Goal: Task Accomplishment & Management: Complete application form

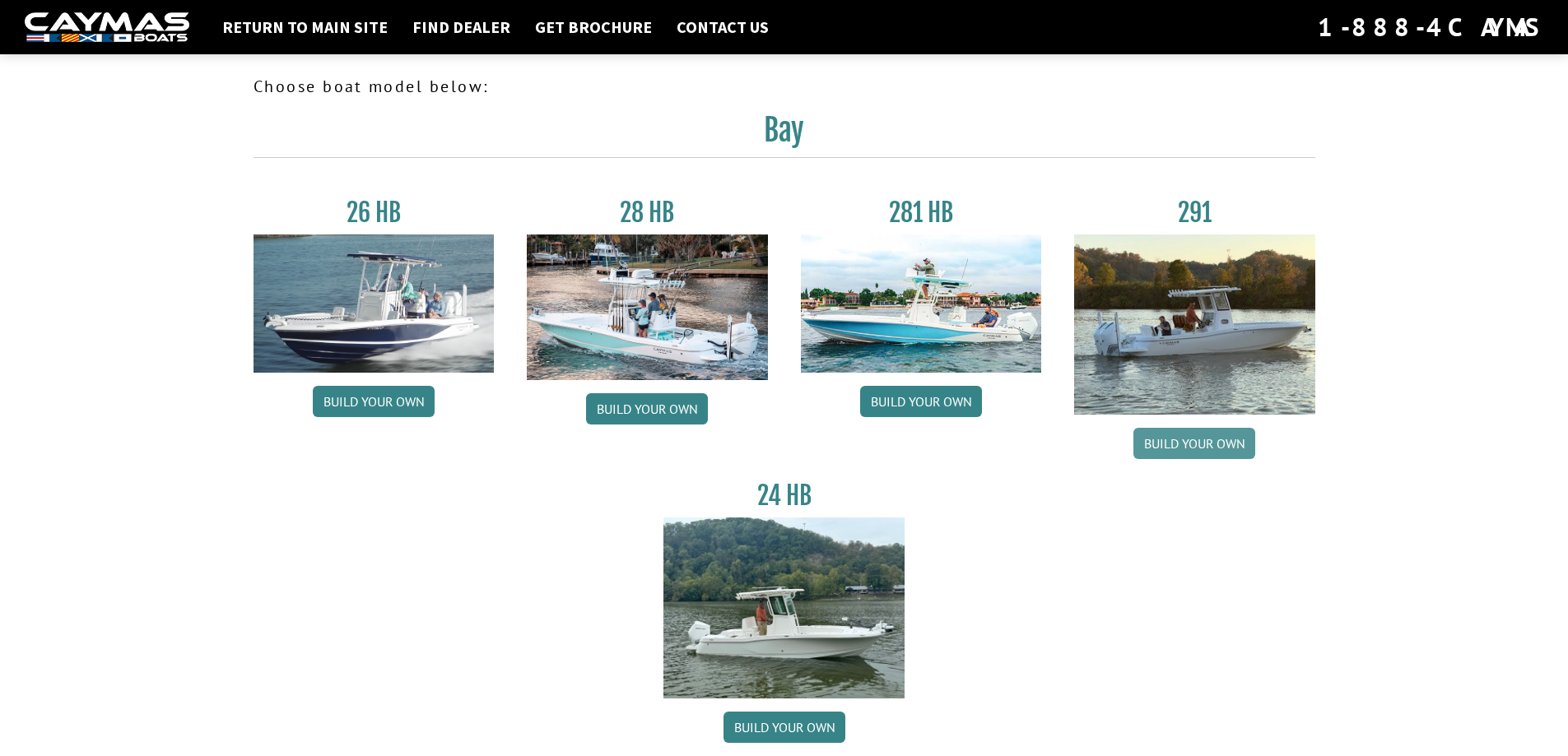
click at [1208, 448] on link "Build your own" at bounding box center [1193, 443] width 121 height 31
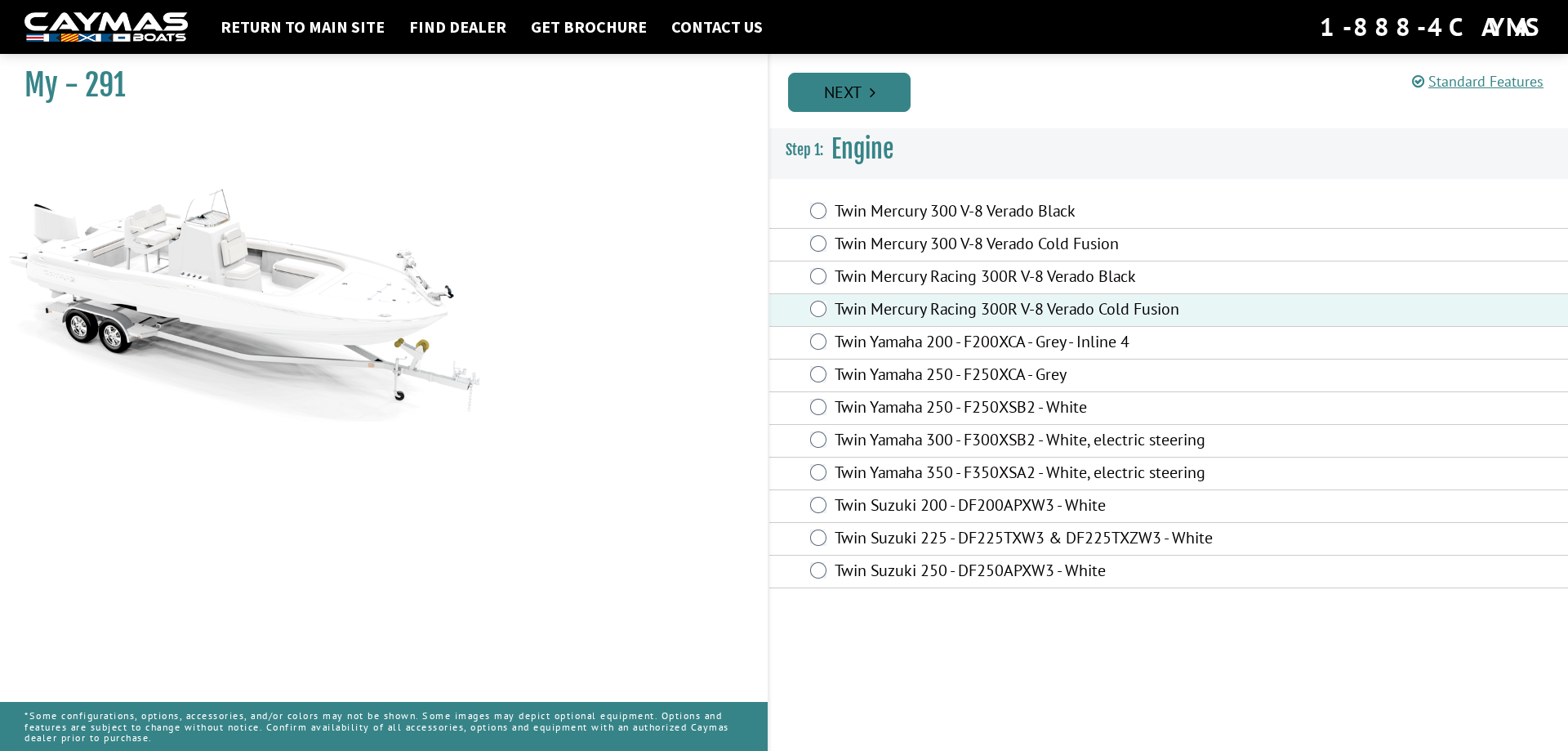
click at [897, 90] on link "Next" at bounding box center [849, 92] width 122 height 39
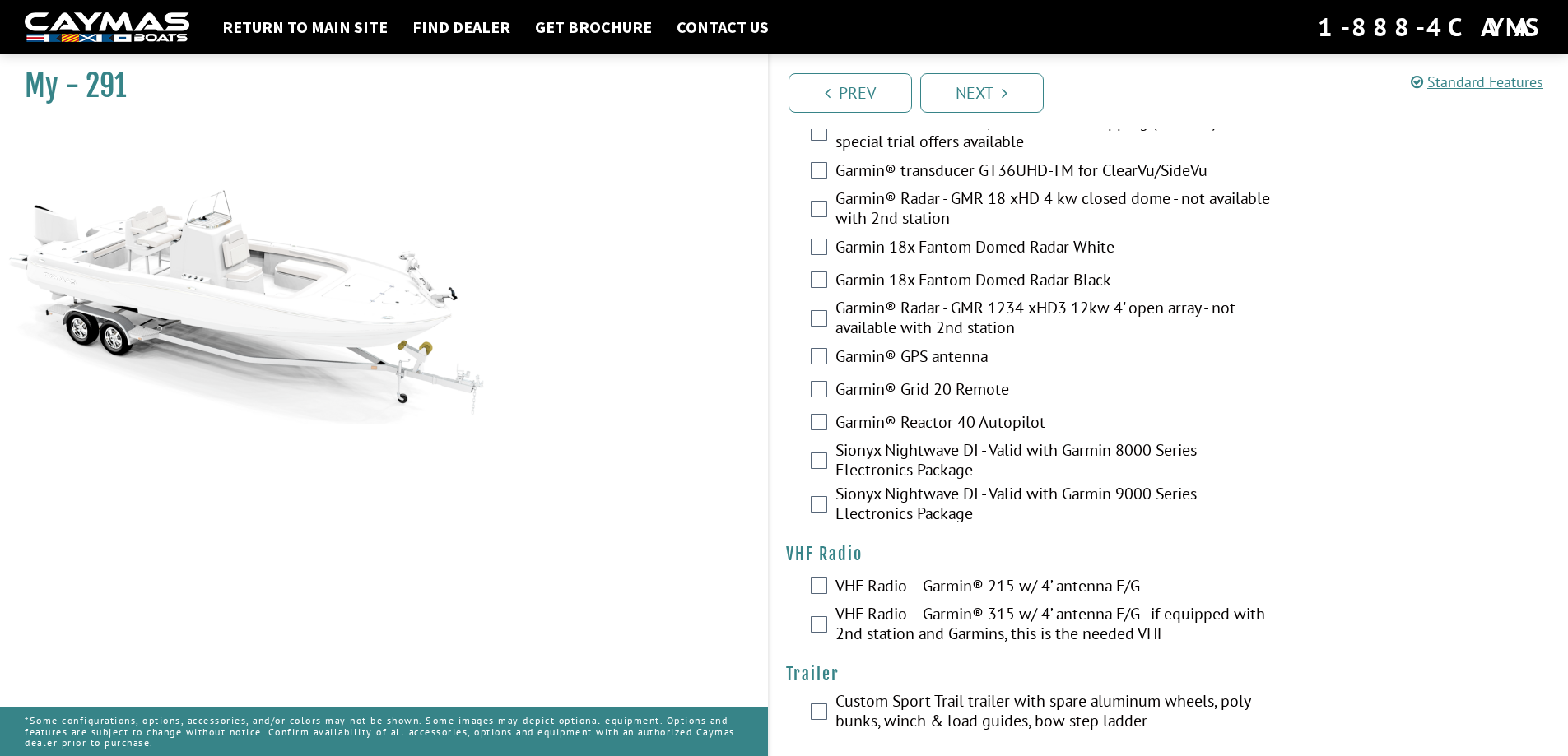
scroll to position [4205, 0]
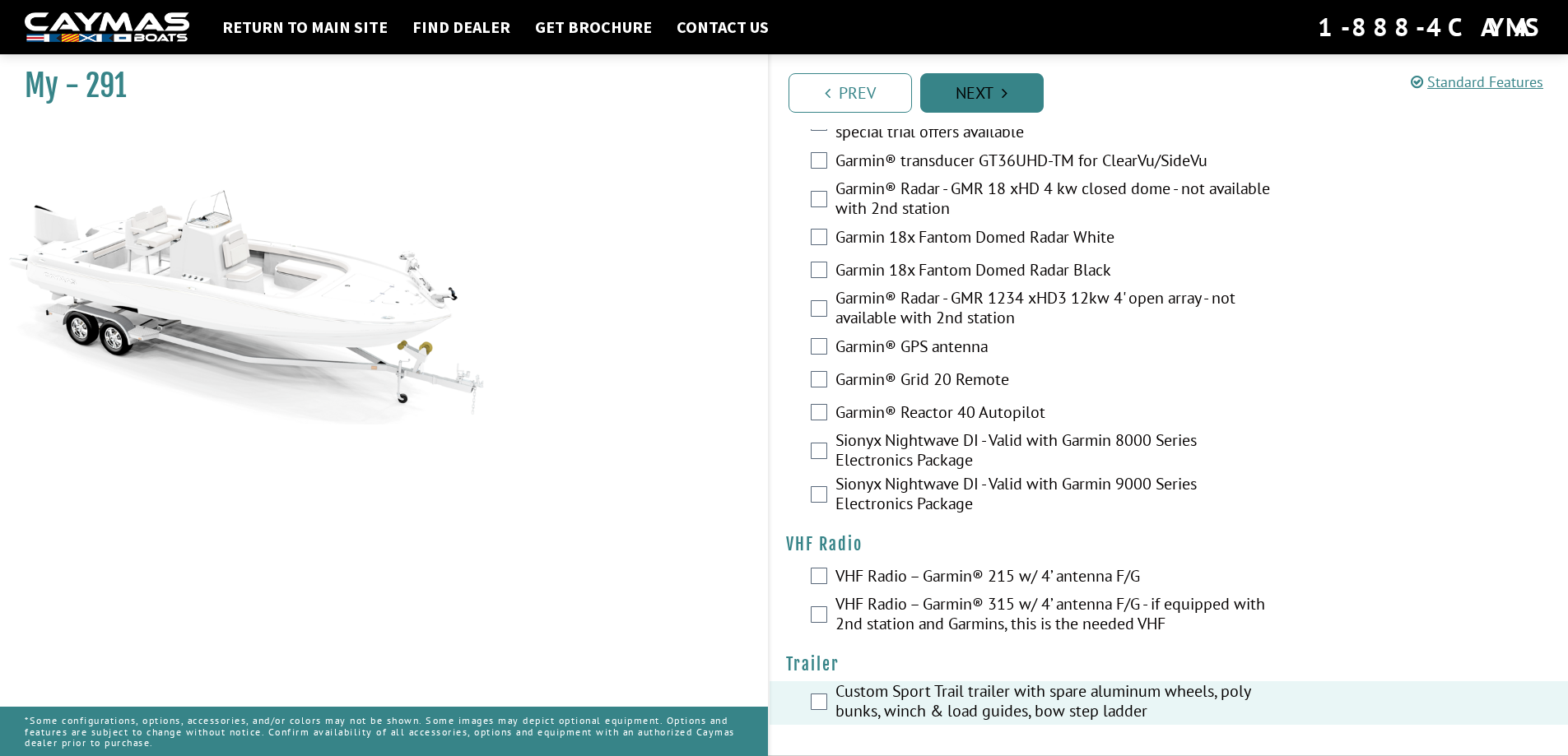
click at [1020, 101] on link "Next" at bounding box center [981, 93] width 123 height 40
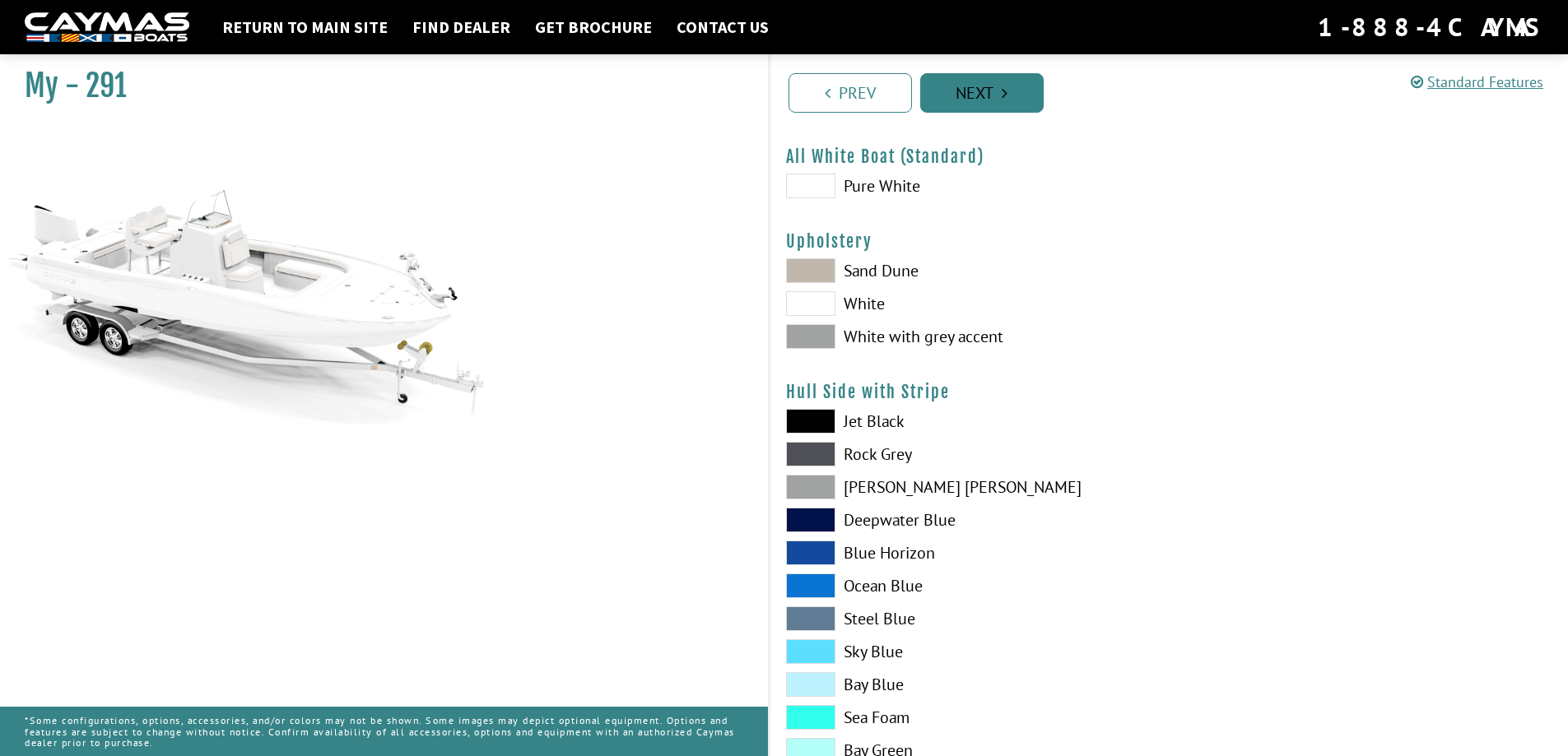
scroll to position [0, 0]
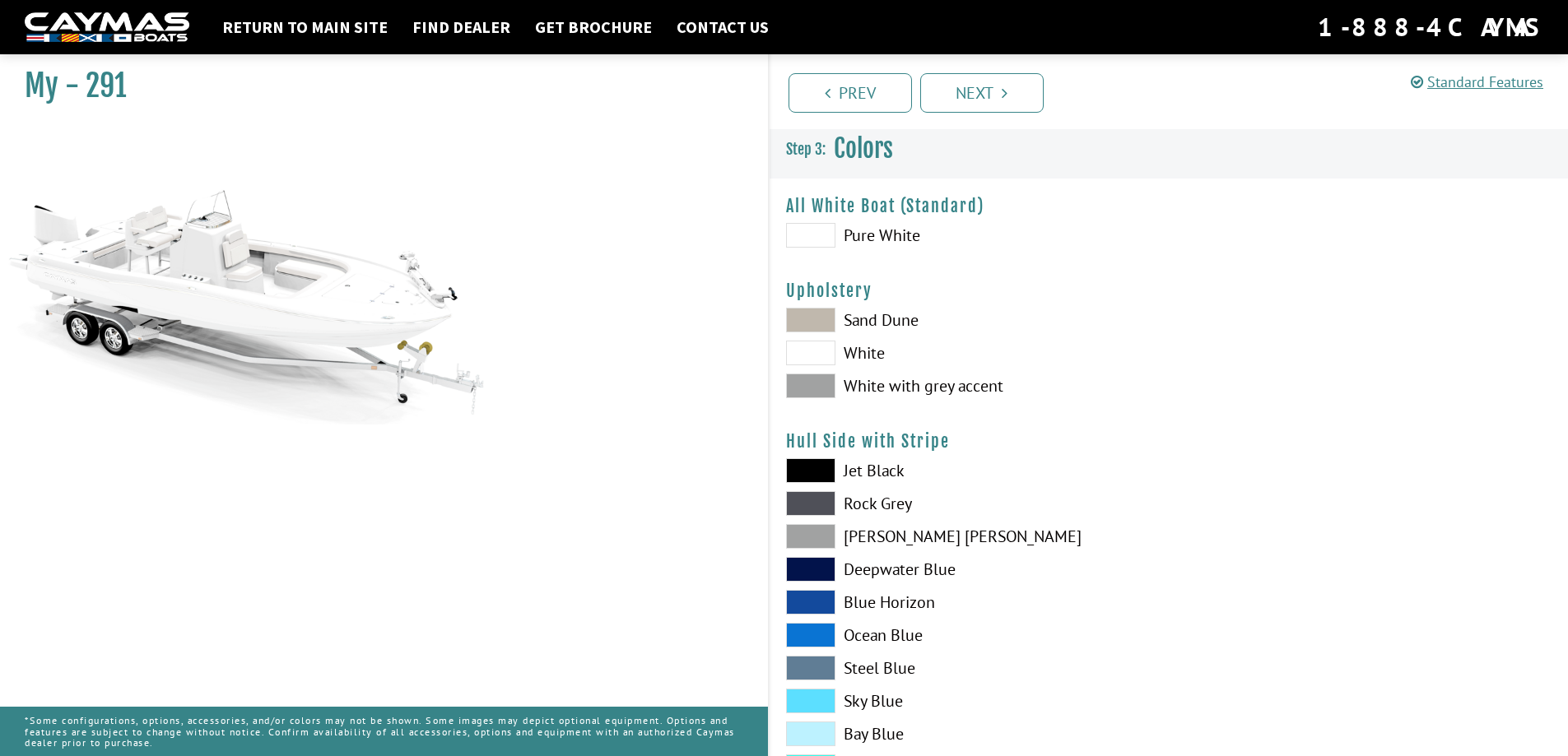
click at [823, 467] on span at bounding box center [810, 470] width 49 height 24
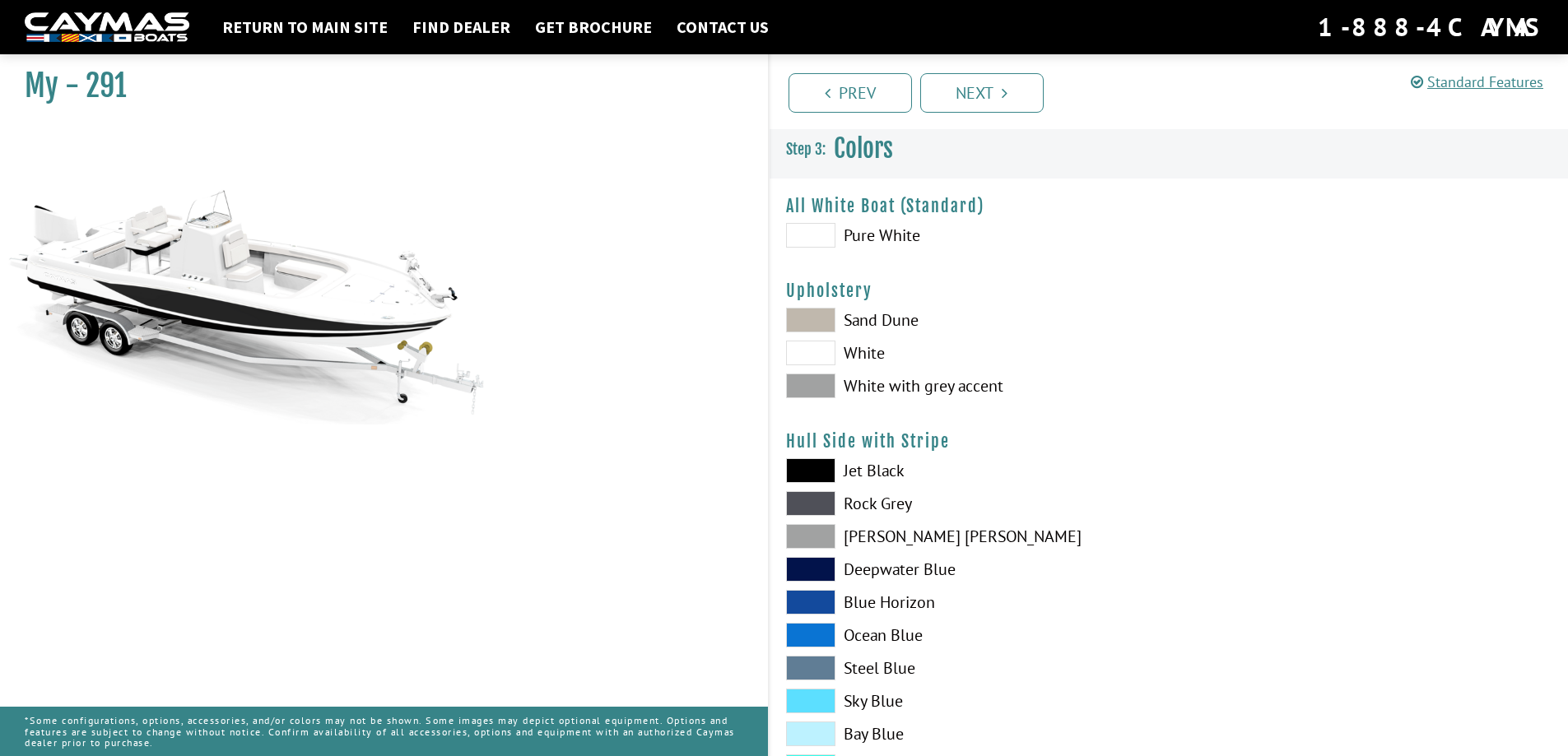
click at [820, 539] on span at bounding box center [810, 536] width 49 height 24
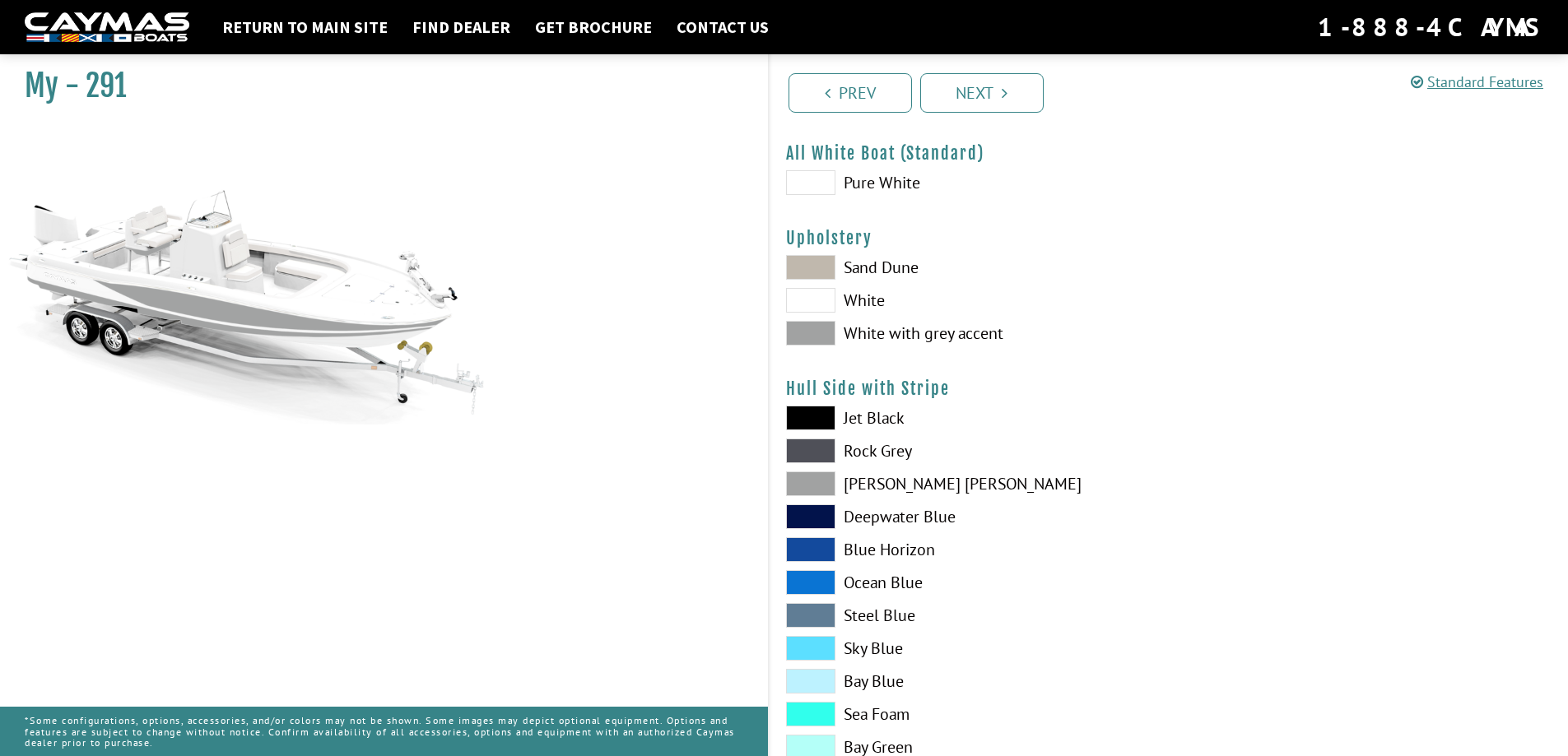
scroll to position [83, 0]
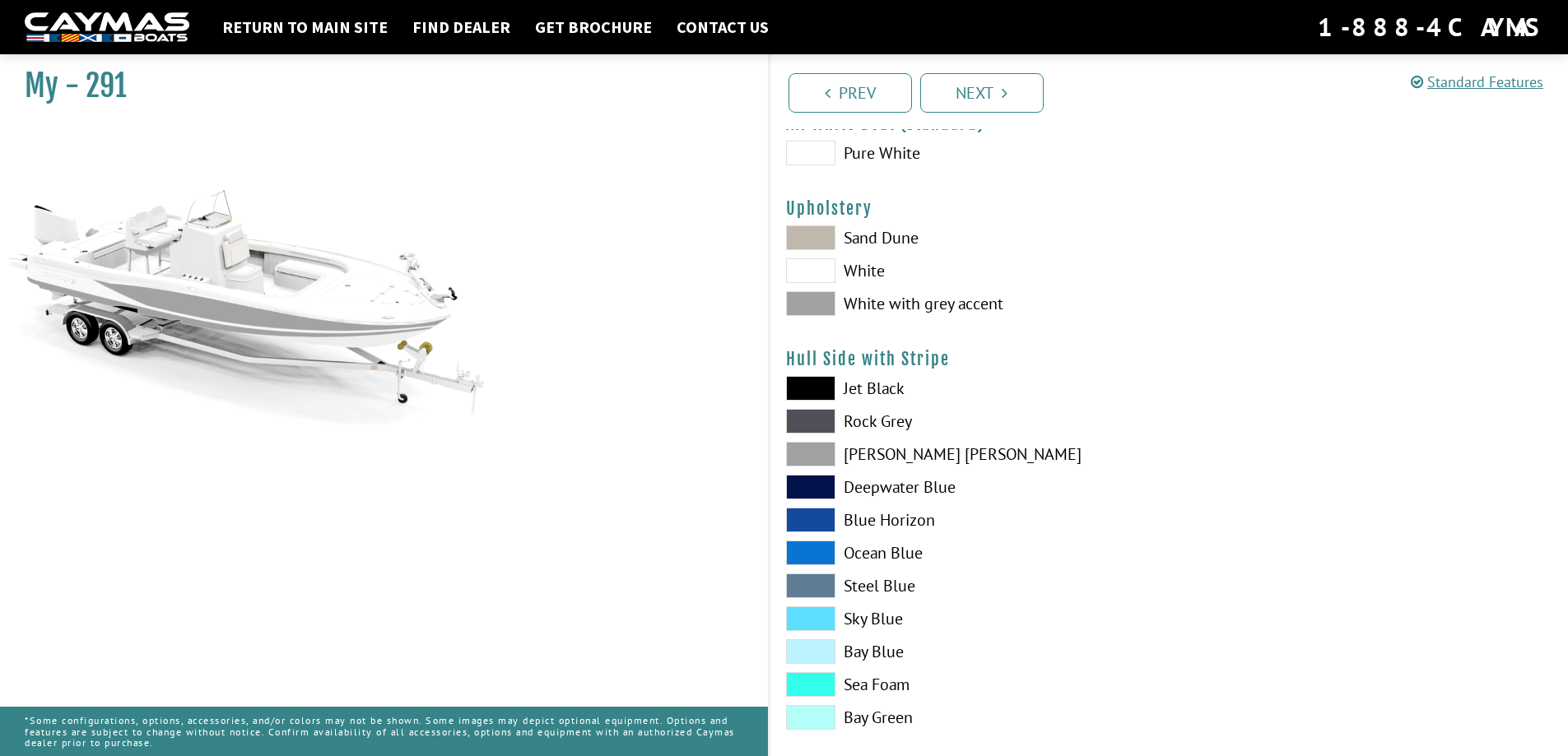
click at [827, 490] on span at bounding box center [810, 486] width 49 height 24
click at [815, 520] on span at bounding box center [810, 520] width 49 height 24
click at [810, 685] on span at bounding box center [810, 684] width 49 height 24
click at [811, 713] on span at bounding box center [810, 716] width 49 height 24
click at [811, 715] on span at bounding box center [810, 716] width 49 height 24
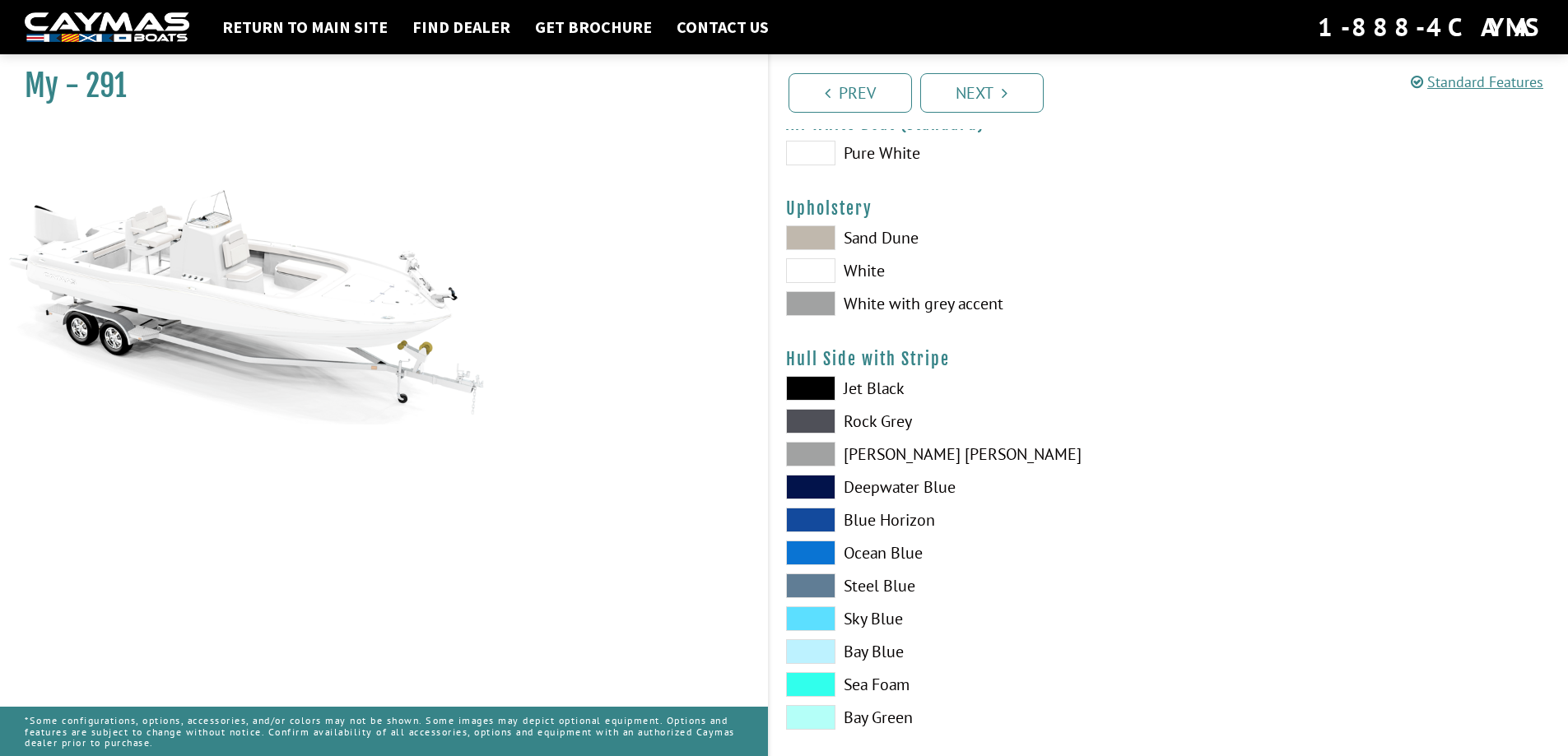
click at [811, 715] on span at bounding box center [810, 716] width 49 height 24
click at [817, 617] on span at bounding box center [810, 618] width 49 height 24
click at [811, 486] on span at bounding box center [810, 486] width 49 height 24
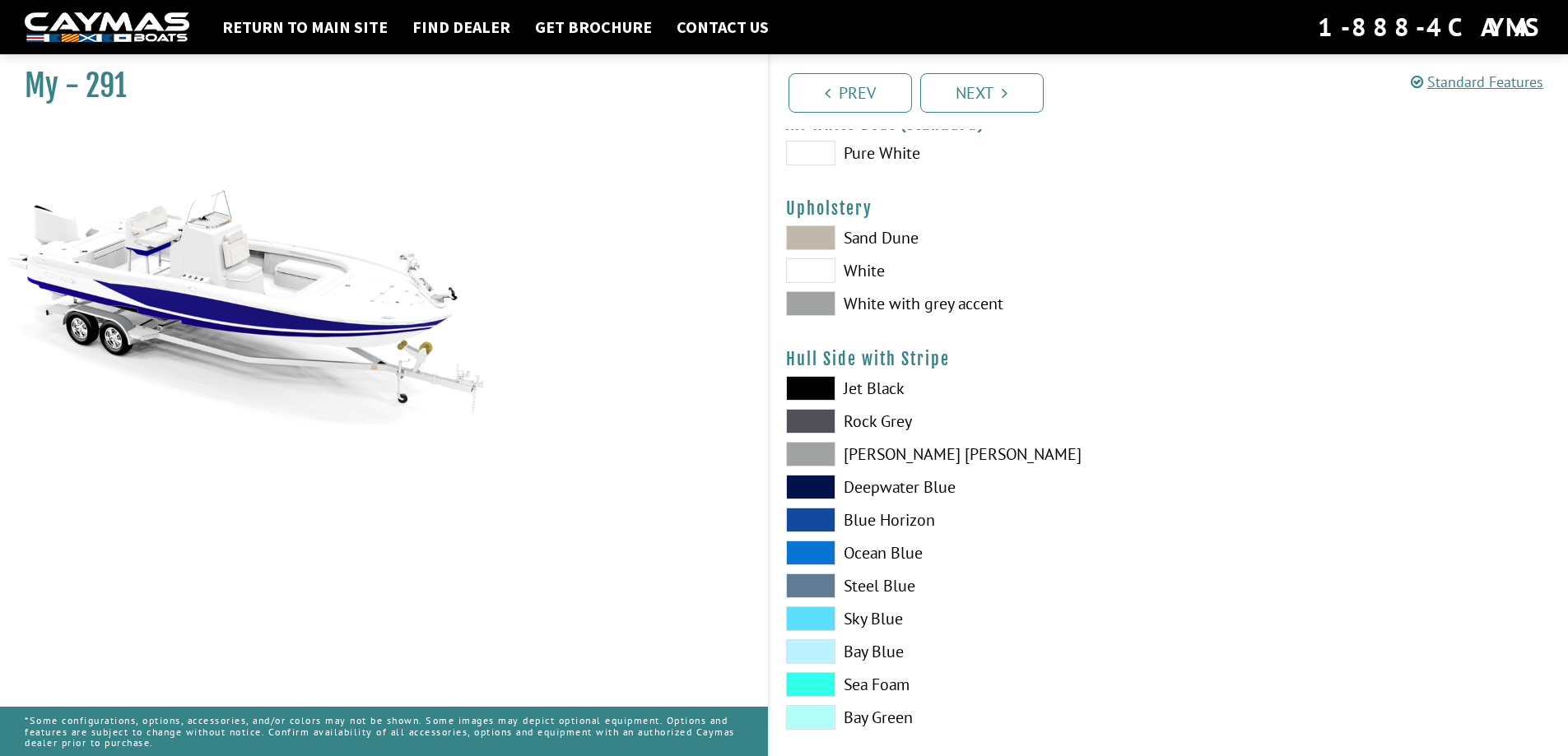
click at [801, 451] on span at bounding box center [810, 454] width 49 height 24
click at [811, 301] on span at bounding box center [810, 303] width 49 height 24
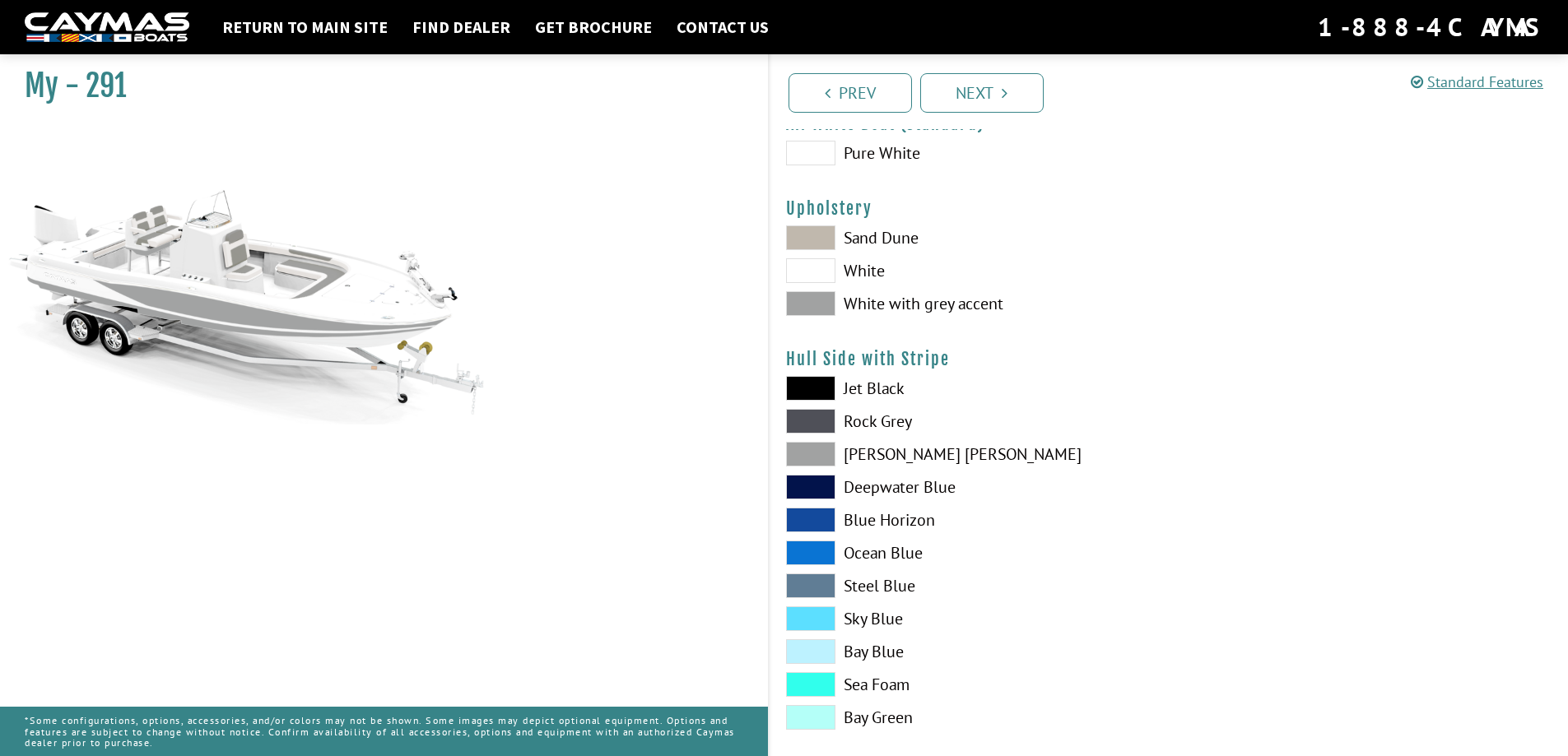
click at [813, 266] on span at bounding box center [810, 270] width 49 height 24
click at [811, 299] on span at bounding box center [810, 303] width 49 height 24
click at [817, 267] on span at bounding box center [810, 270] width 49 height 24
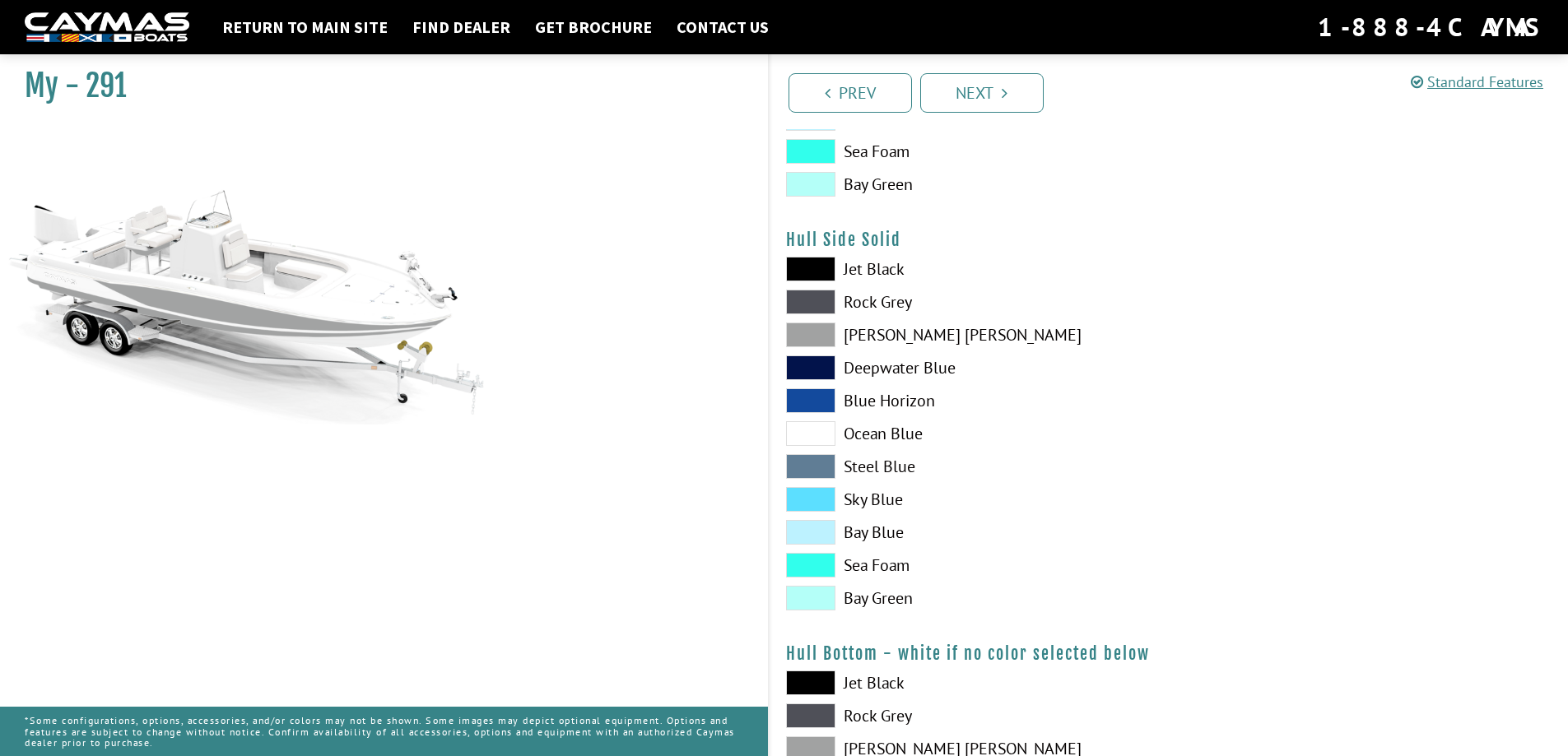
scroll to position [658, 0]
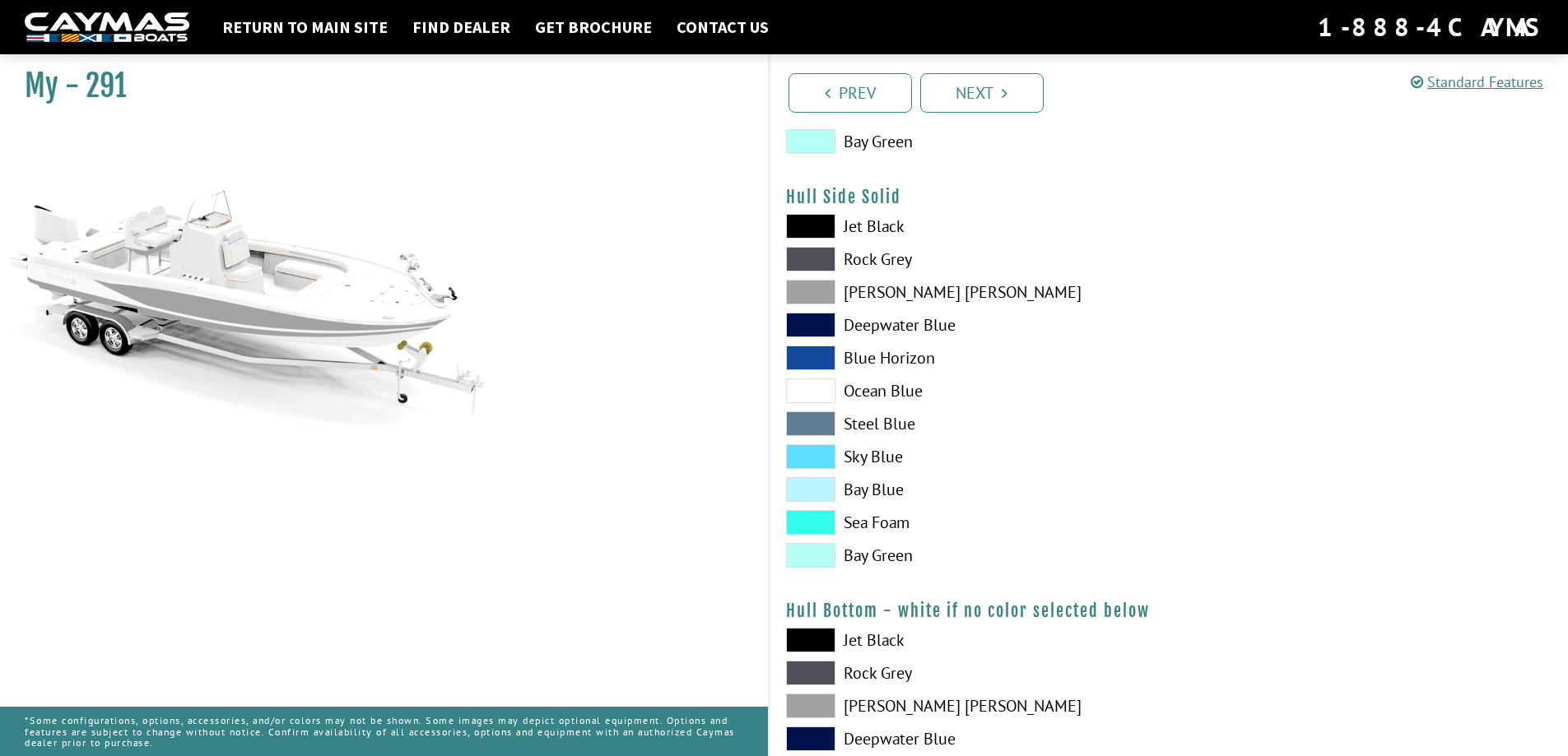
click at [815, 227] on span at bounding box center [810, 226] width 49 height 24
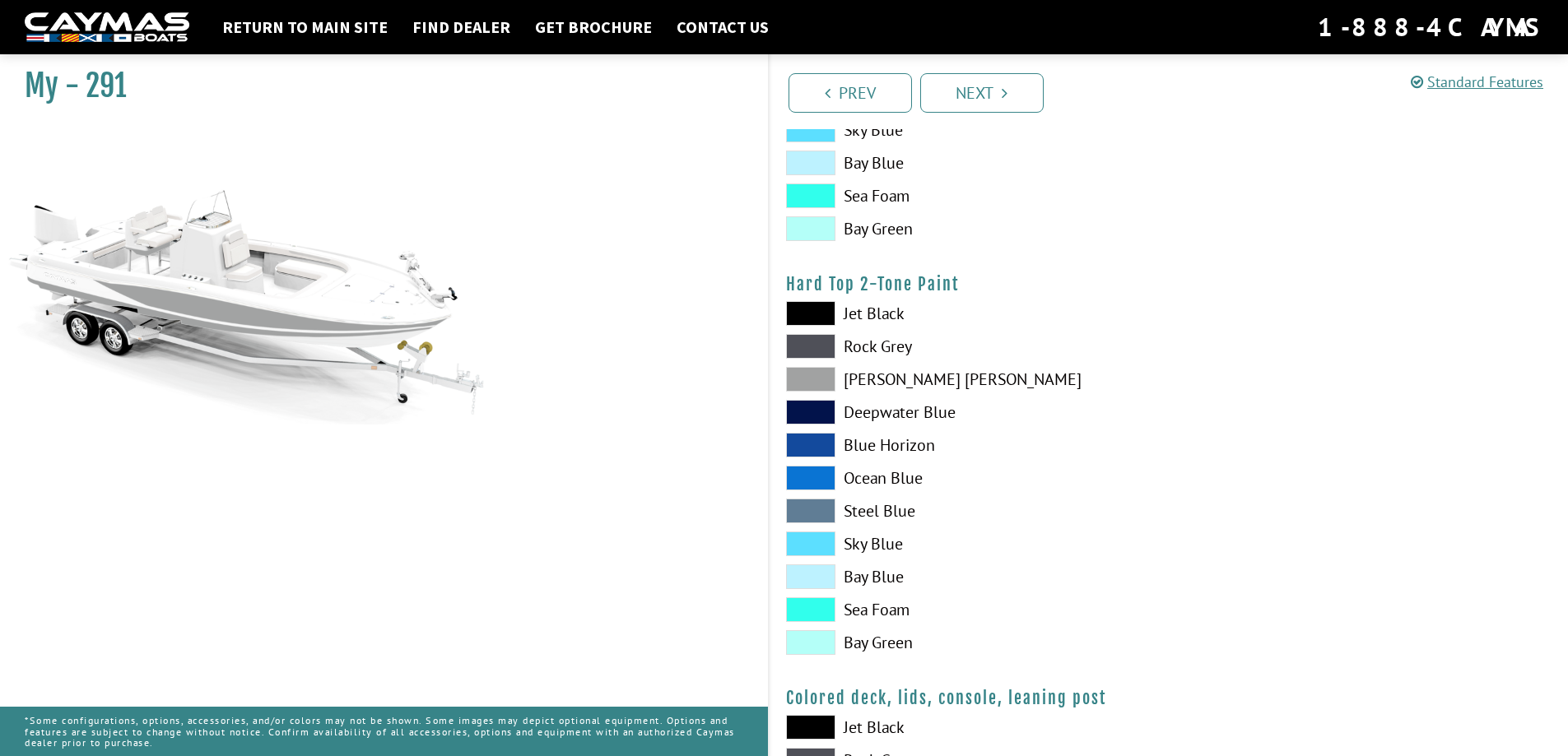
scroll to position [1481, 0]
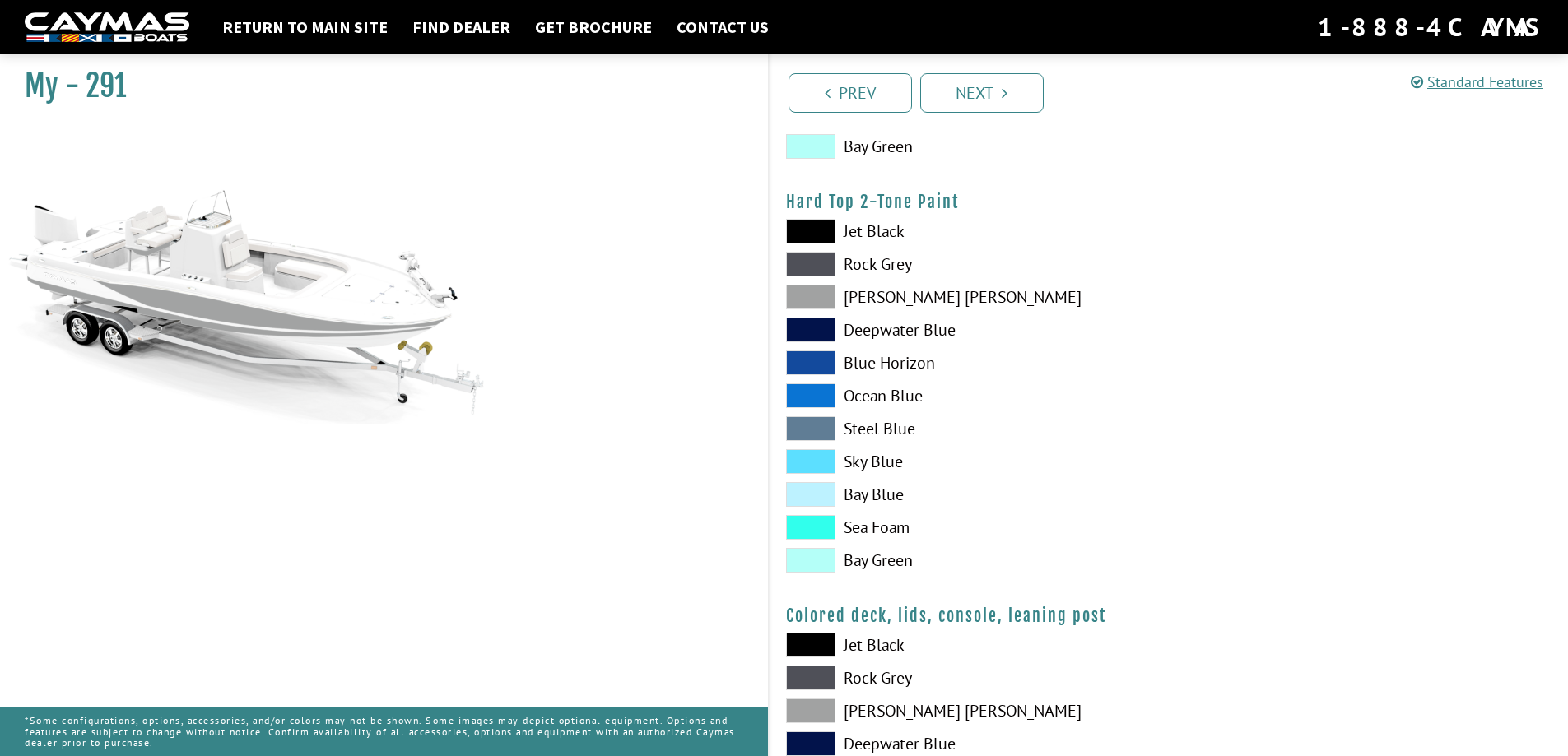
click at [817, 296] on span at bounding box center [810, 297] width 49 height 24
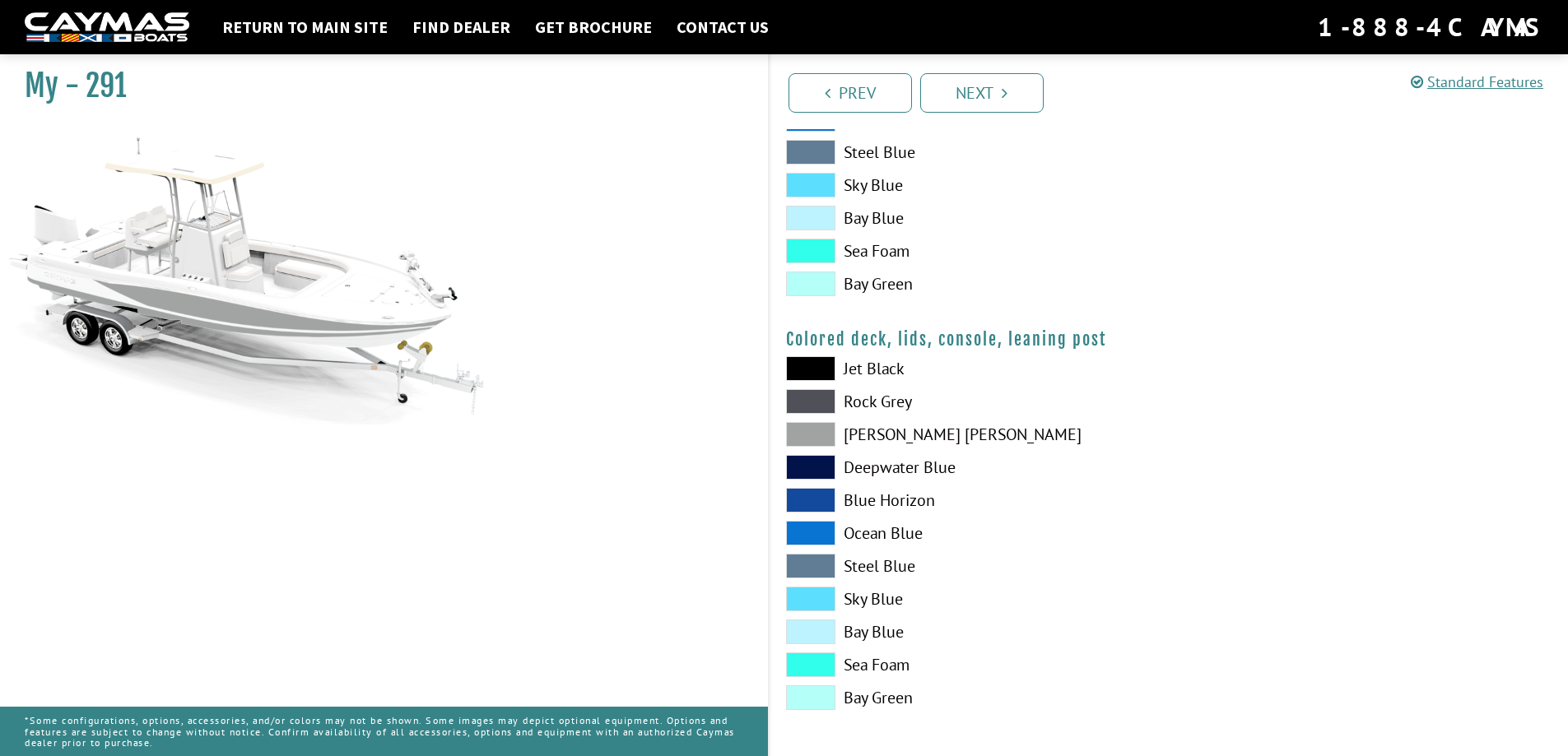
scroll to position [1760, 0]
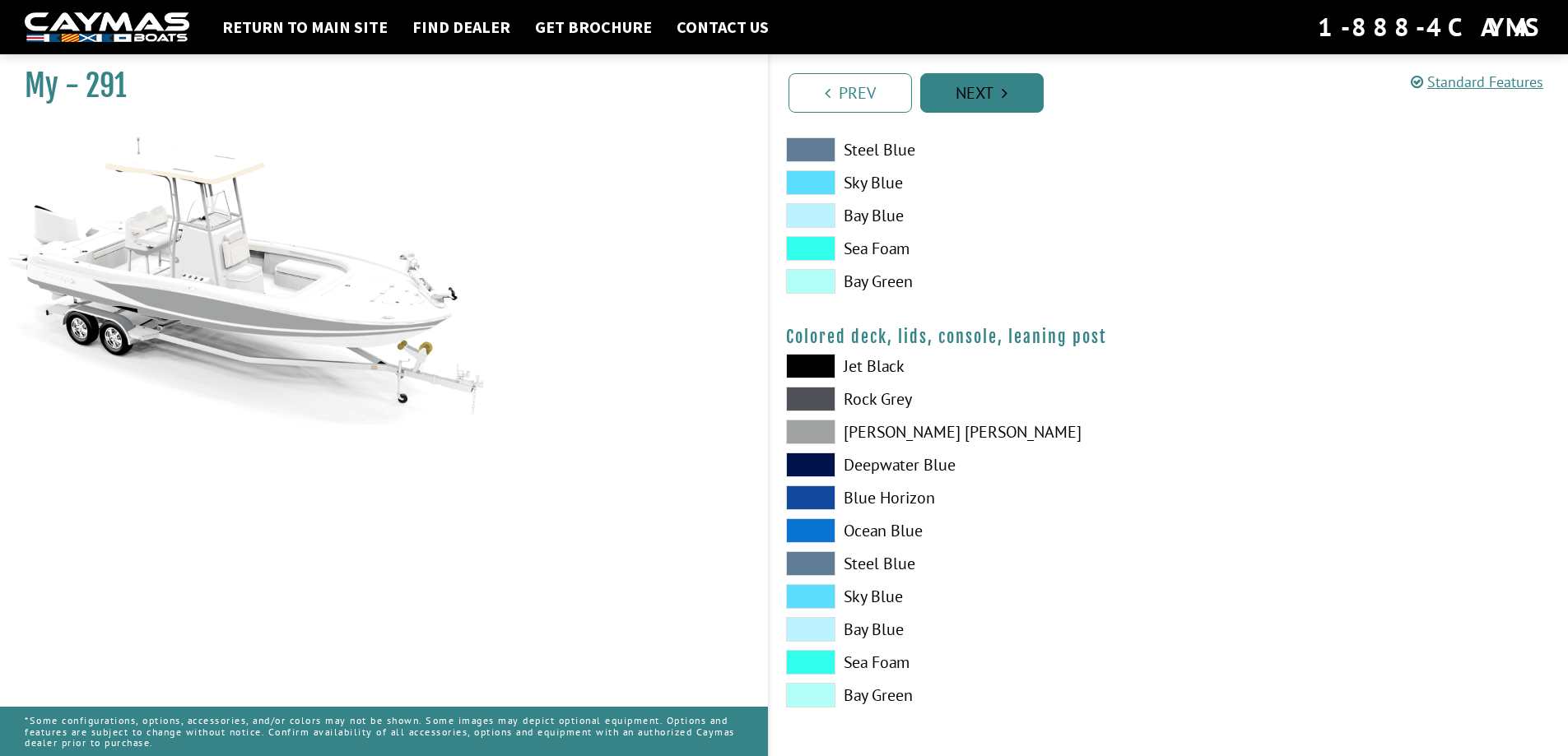
click at [995, 100] on link "Next" at bounding box center [981, 93] width 123 height 40
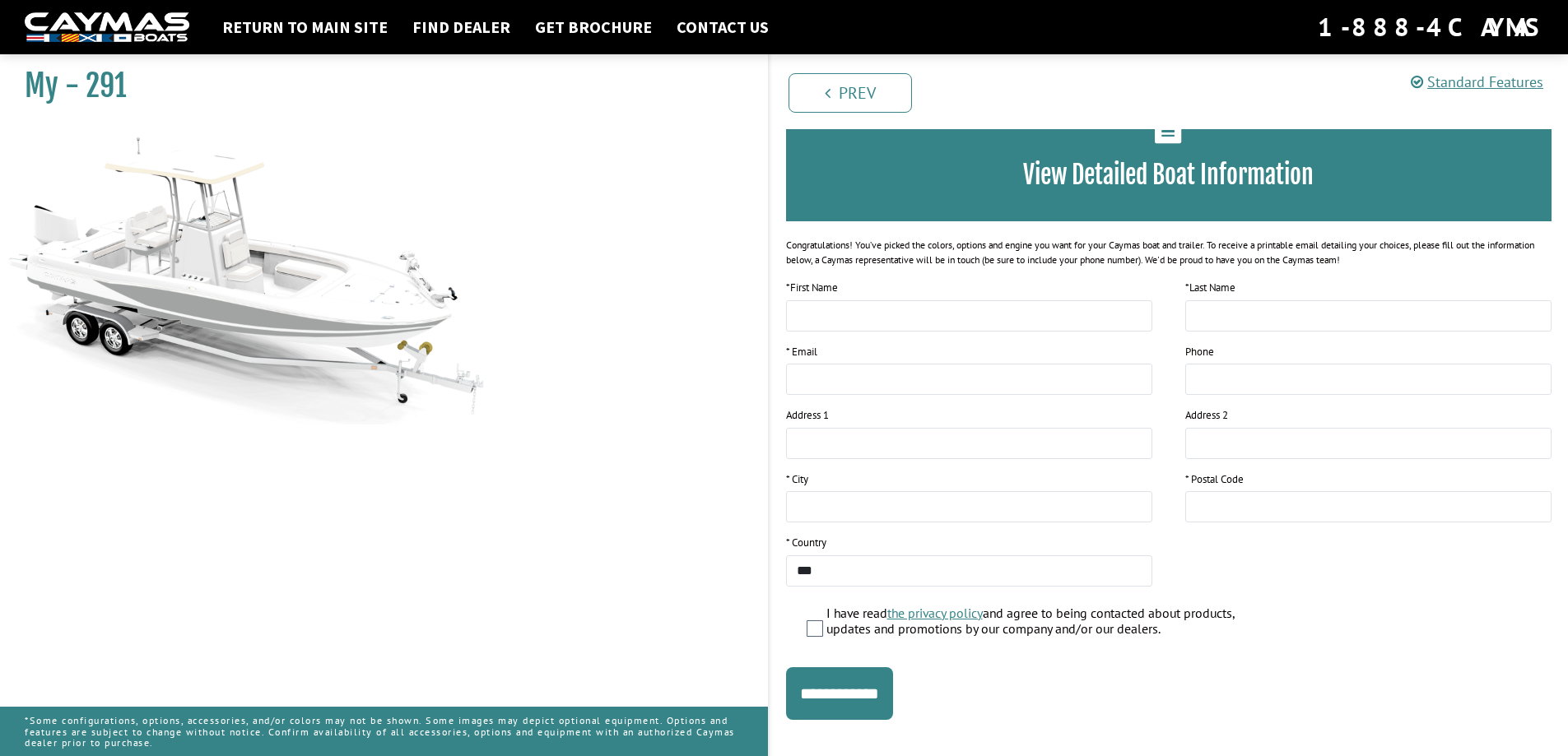
scroll to position [128, 0]
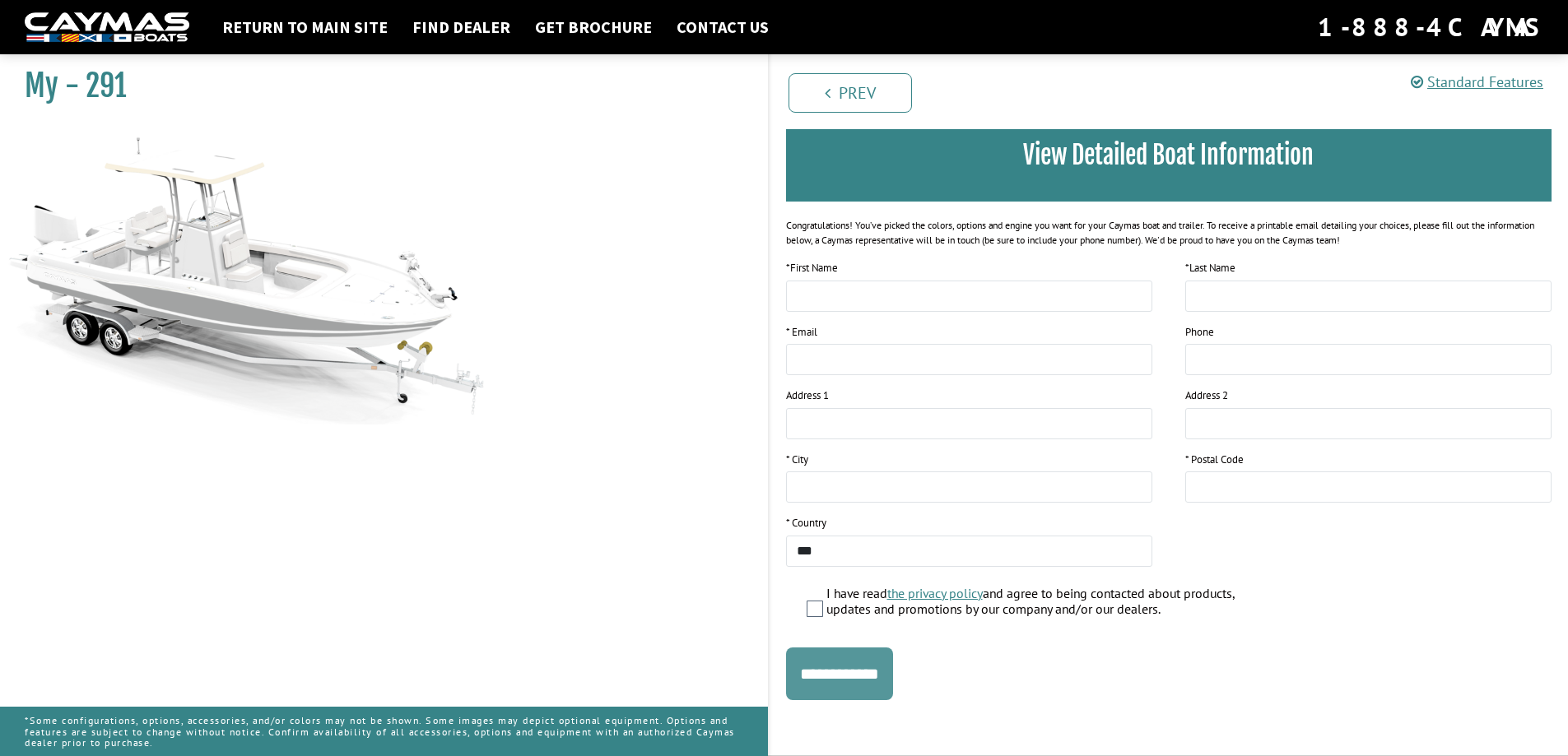
click at [850, 673] on input "**********" at bounding box center [839, 673] width 107 height 53
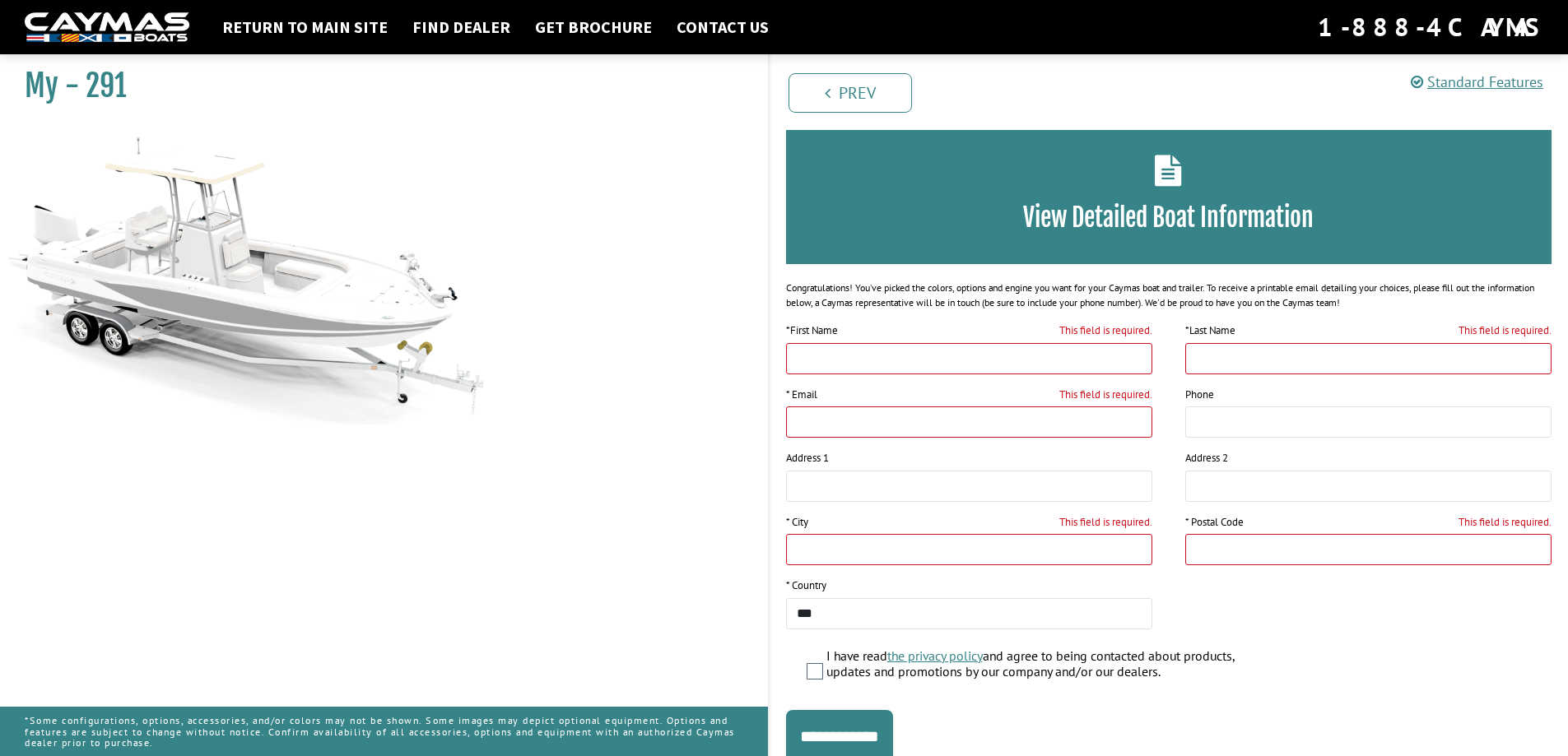
scroll to position [0, 0]
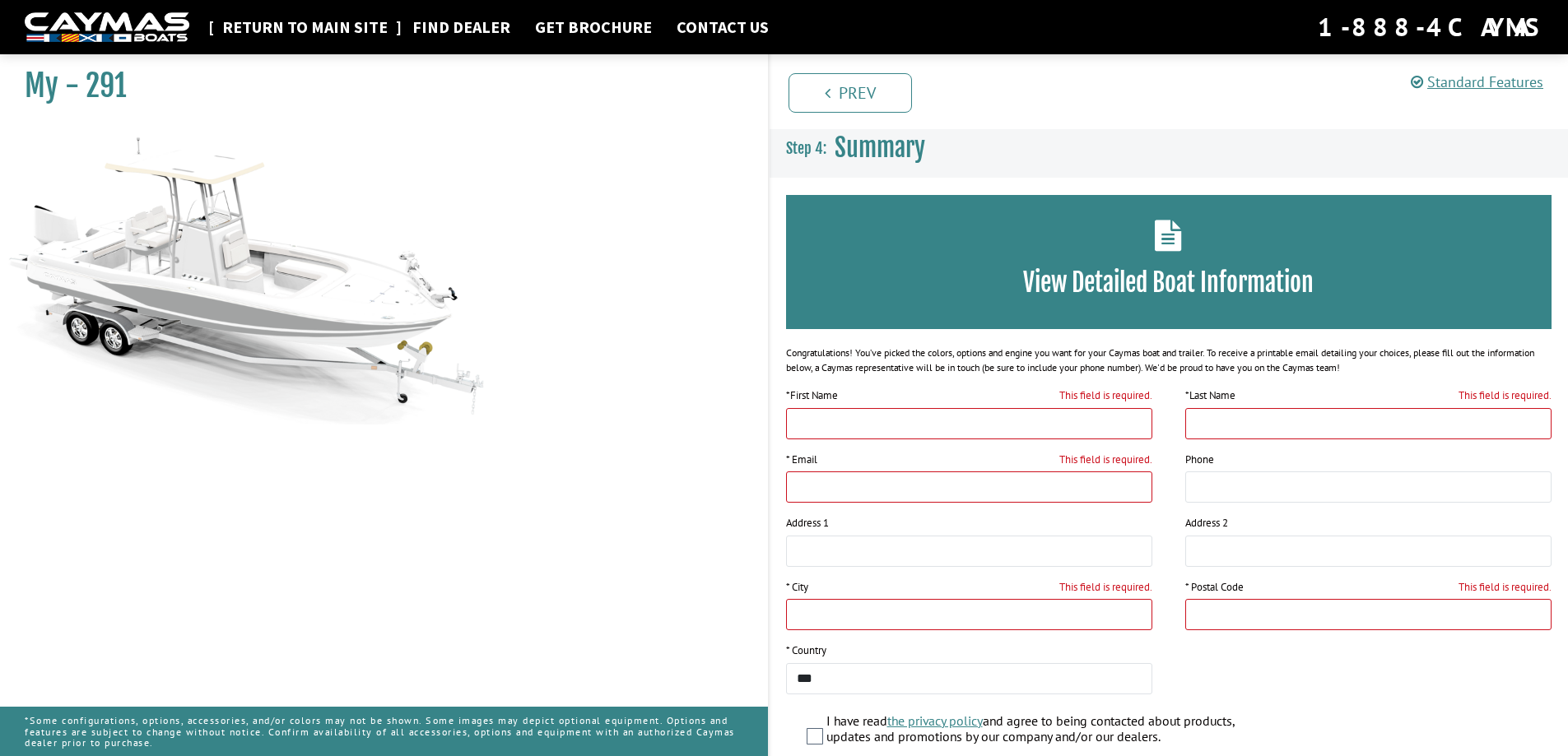
click at [308, 24] on link "Return to main site" at bounding box center [305, 27] width 182 height 22
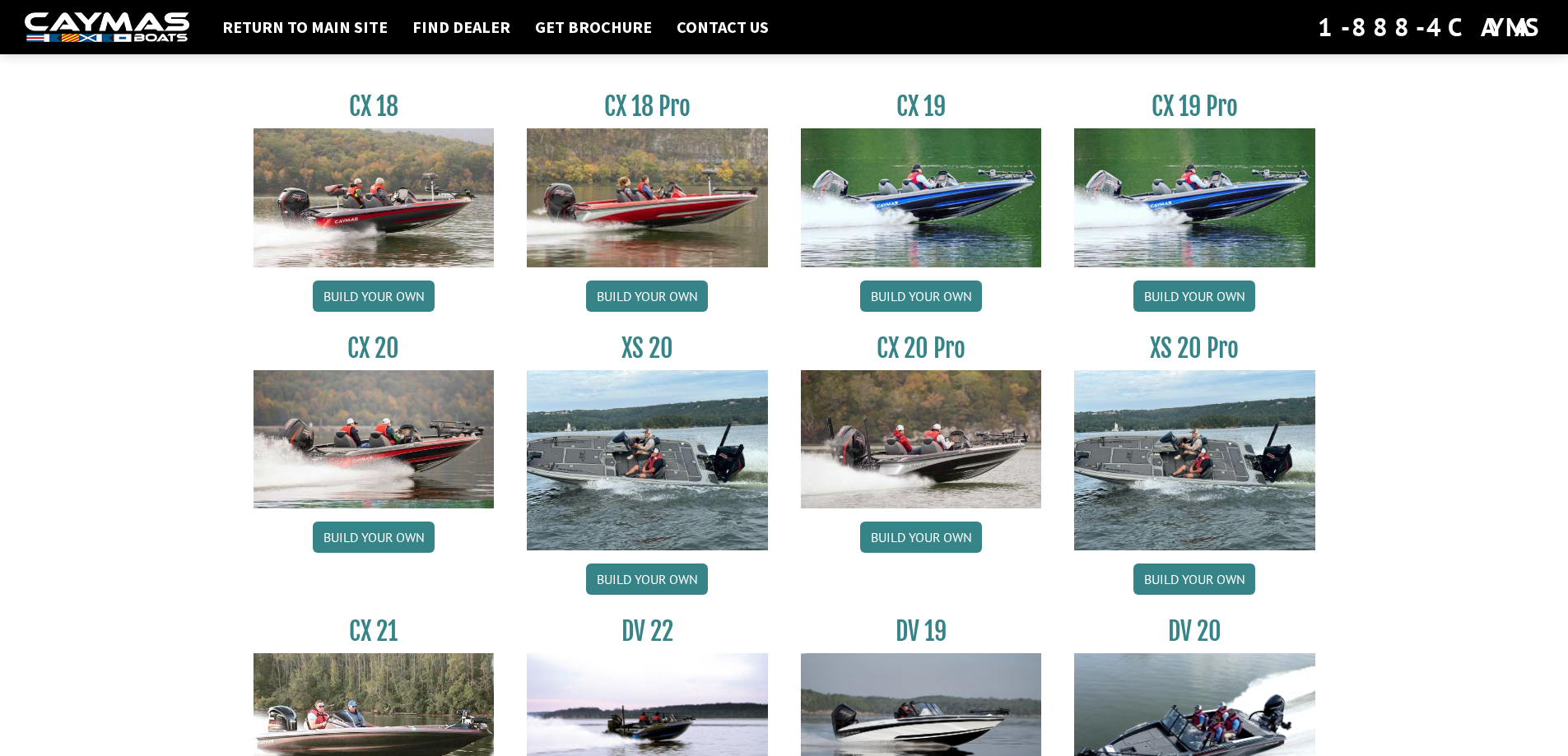
scroll to position [1399, 0]
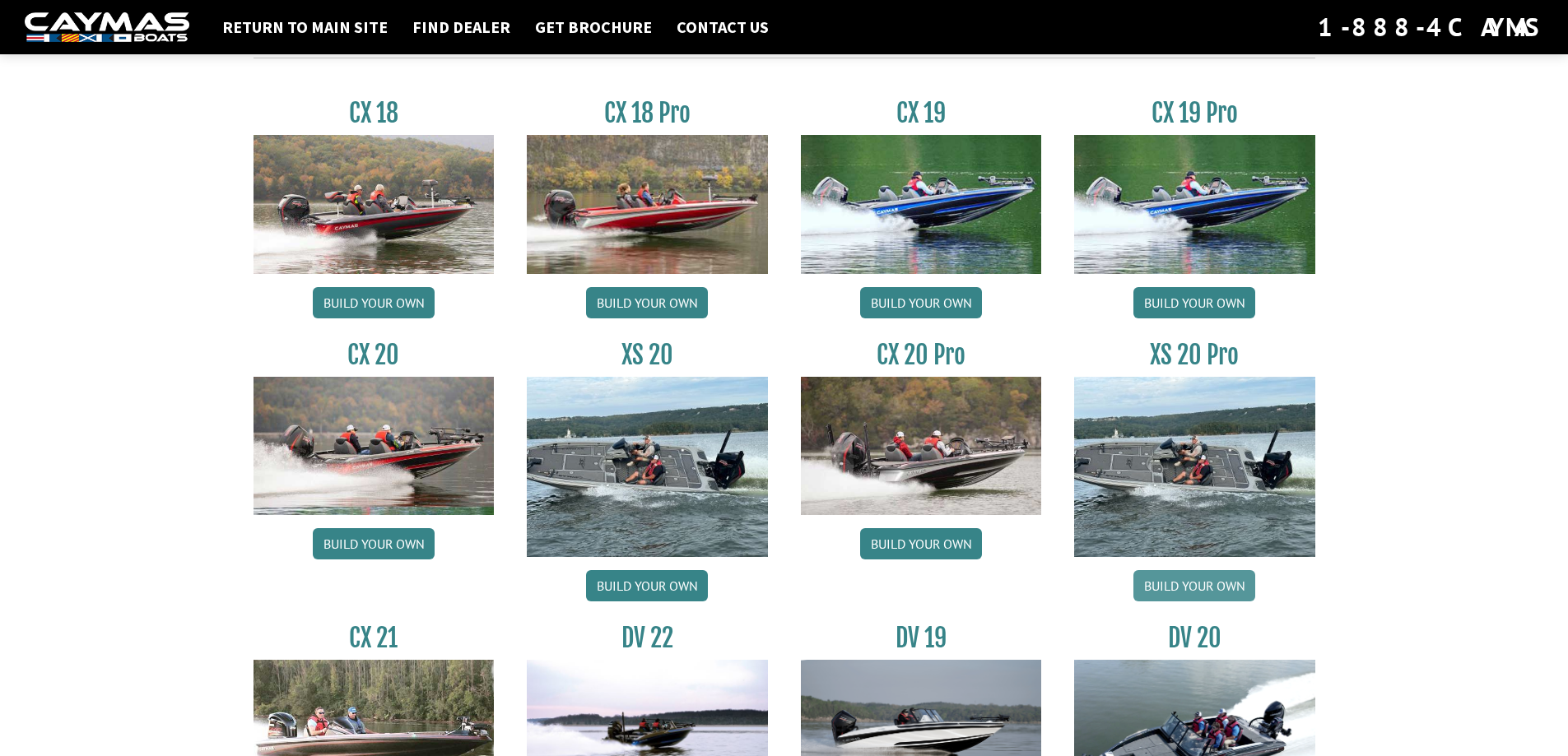
click at [1203, 584] on link "Build your own" at bounding box center [1193, 585] width 121 height 31
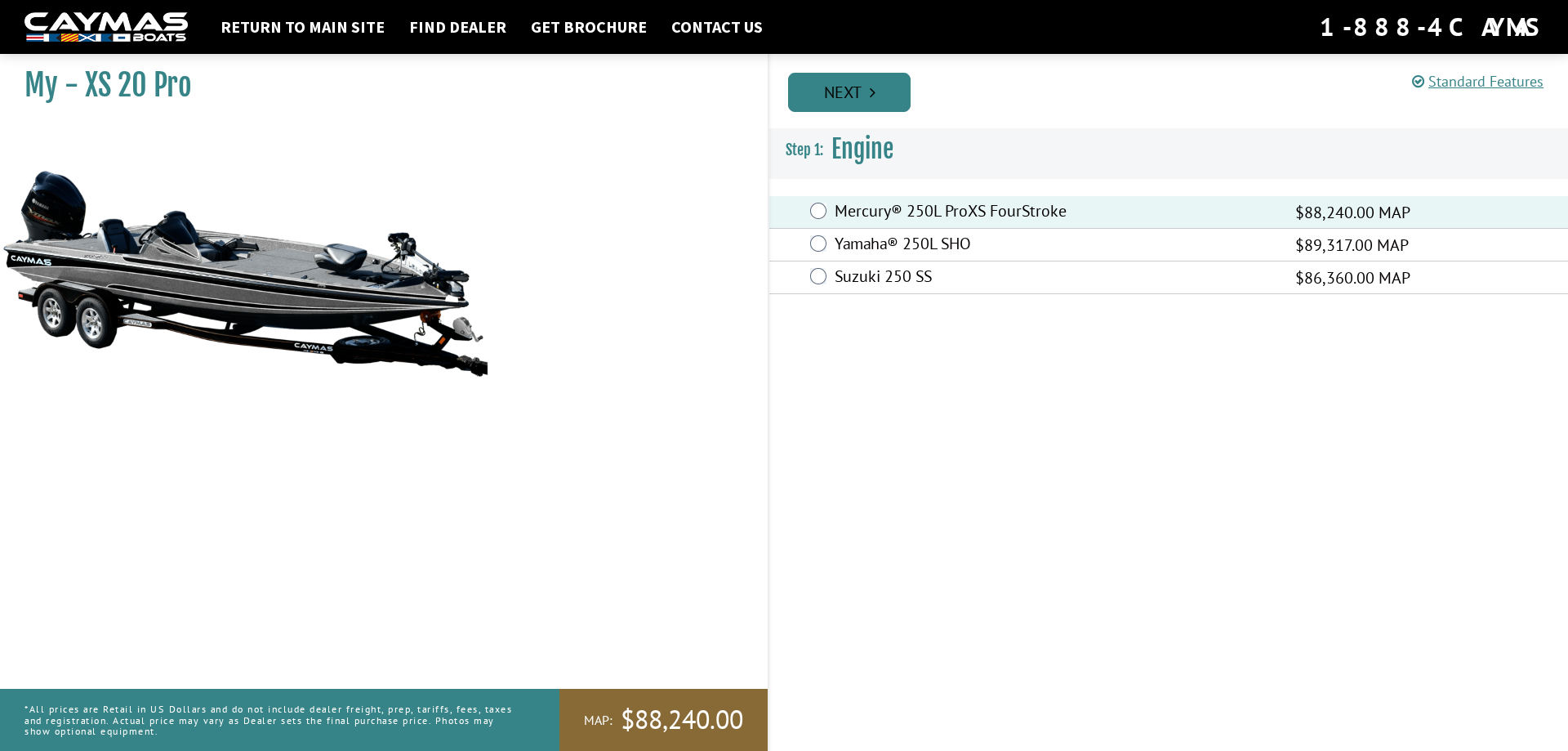
click at [858, 97] on link "Next" at bounding box center [849, 92] width 122 height 39
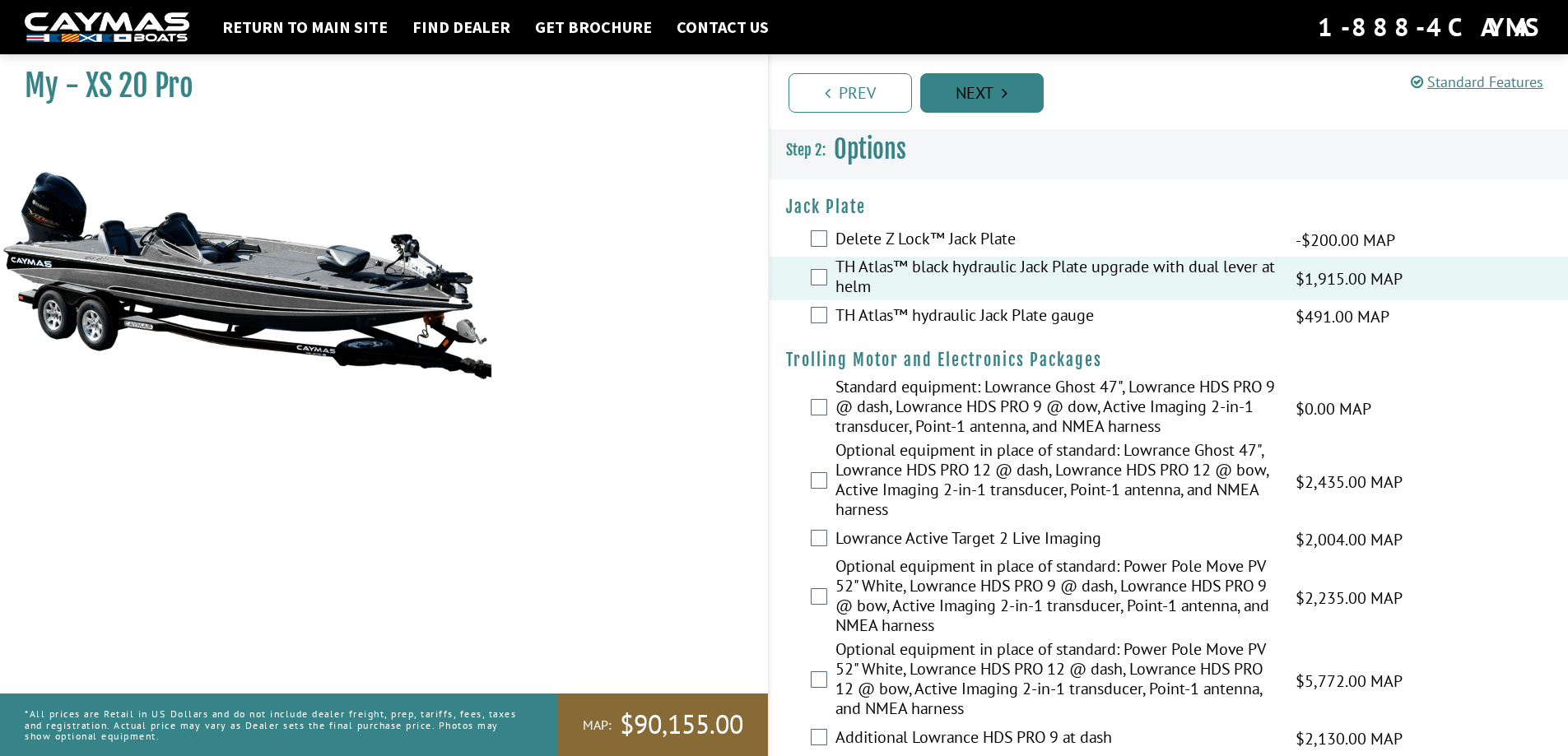
click at [973, 100] on link "Next" at bounding box center [981, 93] width 123 height 40
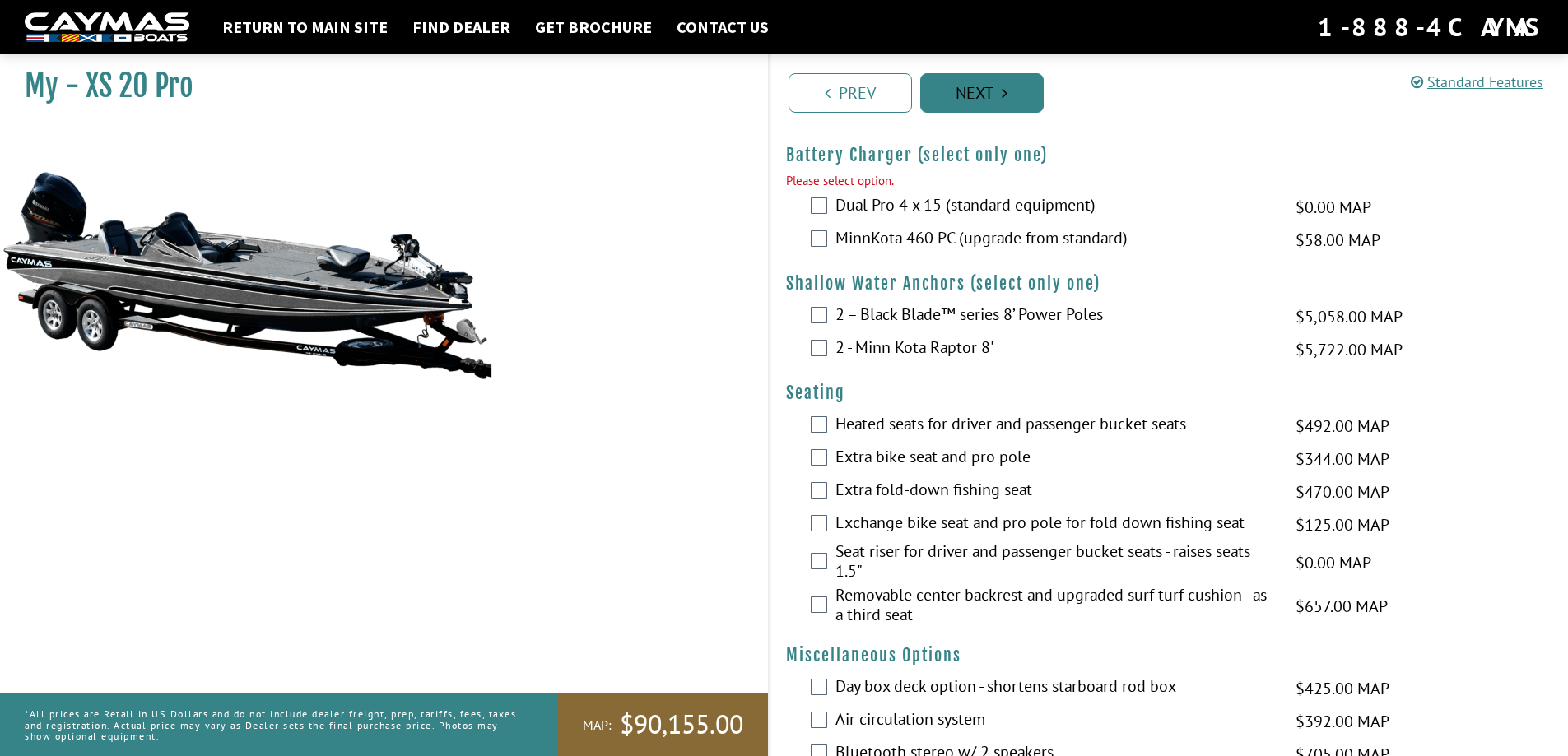
scroll to position [1805, 0]
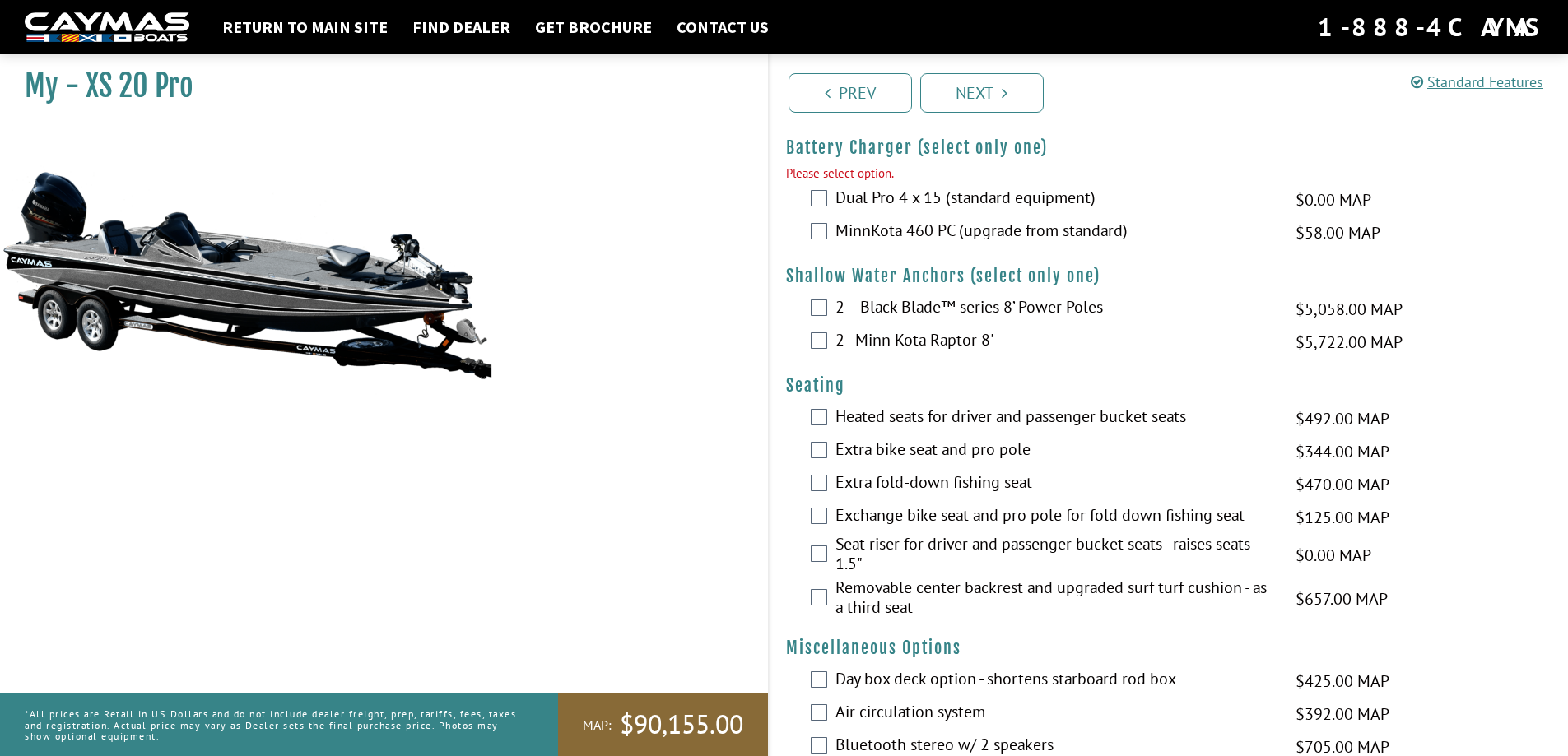
click at [876, 115] on div "Prev Next" at bounding box center [1168, 91] width 801 height 75
click at [883, 104] on link "Prev" at bounding box center [850, 93] width 123 height 40
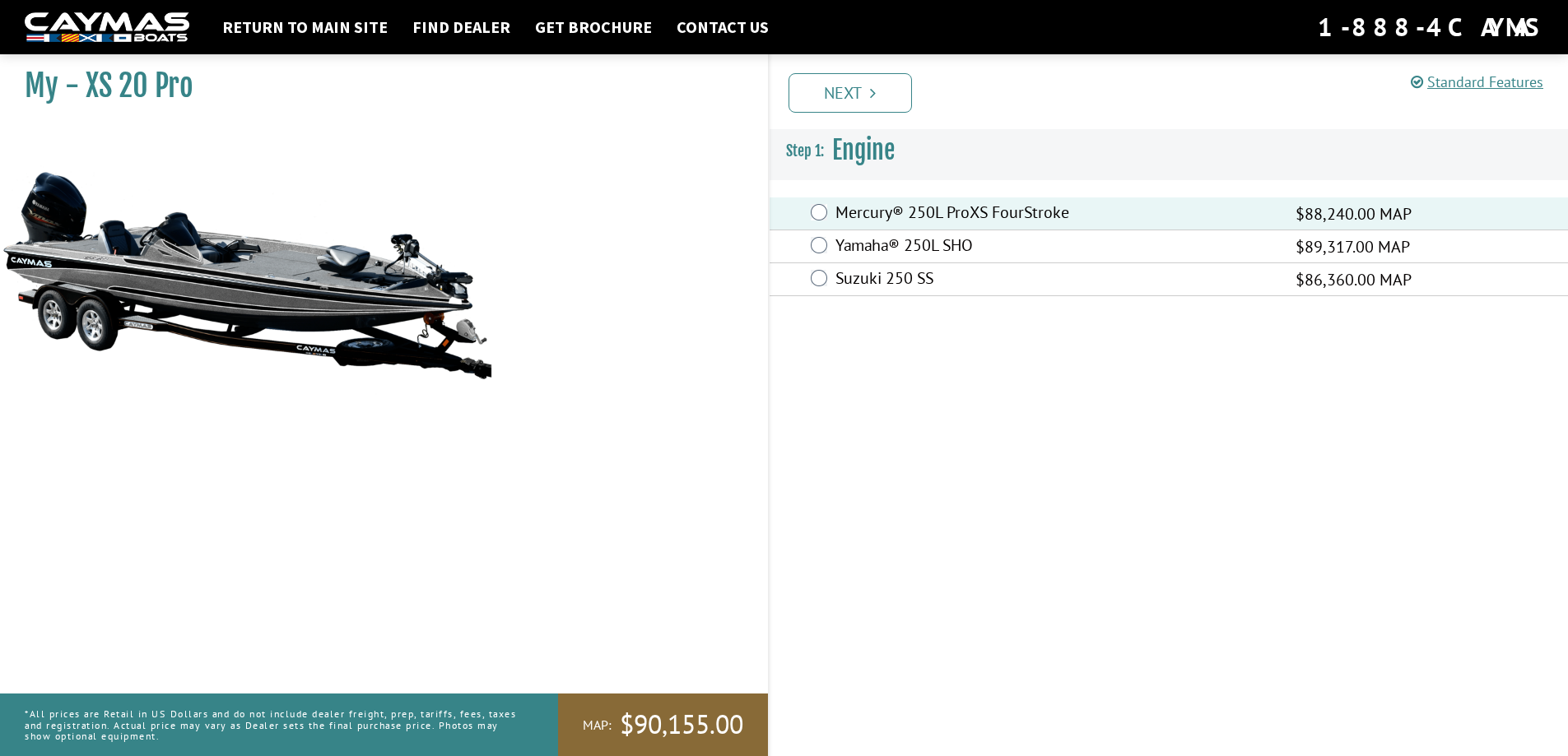
scroll to position [0, 0]
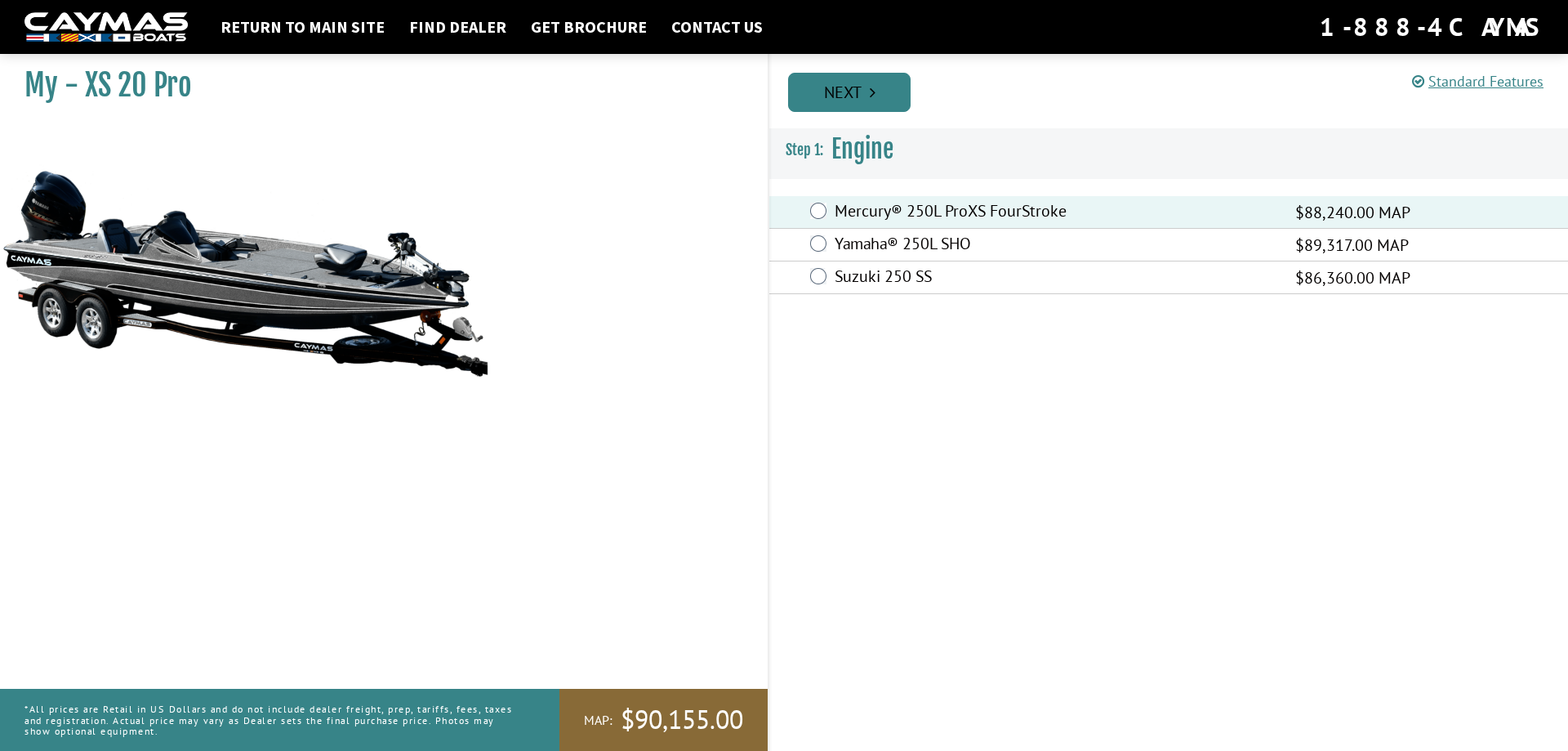
click at [858, 105] on link "Next" at bounding box center [849, 92] width 122 height 39
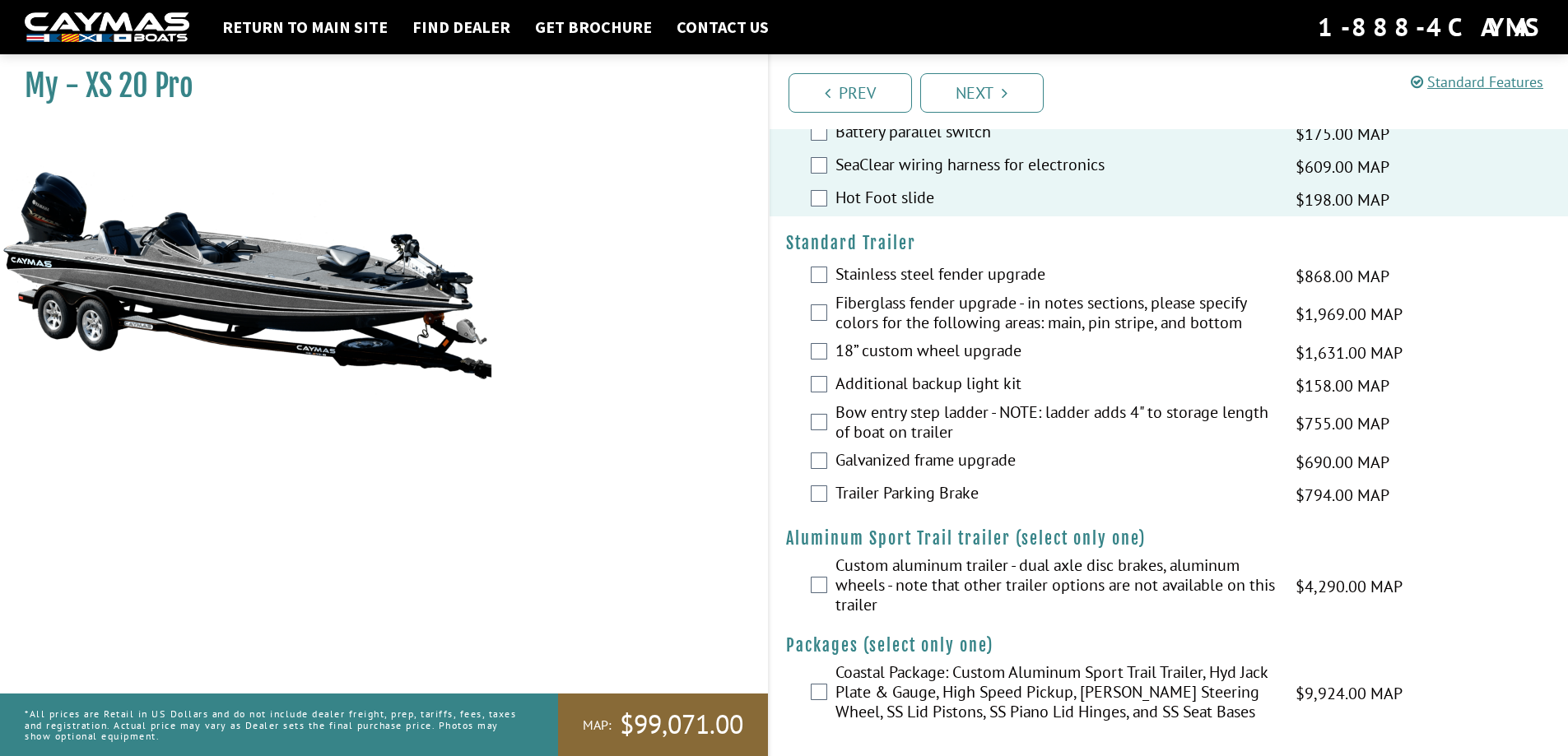
scroll to position [2883, 0]
click at [1006, 101] on icon "Pagination" at bounding box center [1004, 93] width 5 height 16
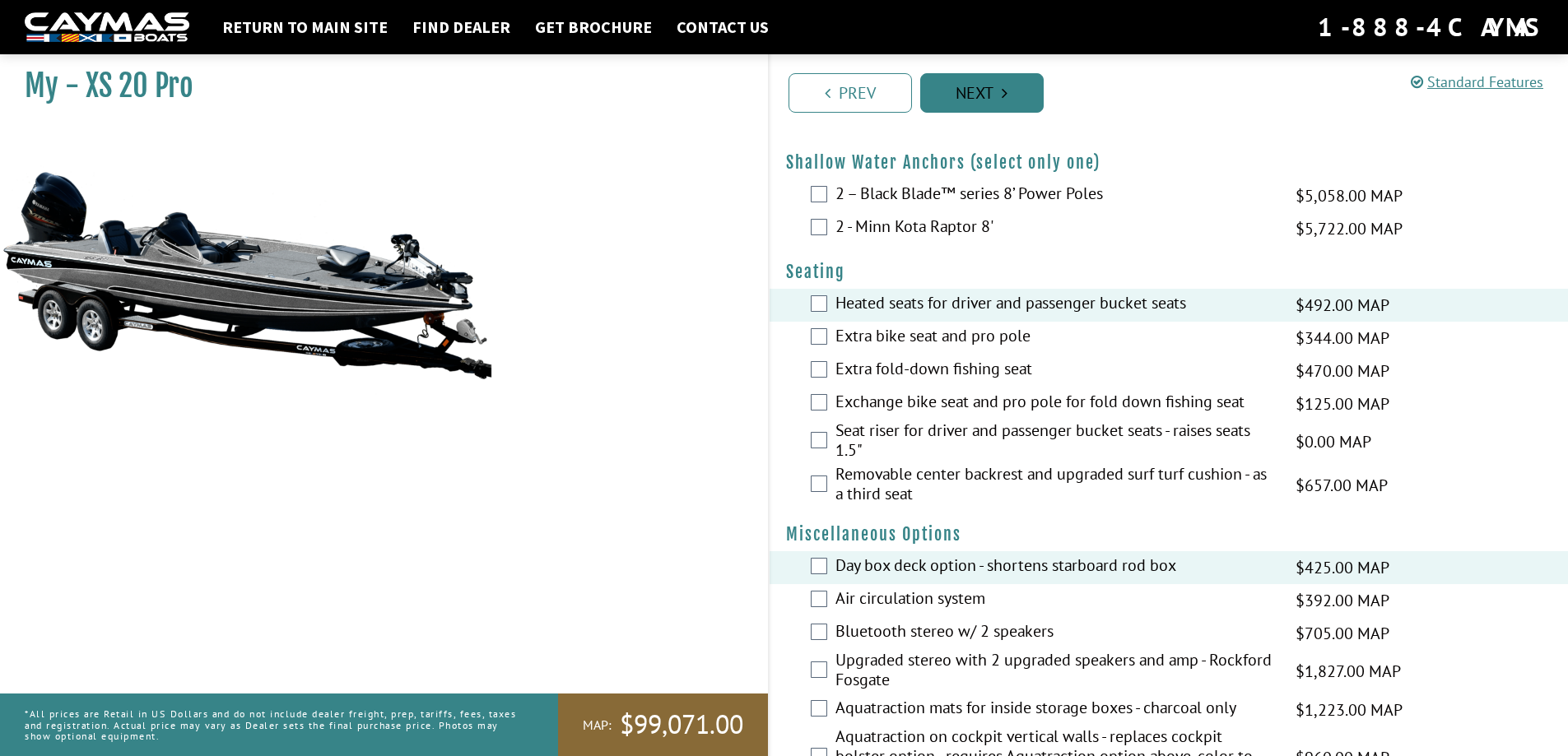
scroll to position [1805, 0]
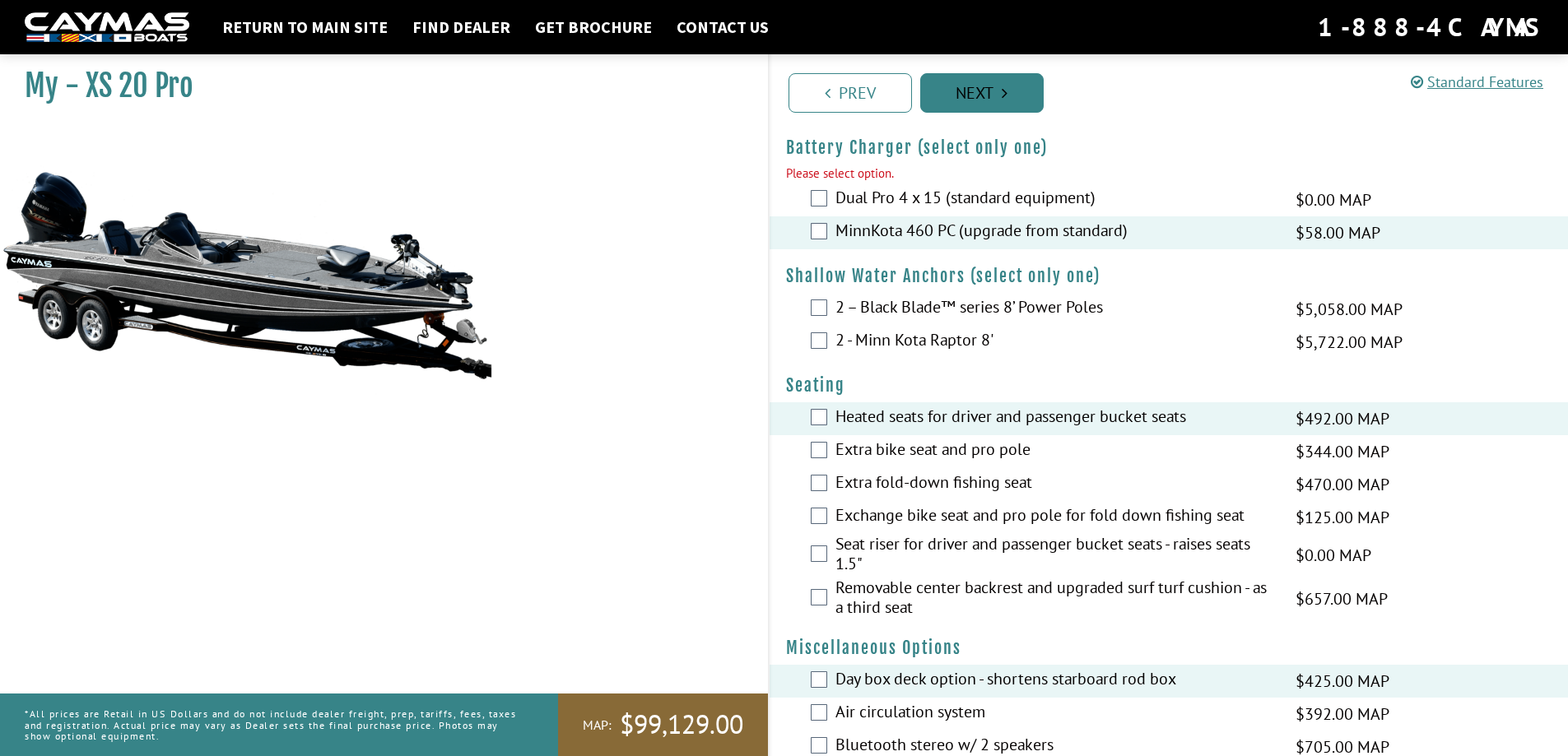
click at [962, 101] on link "Next" at bounding box center [981, 93] width 123 height 40
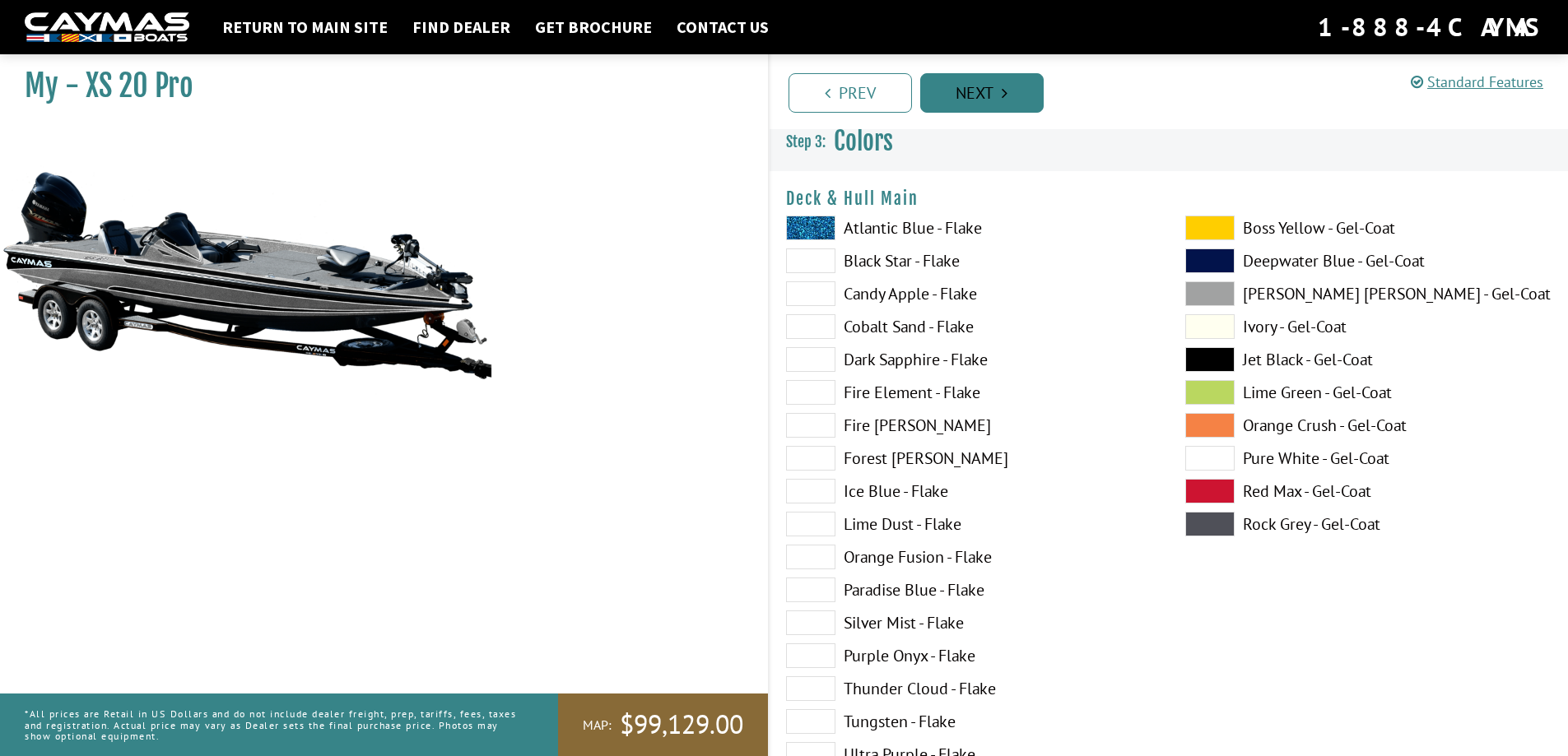
scroll to position [0, 0]
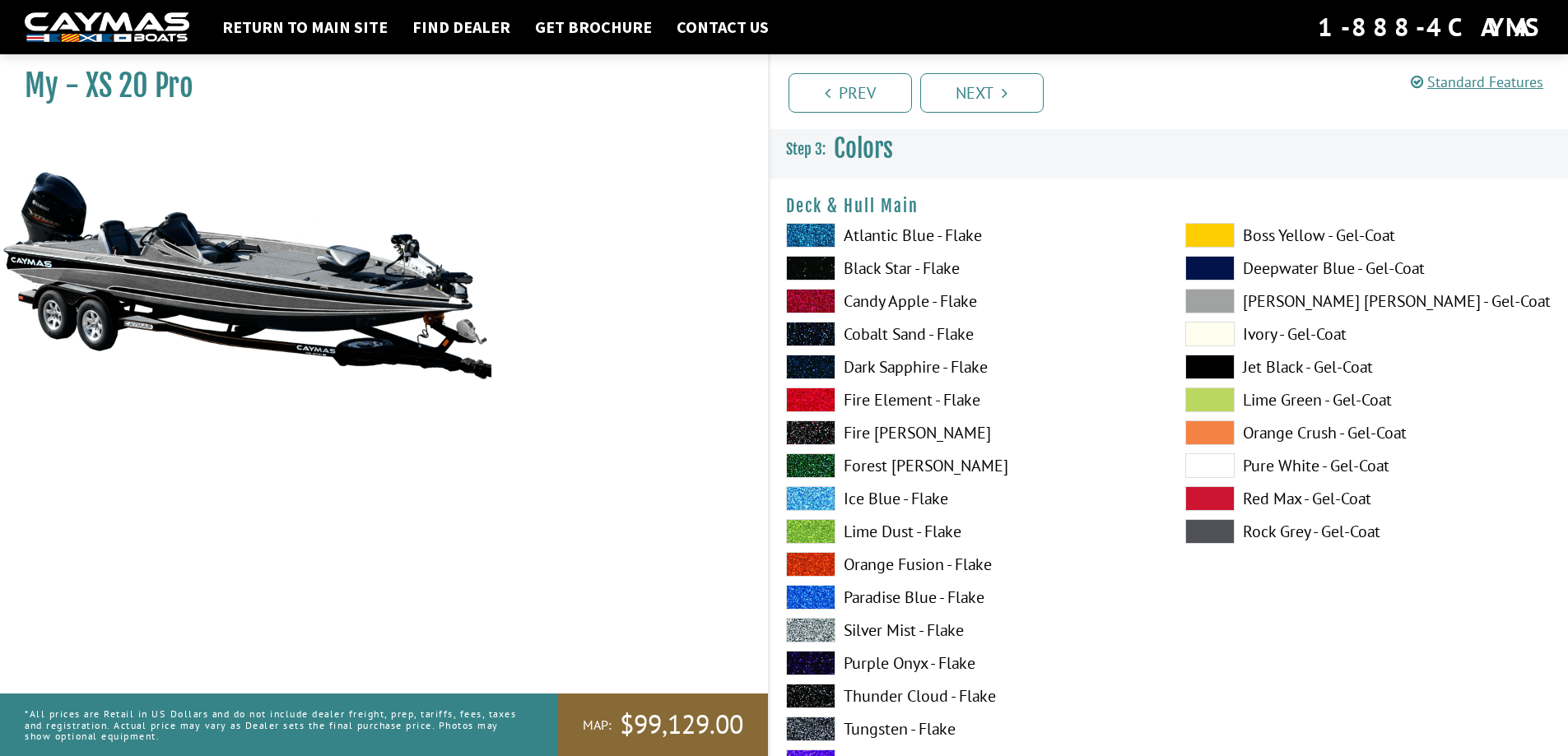
click at [1212, 332] on span at bounding box center [1209, 334] width 49 height 24
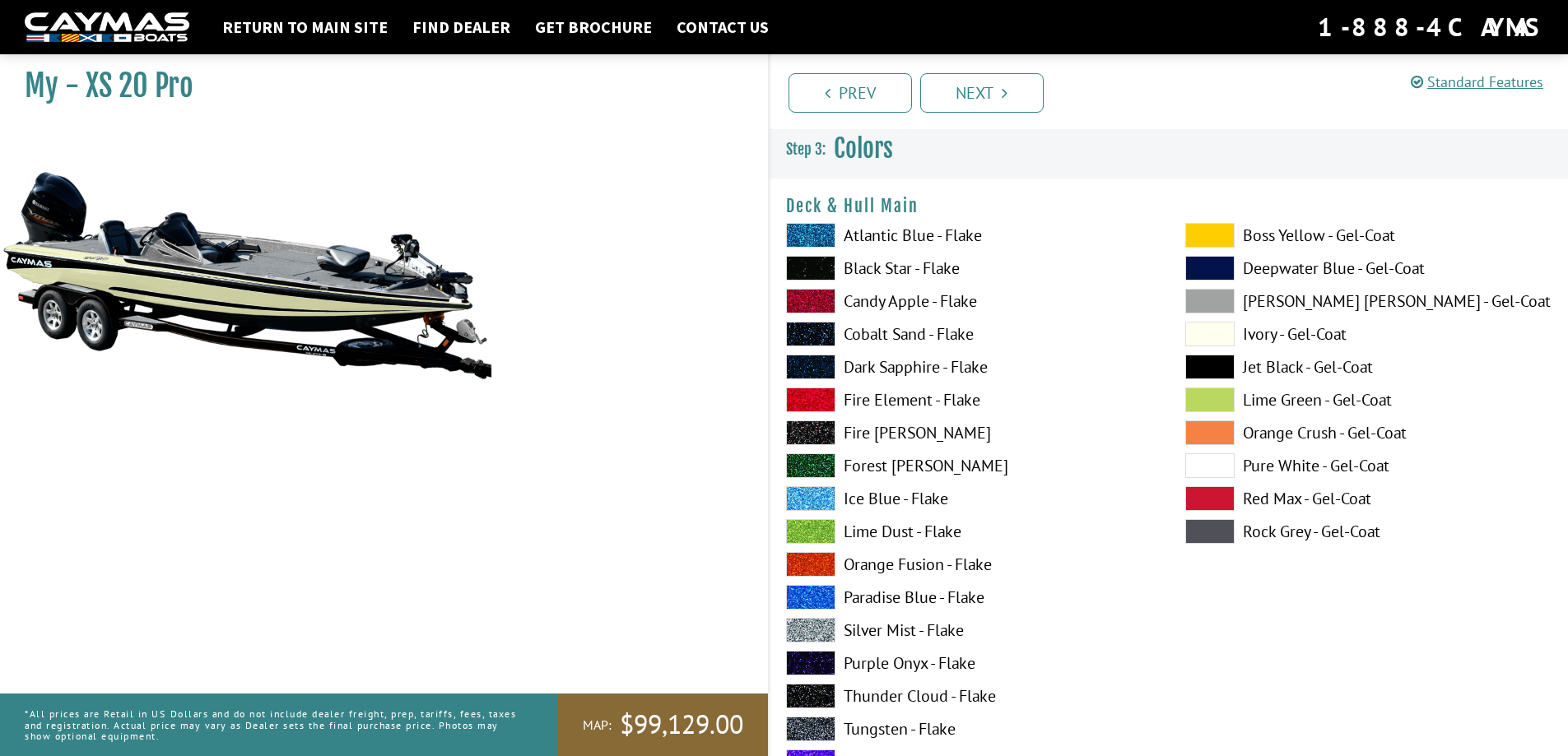
click at [1216, 467] on span at bounding box center [1209, 465] width 49 height 24
click at [814, 266] on span at bounding box center [810, 268] width 49 height 24
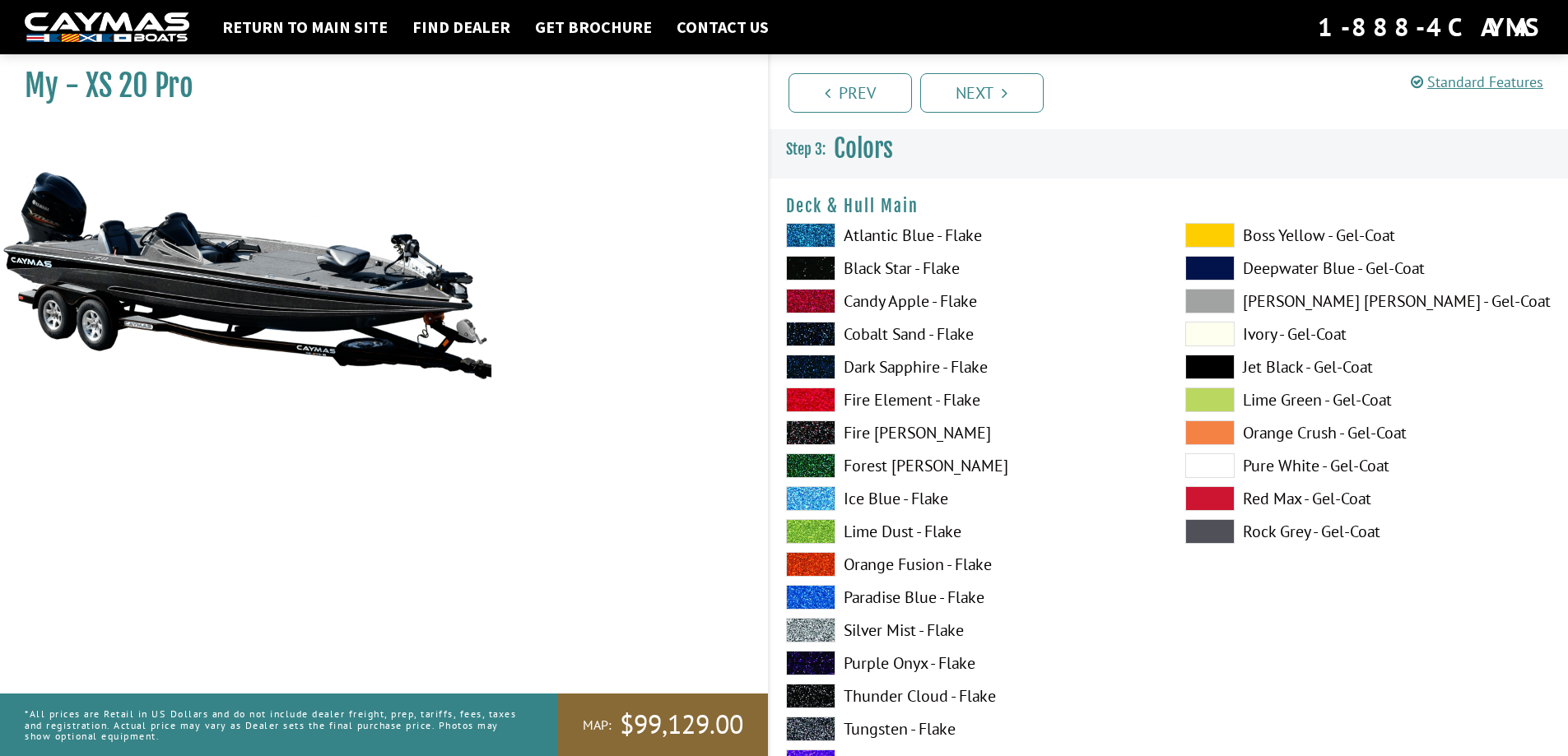
click at [814, 224] on span at bounding box center [810, 235] width 49 height 24
click at [811, 628] on span at bounding box center [810, 629] width 49 height 24
click at [812, 594] on span at bounding box center [810, 597] width 49 height 24
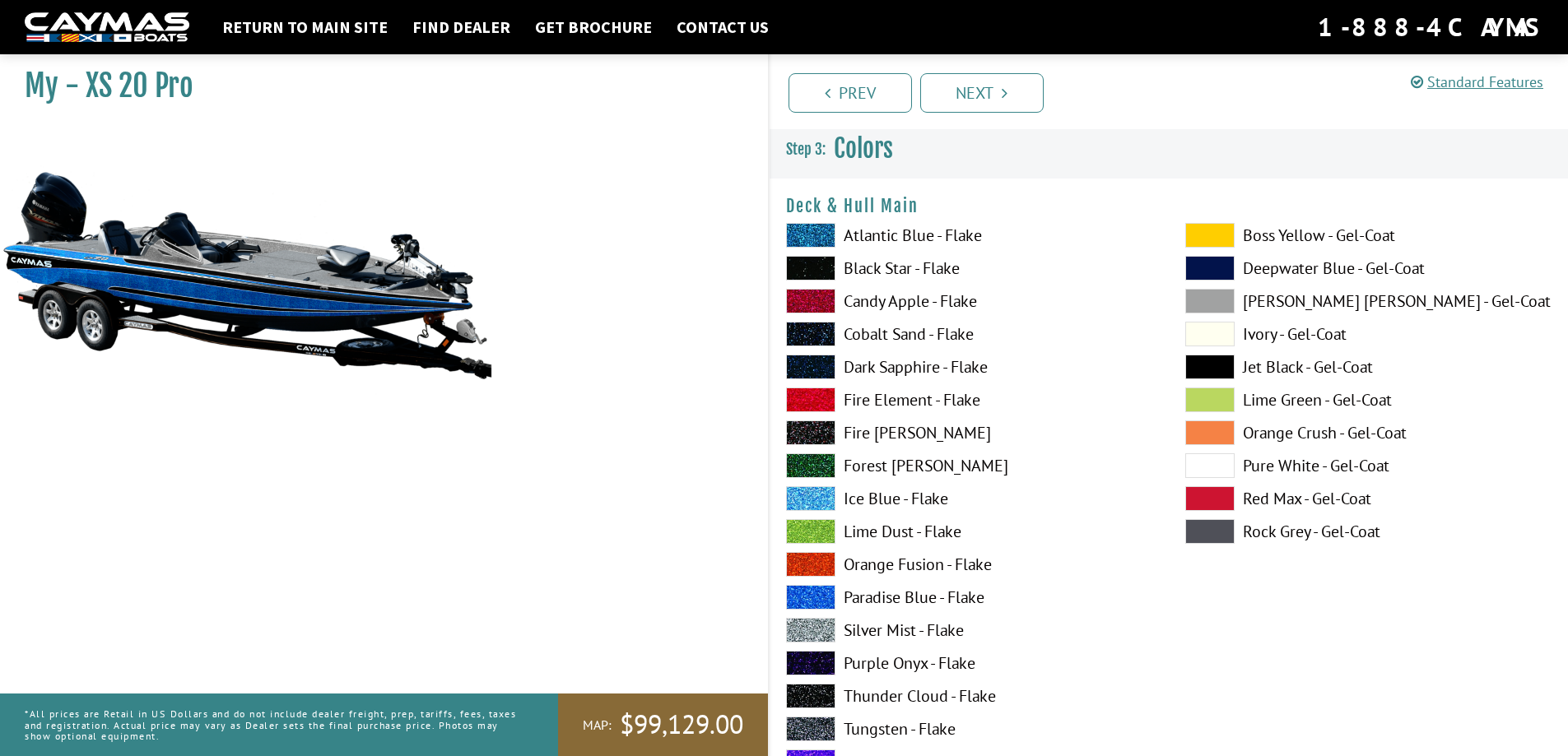
click at [843, 100] on link "Prev" at bounding box center [850, 93] width 123 height 40
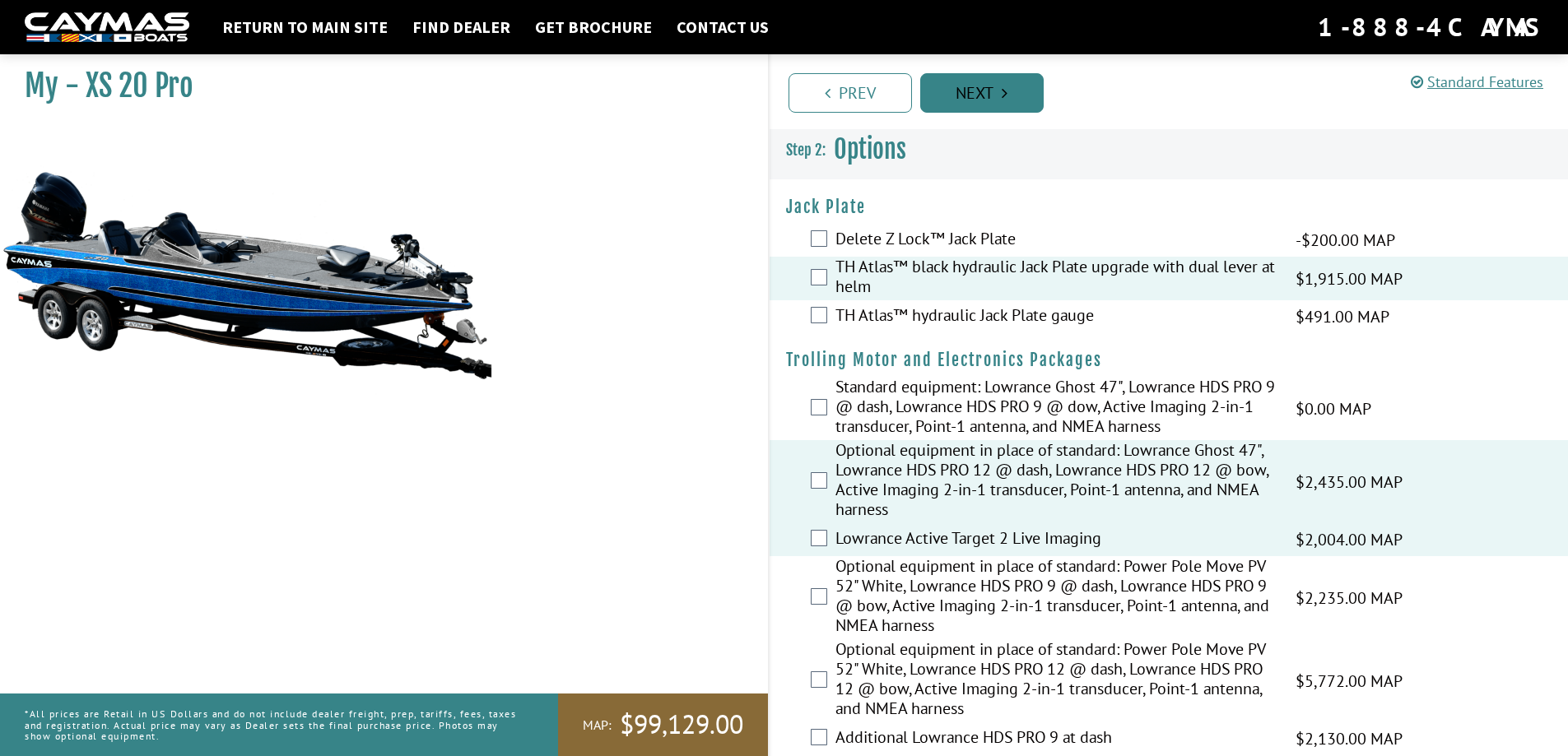
click at [959, 89] on link "Next" at bounding box center [981, 93] width 123 height 40
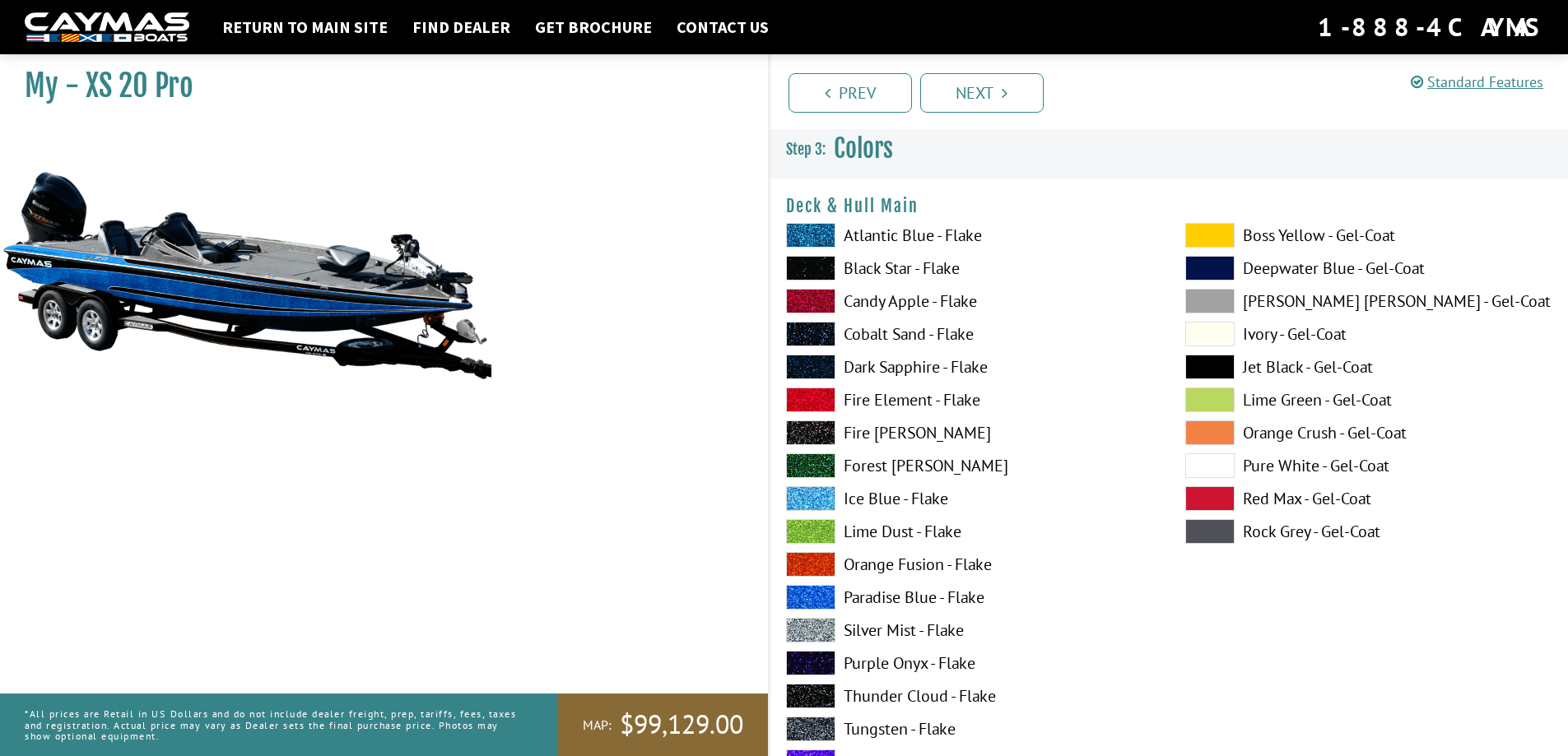
click at [1204, 465] on span at bounding box center [1209, 465] width 49 height 24
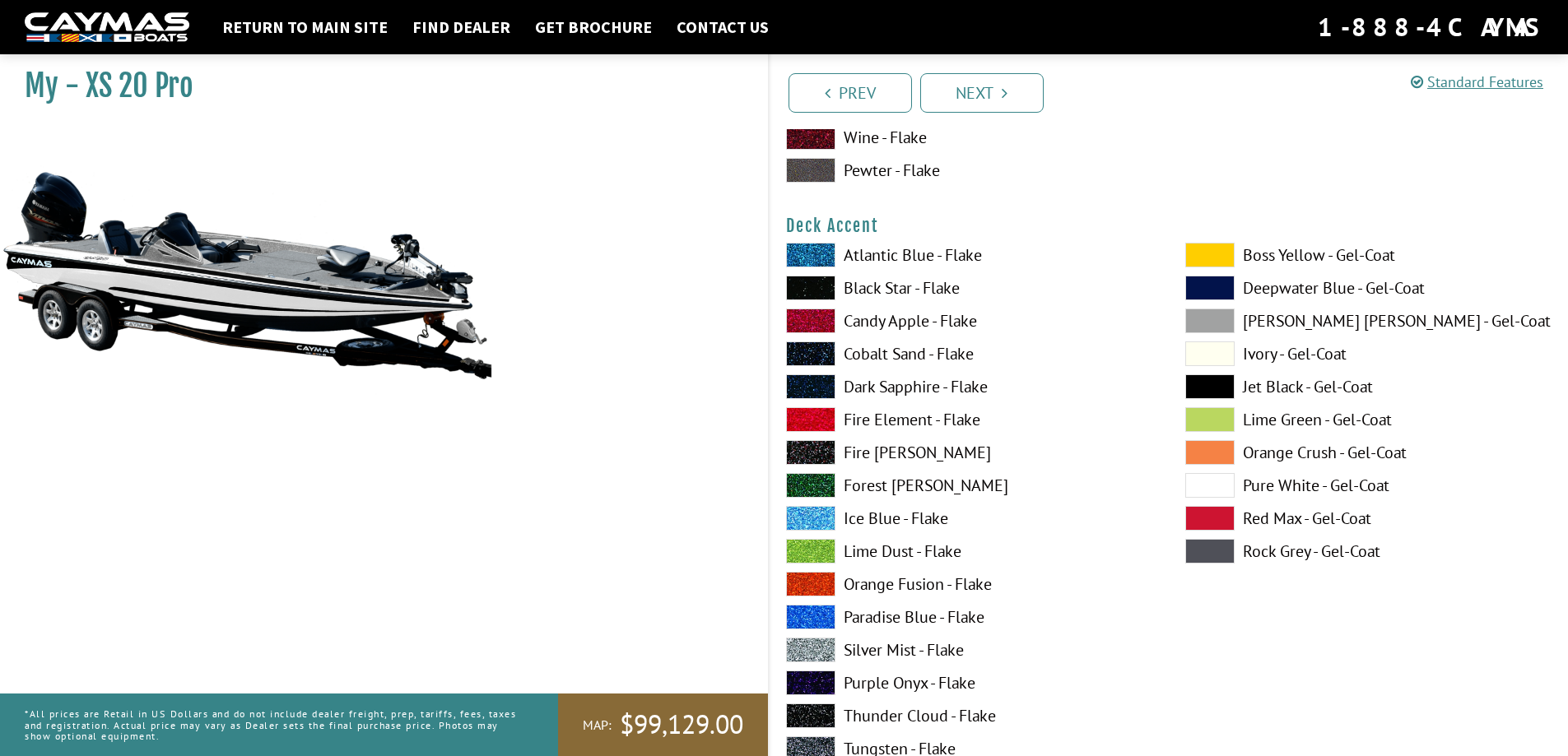
scroll to position [658, 0]
click at [812, 284] on span at bounding box center [810, 287] width 49 height 24
click at [811, 252] on span at bounding box center [810, 253] width 49 height 24
click at [1198, 483] on span at bounding box center [1209, 484] width 49 height 24
click at [813, 617] on span at bounding box center [810, 616] width 49 height 24
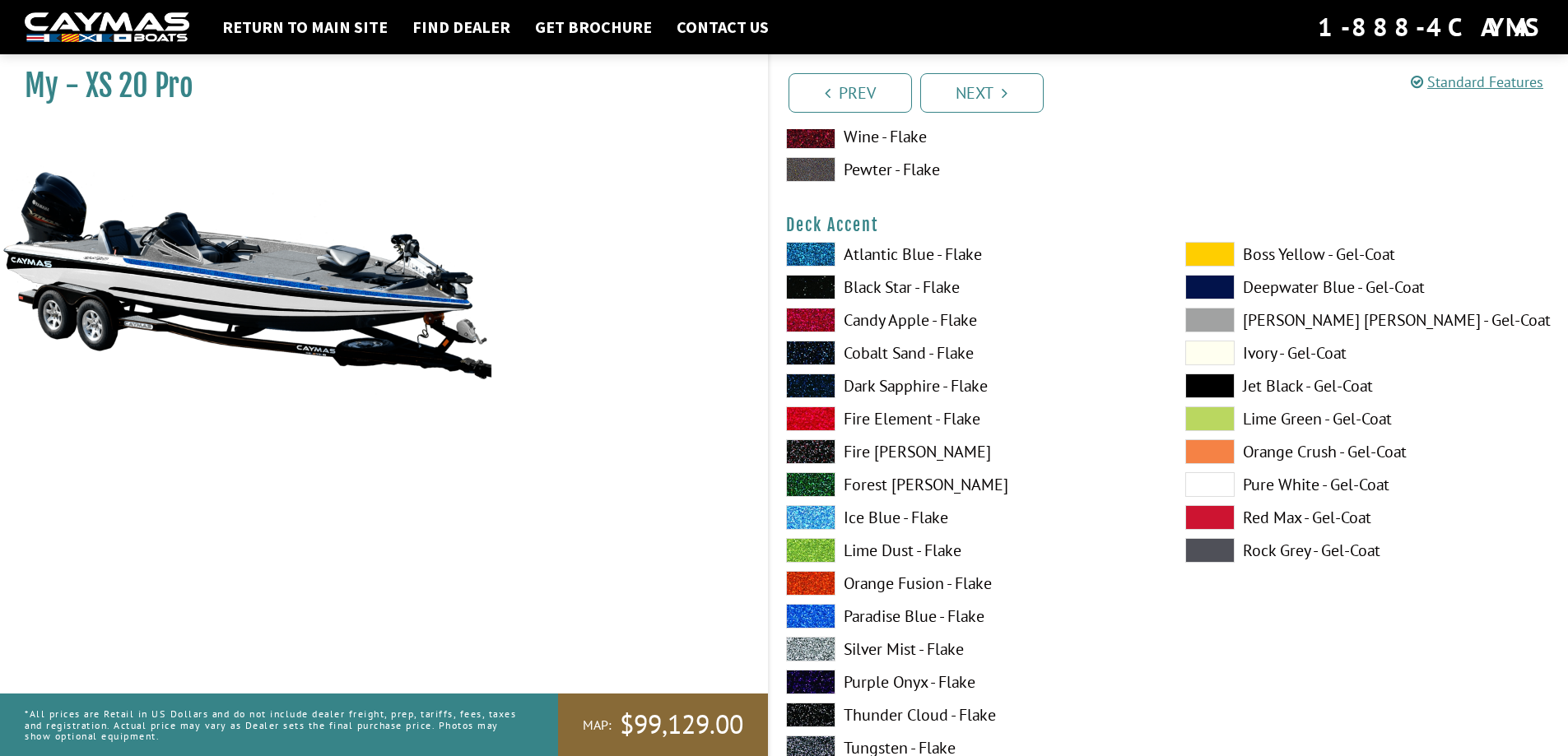
click at [1204, 480] on span at bounding box center [1209, 484] width 49 height 24
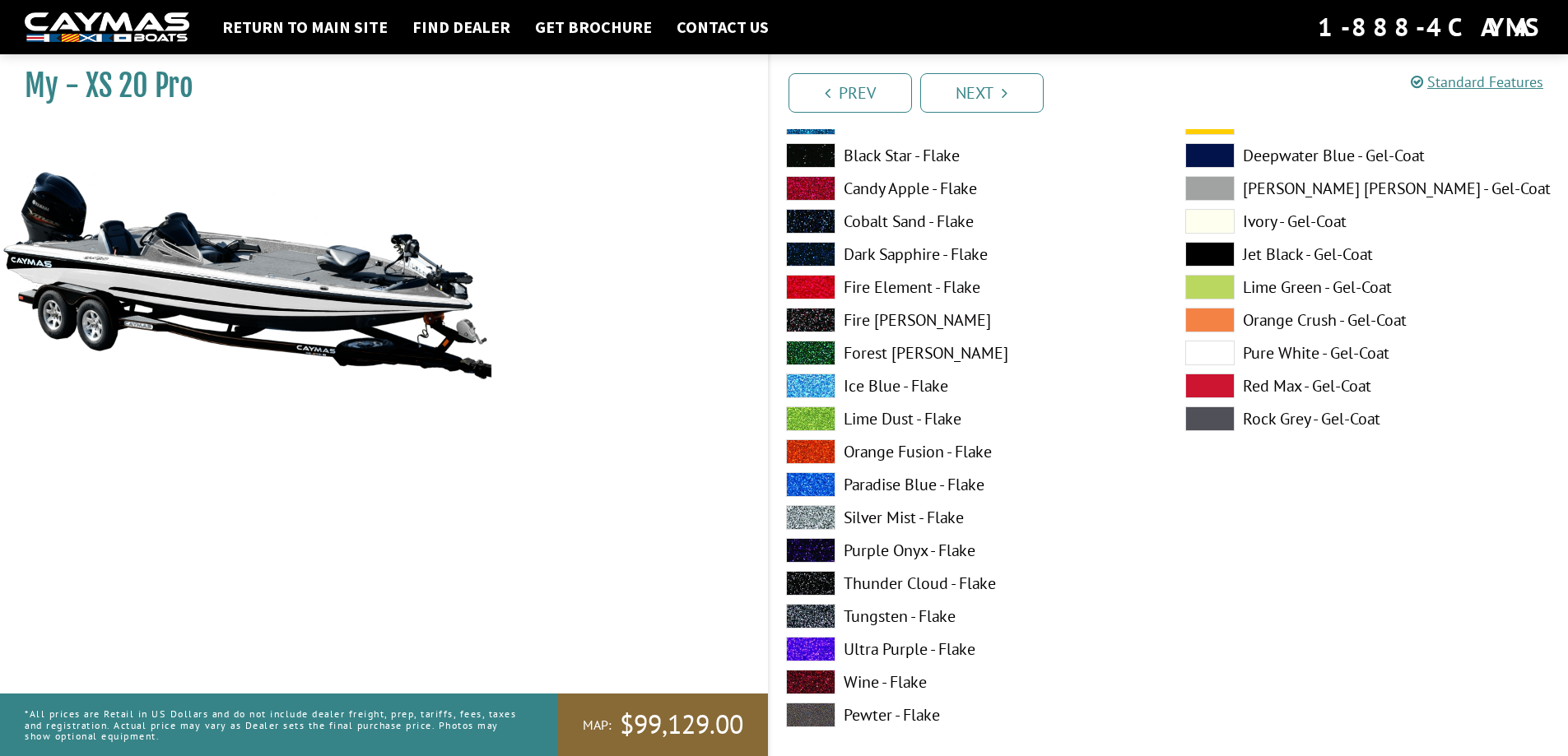
scroll to position [741, 0]
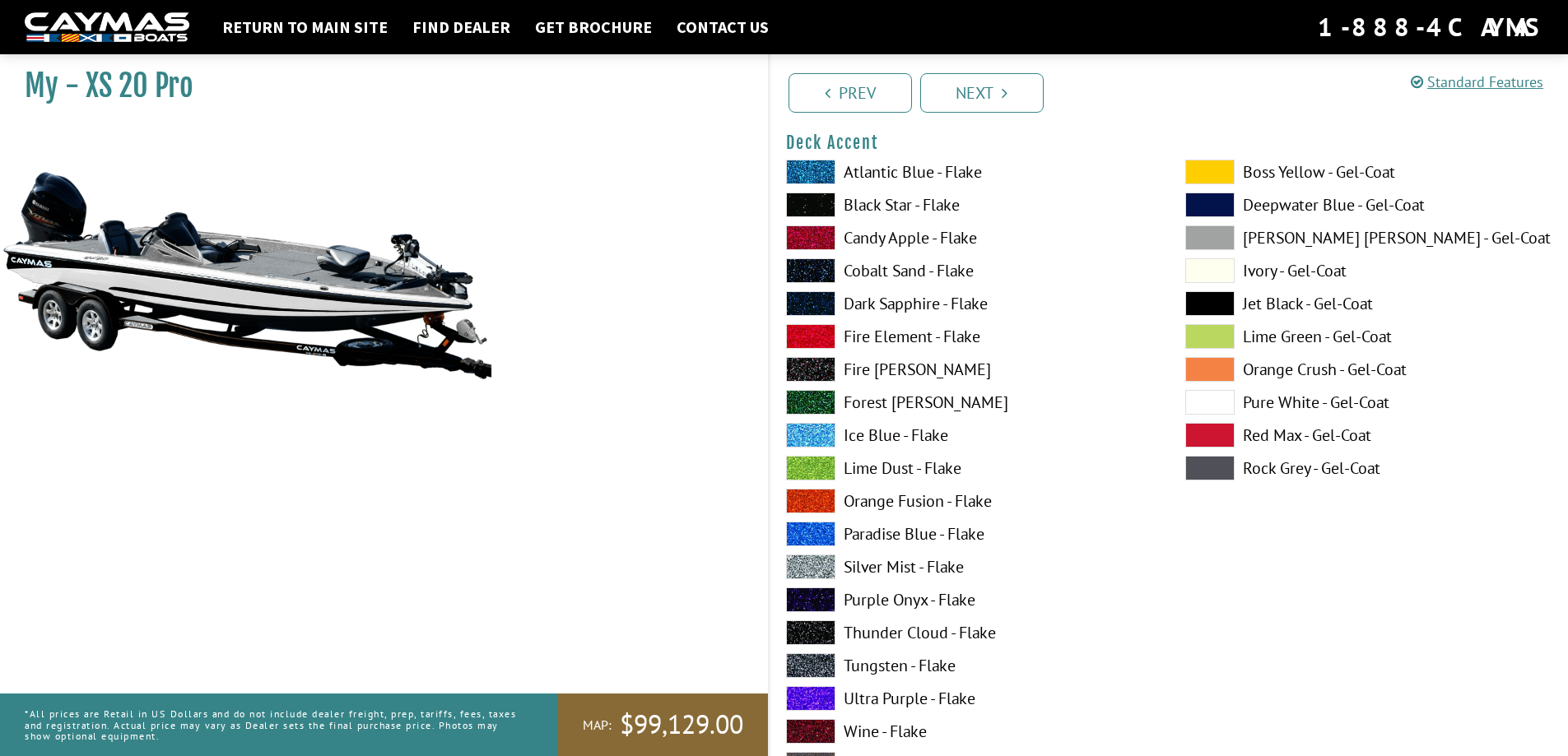
click at [1205, 237] on span at bounding box center [1209, 237] width 49 height 24
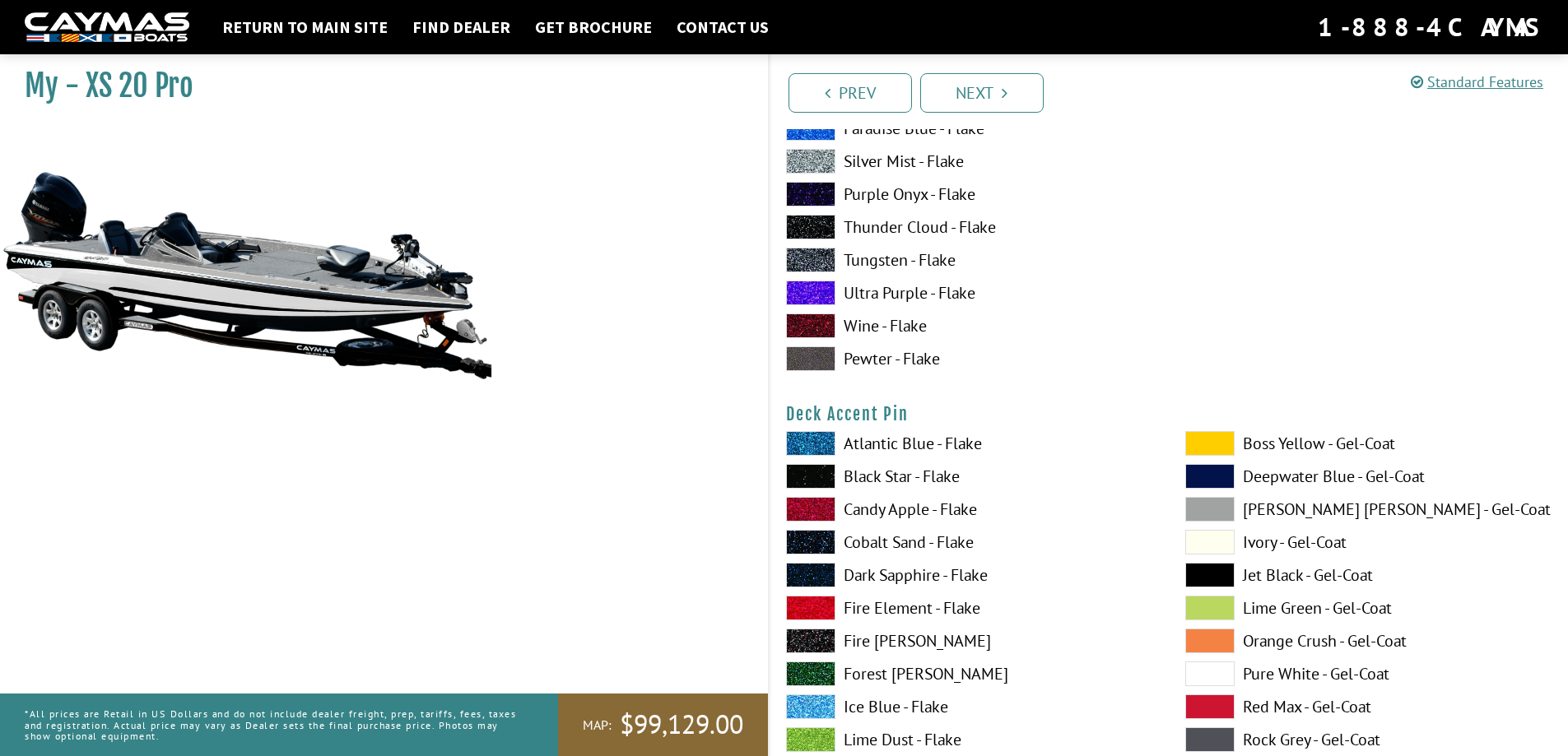
scroll to position [1152, 0]
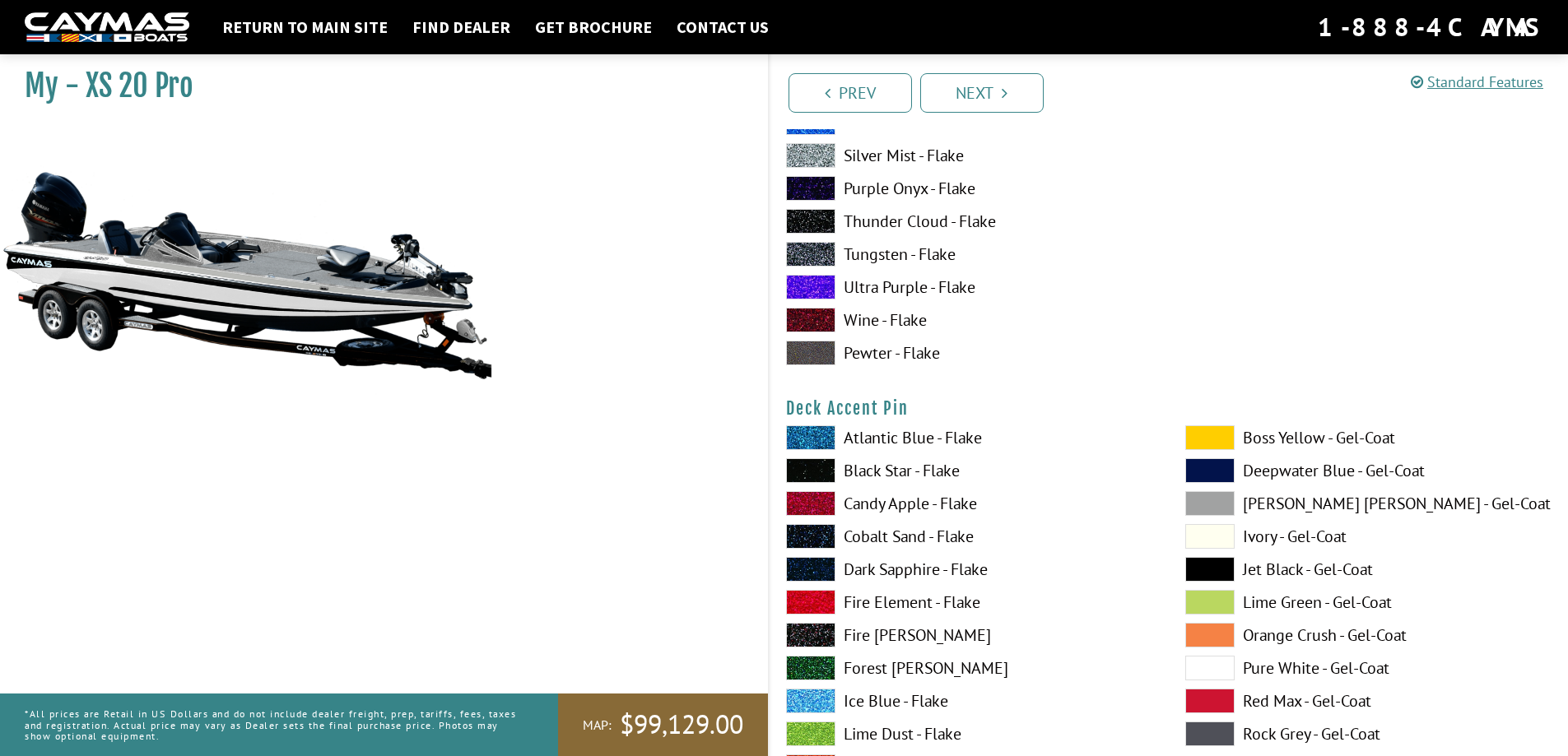
click at [1198, 502] on span at bounding box center [1209, 503] width 49 height 24
click at [1209, 437] on span at bounding box center [1209, 437] width 49 height 24
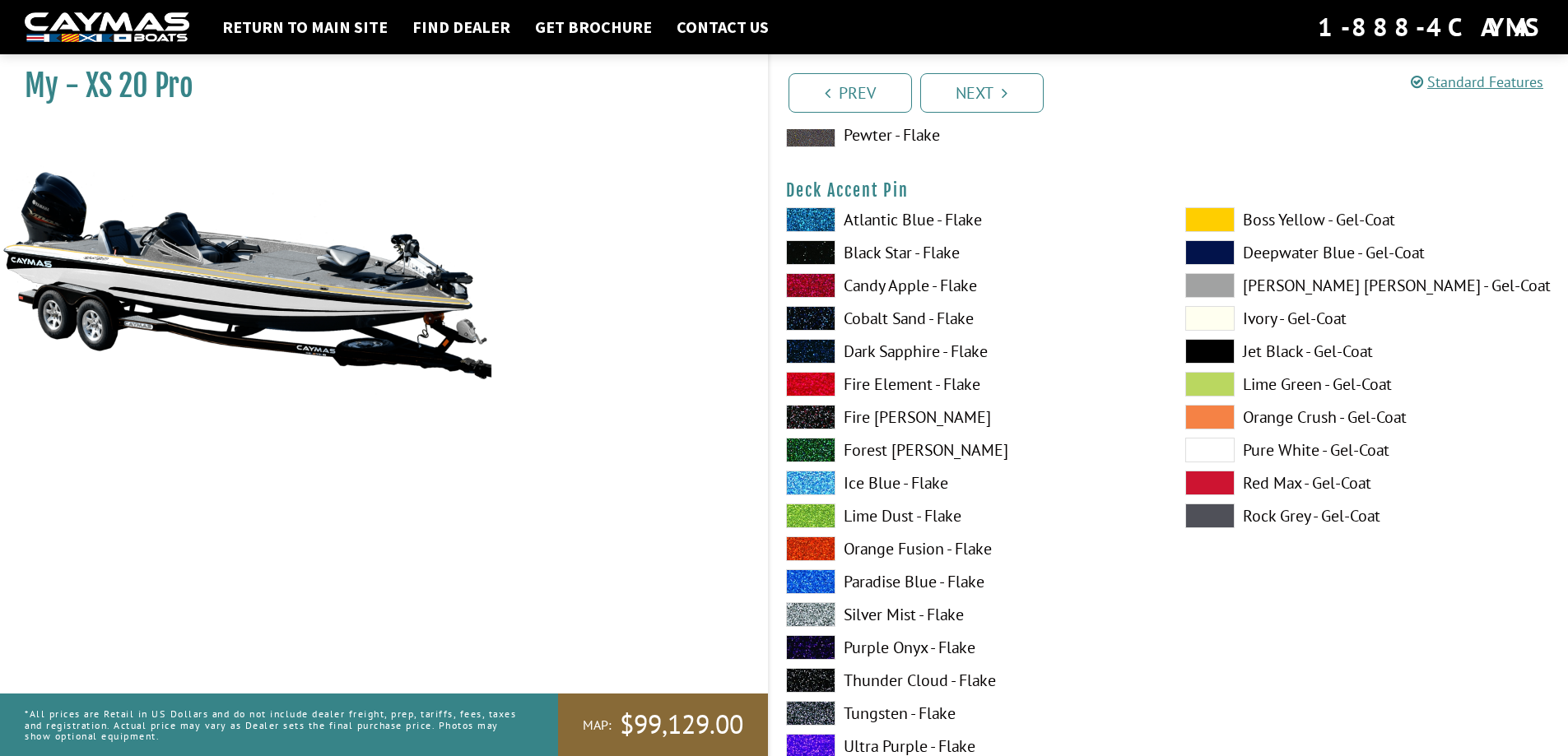
scroll to position [1399, 0]
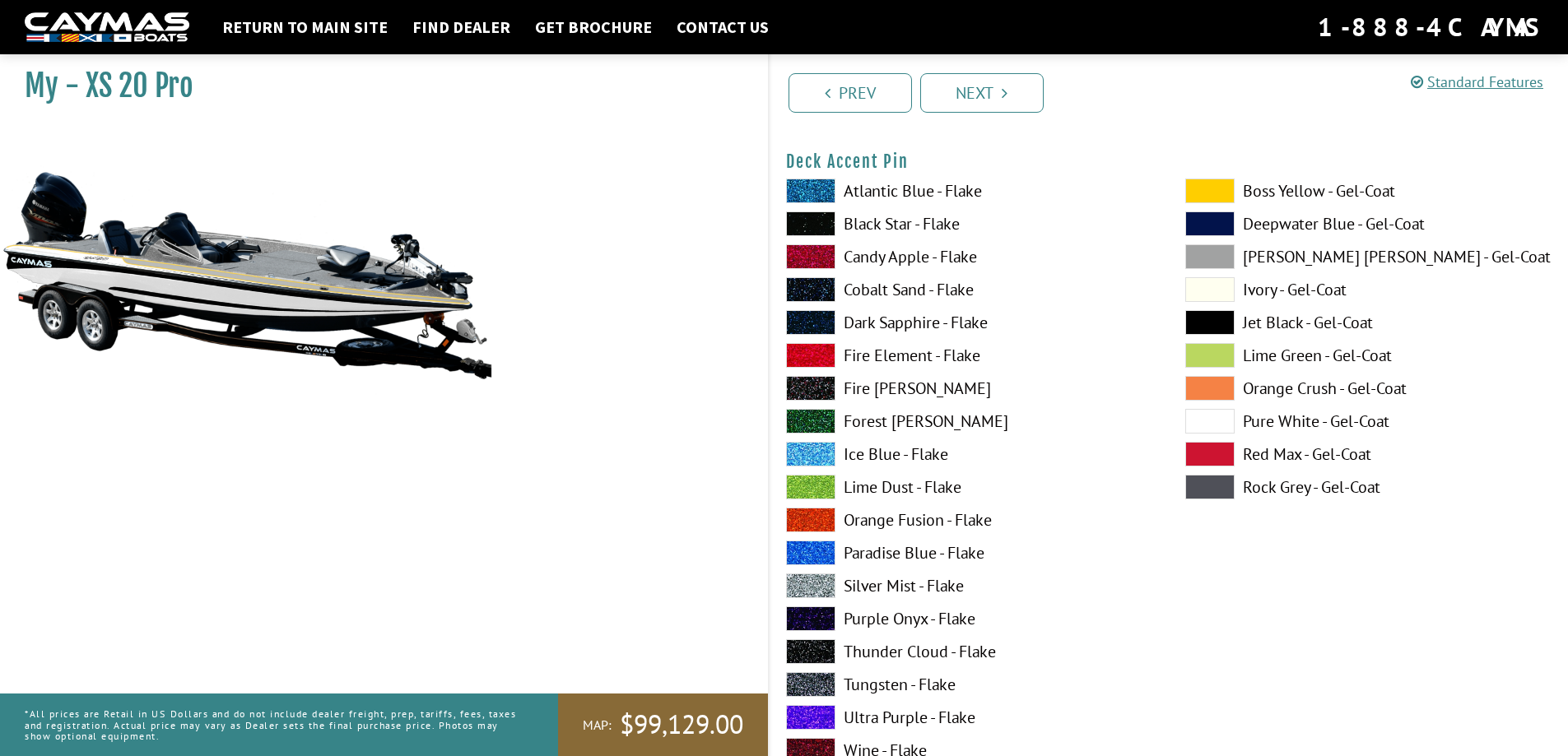
click at [819, 587] on span at bounding box center [810, 585] width 49 height 24
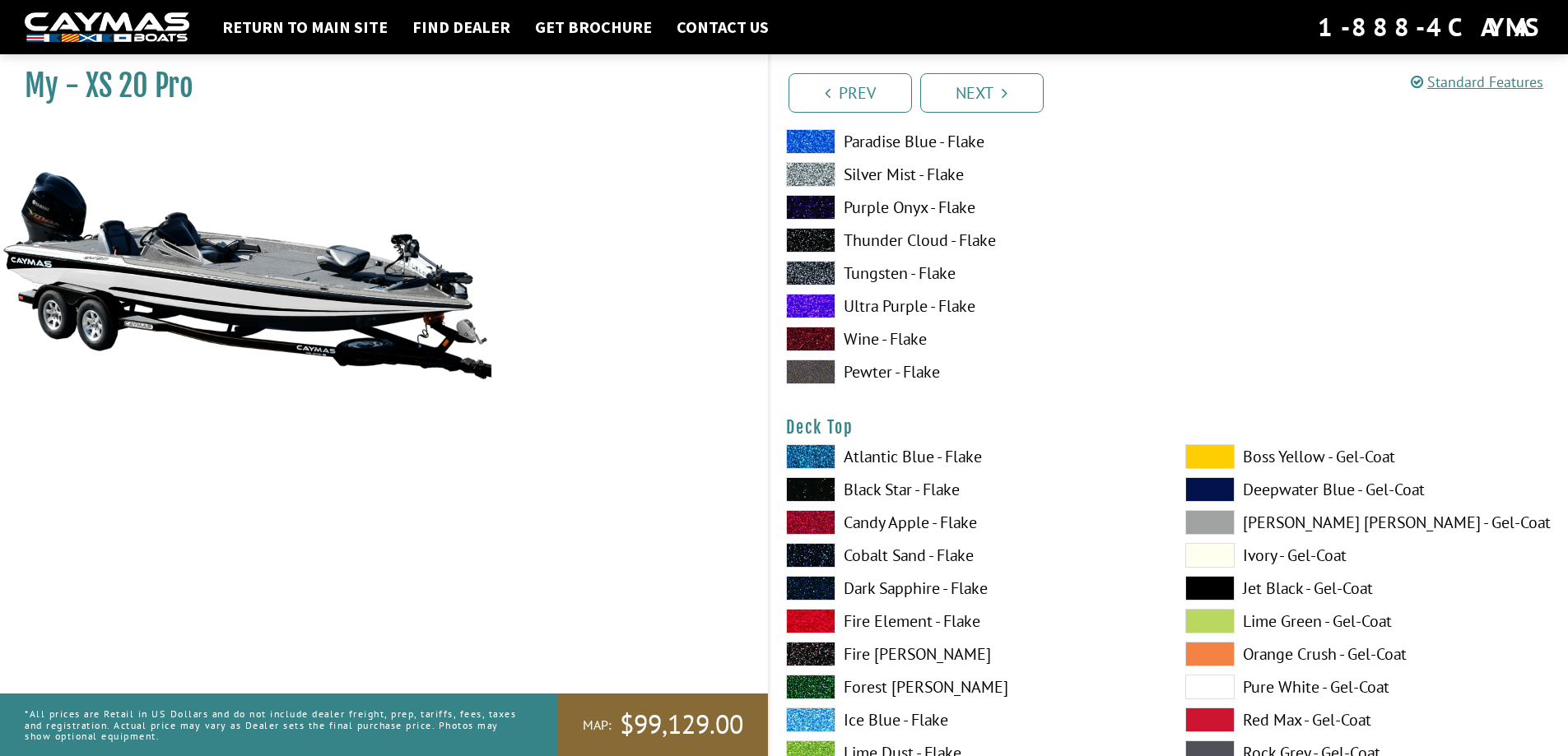
scroll to position [1892, 0]
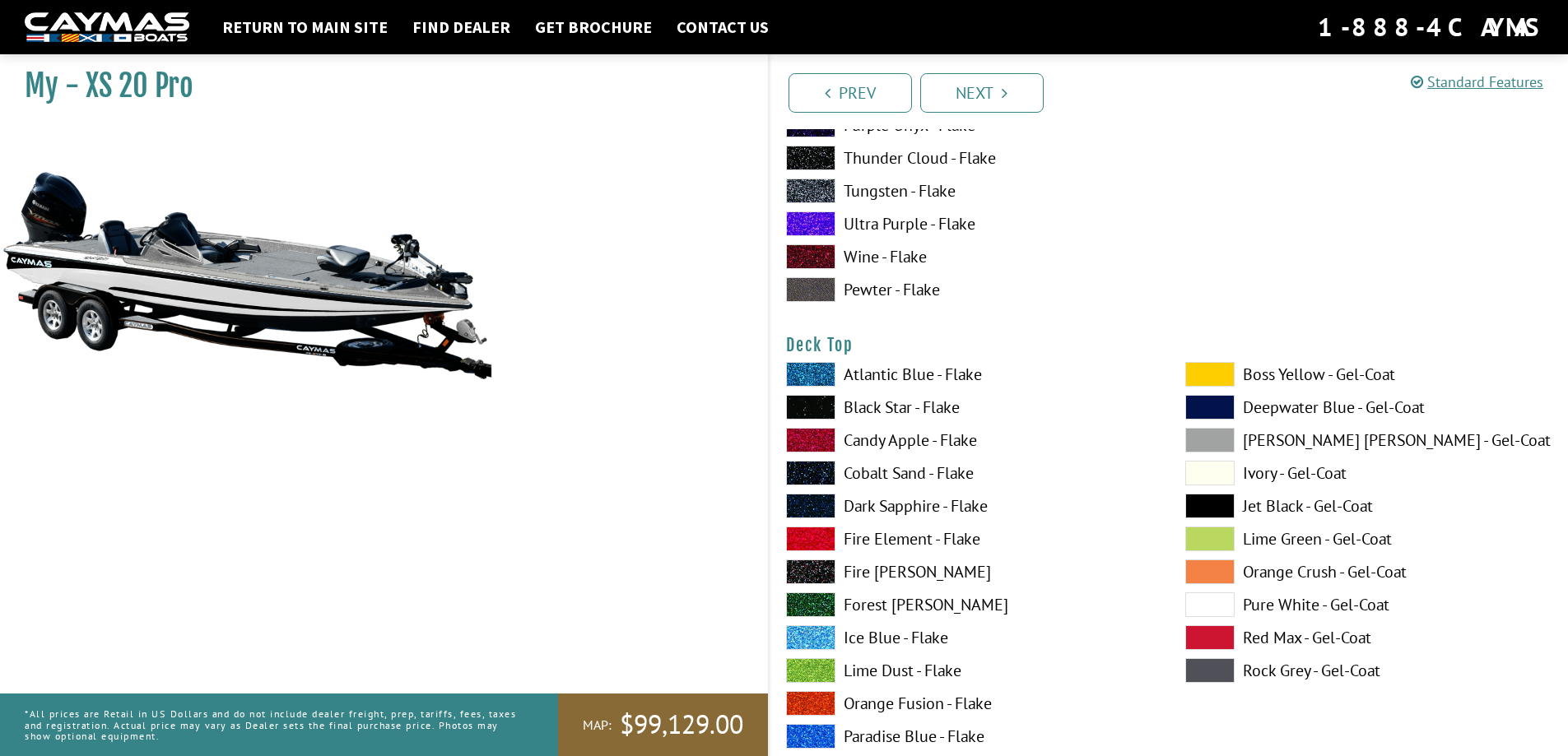
click at [1214, 572] on span at bounding box center [1209, 571] width 49 height 24
click at [1215, 613] on span at bounding box center [1209, 604] width 49 height 24
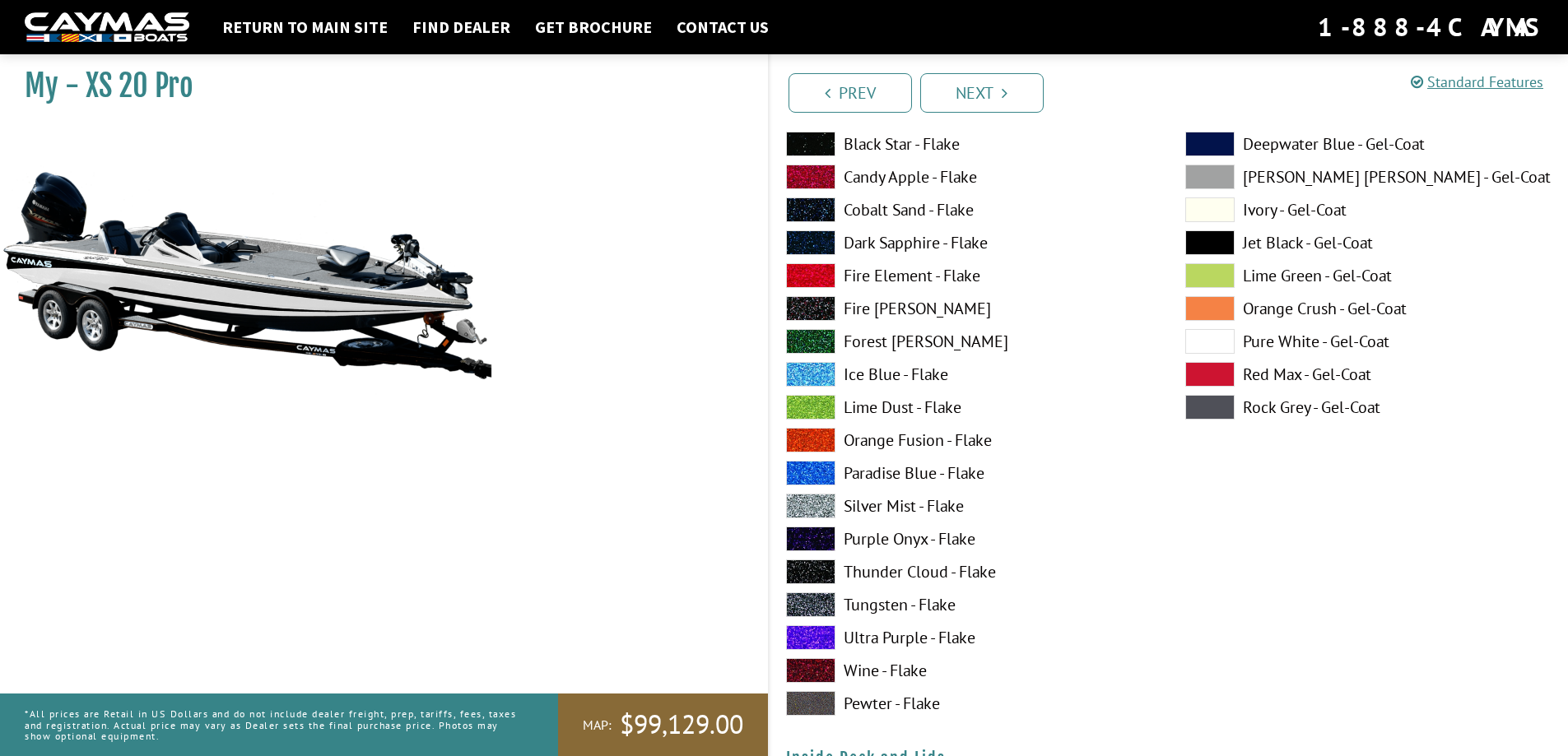
scroll to position [2879, 0]
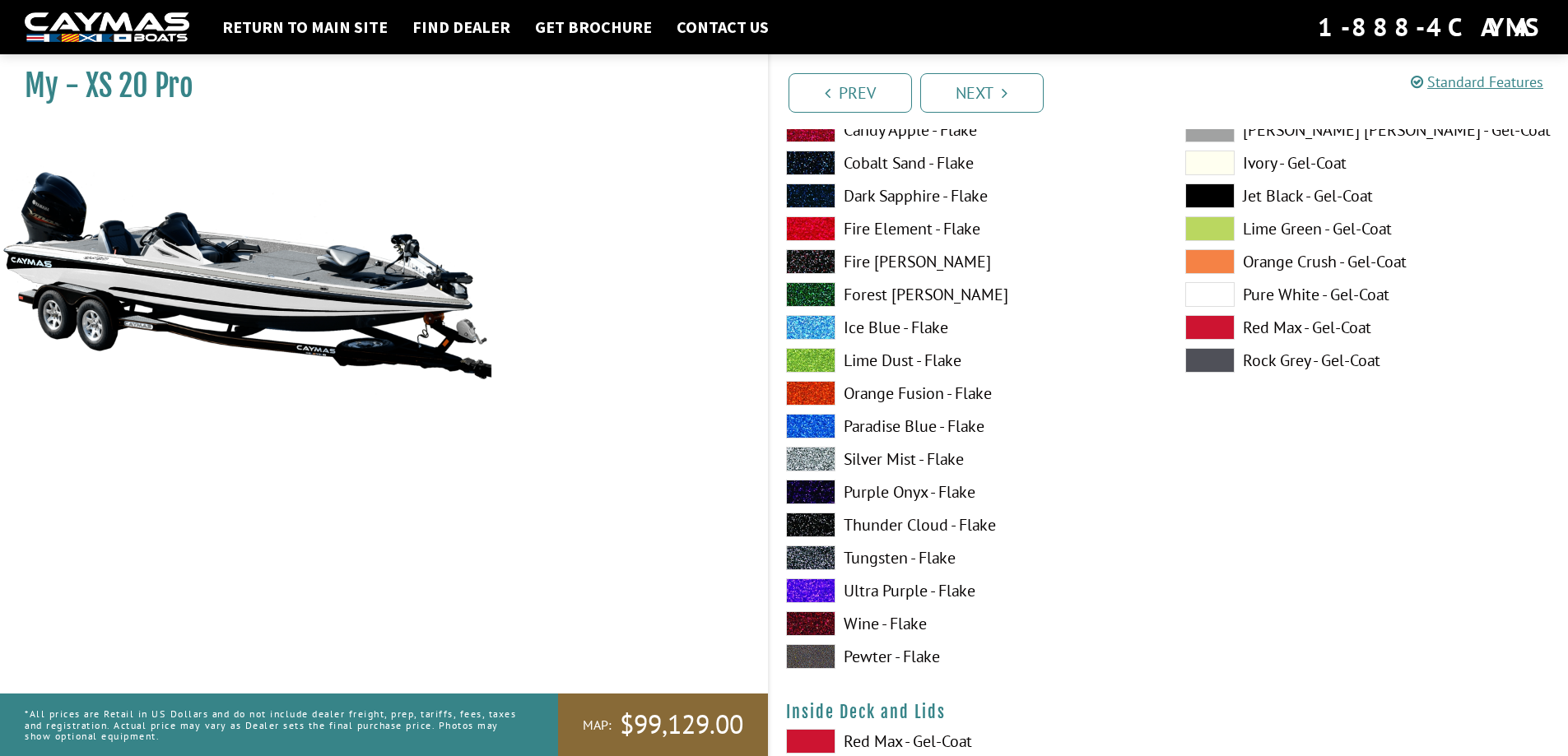
click at [815, 456] on span at bounding box center [810, 458] width 49 height 24
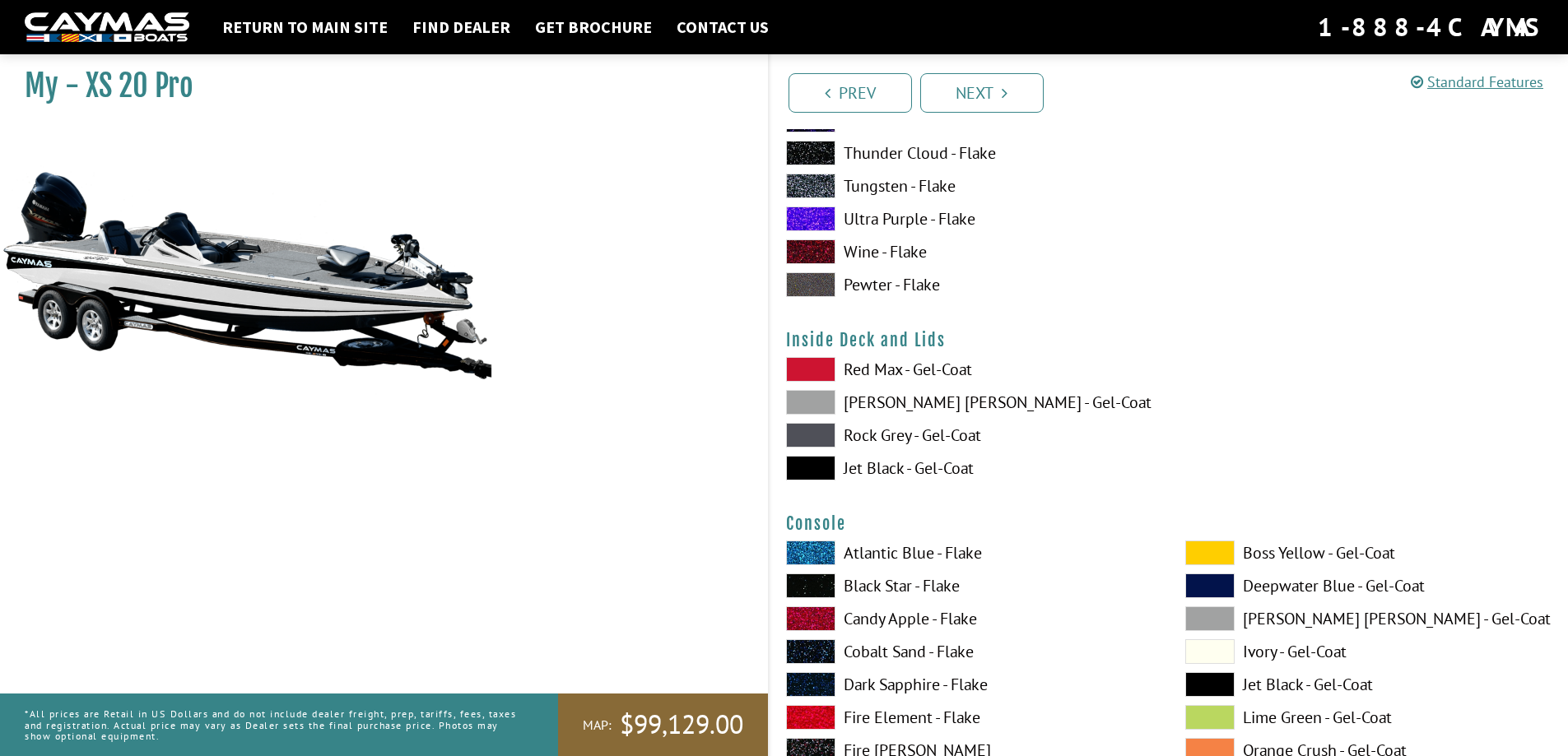
scroll to position [3291, 0]
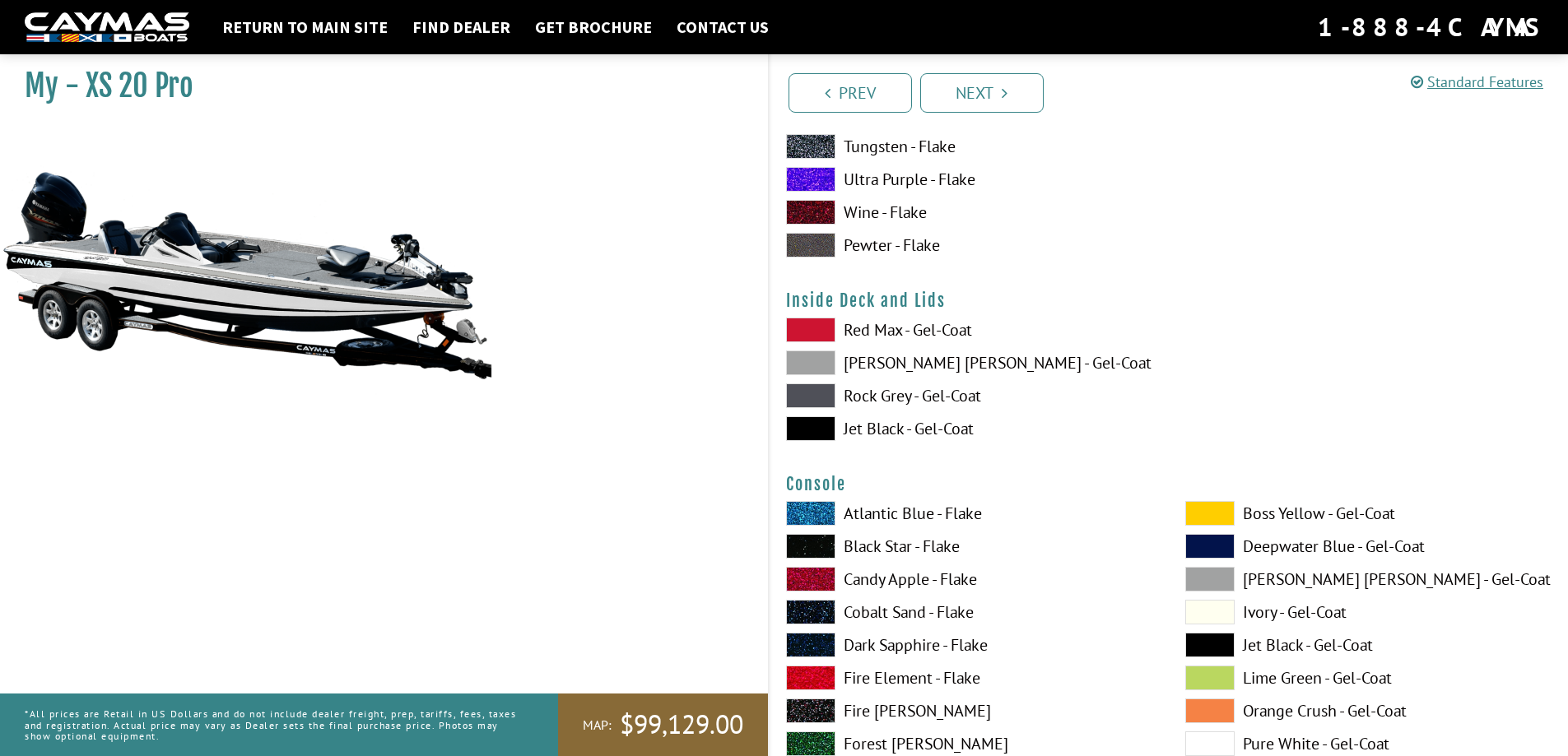
click at [799, 325] on span at bounding box center [810, 329] width 49 height 24
click at [806, 362] on span at bounding box center [810, 362] width 49 height 24
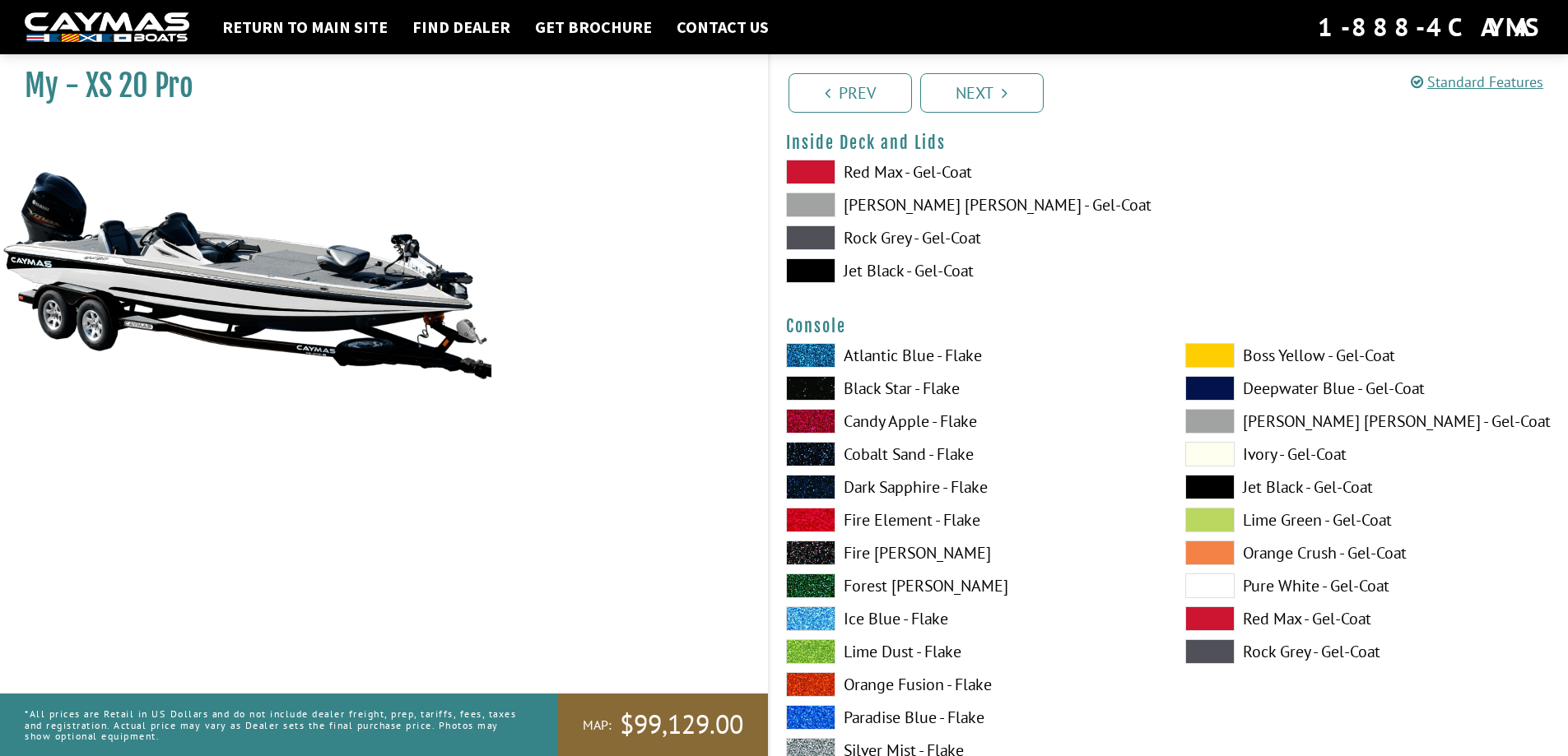
scroll to position [3455, 0]
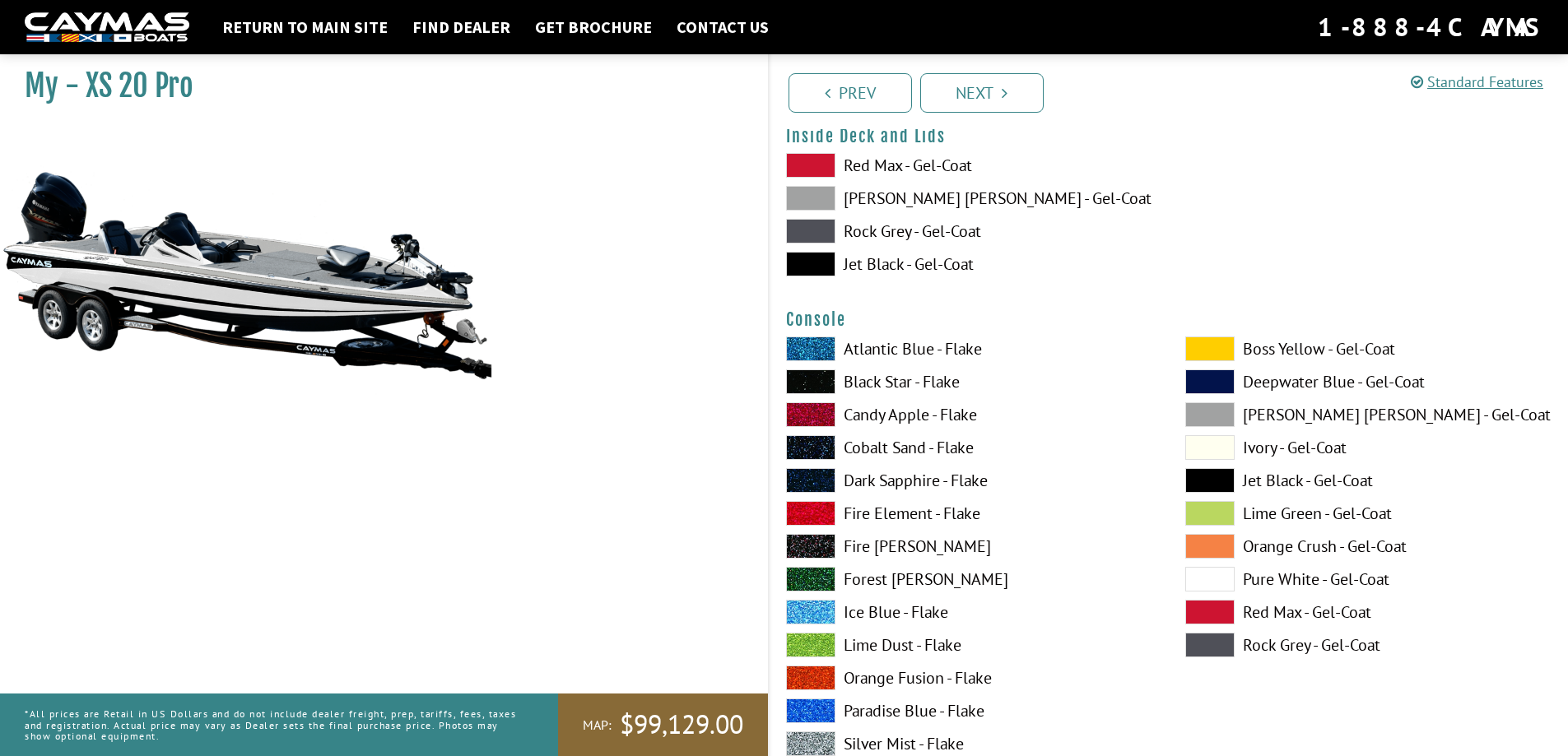
click at [1214, 579] on span at bounding box center [1209, 579] width 49 height 24
click at [1207, 448] on span at bounding box center [1209, 447] width 49 height 24
click at [1213, 481] on span at bounding box center [1209, 480] width 49 height 24
click at [1211, 579] on span at bounding box center [1209, 579] width 49 height 24
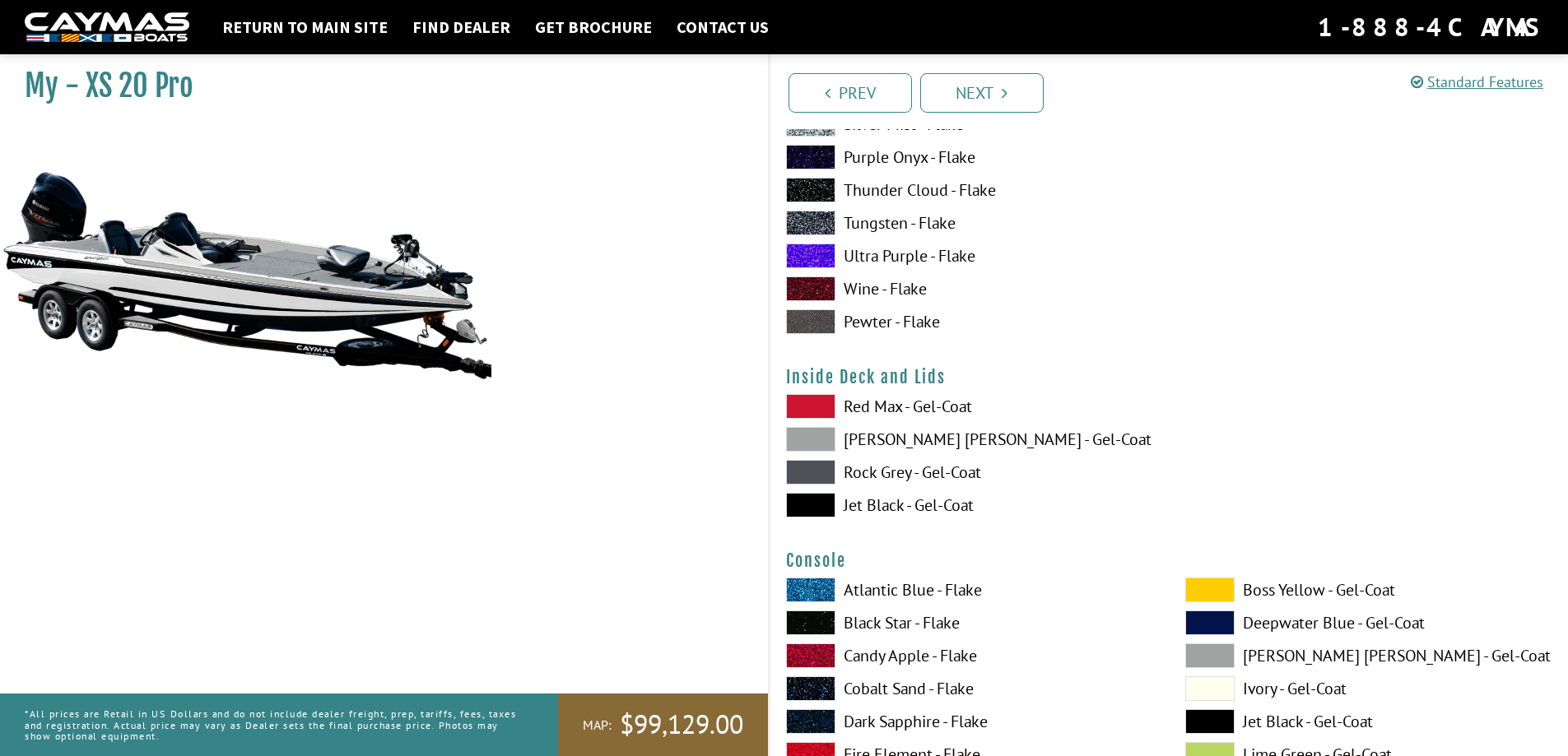
scroll to position [3209, 0]
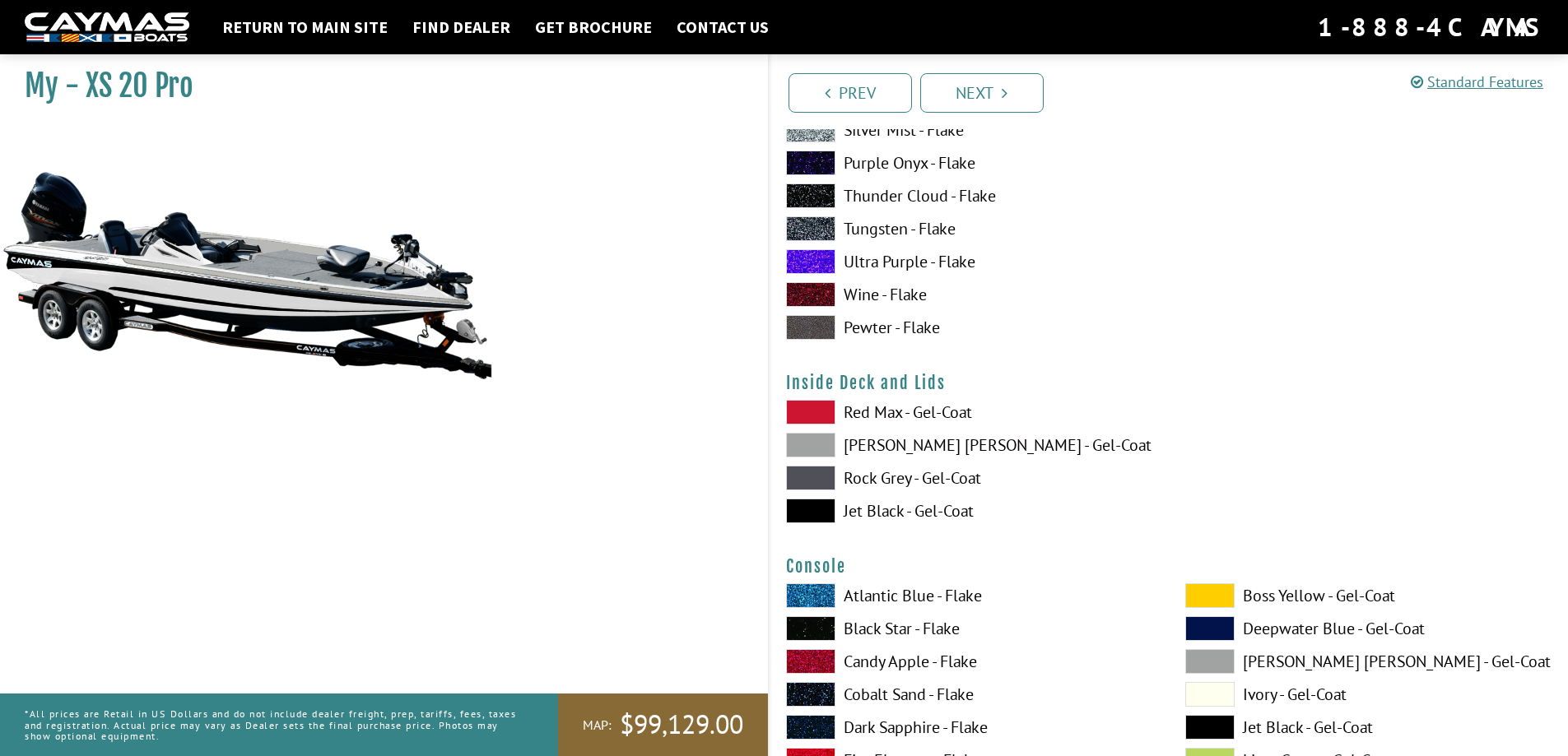
click at [822, 476] on span at bounding box center [810, 477] width 49 height 24
click at [824, 506] on span at bounding box center [810, 511] width 49 height 24
click at [820, 478] on span at bounding box center [810, 477] width 49 height 24
click at [810, 447] on span at bounding box center [810, 444] width 49 height 24
click at [814, 404] on span at bounding box center [810, 412] width 49 height 24
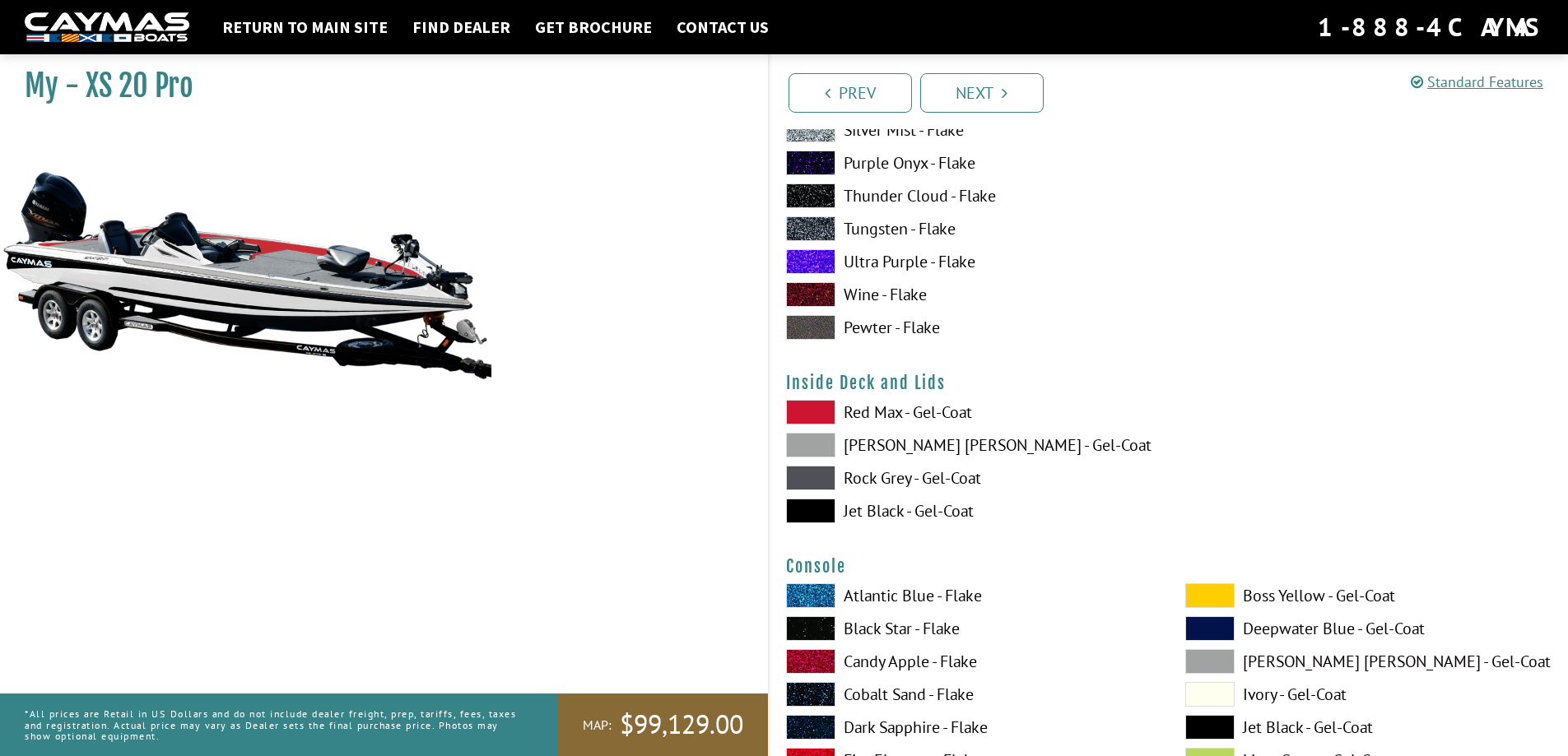
click at [808, 448] on span at bounding box center [810, 444] width 49 height 24
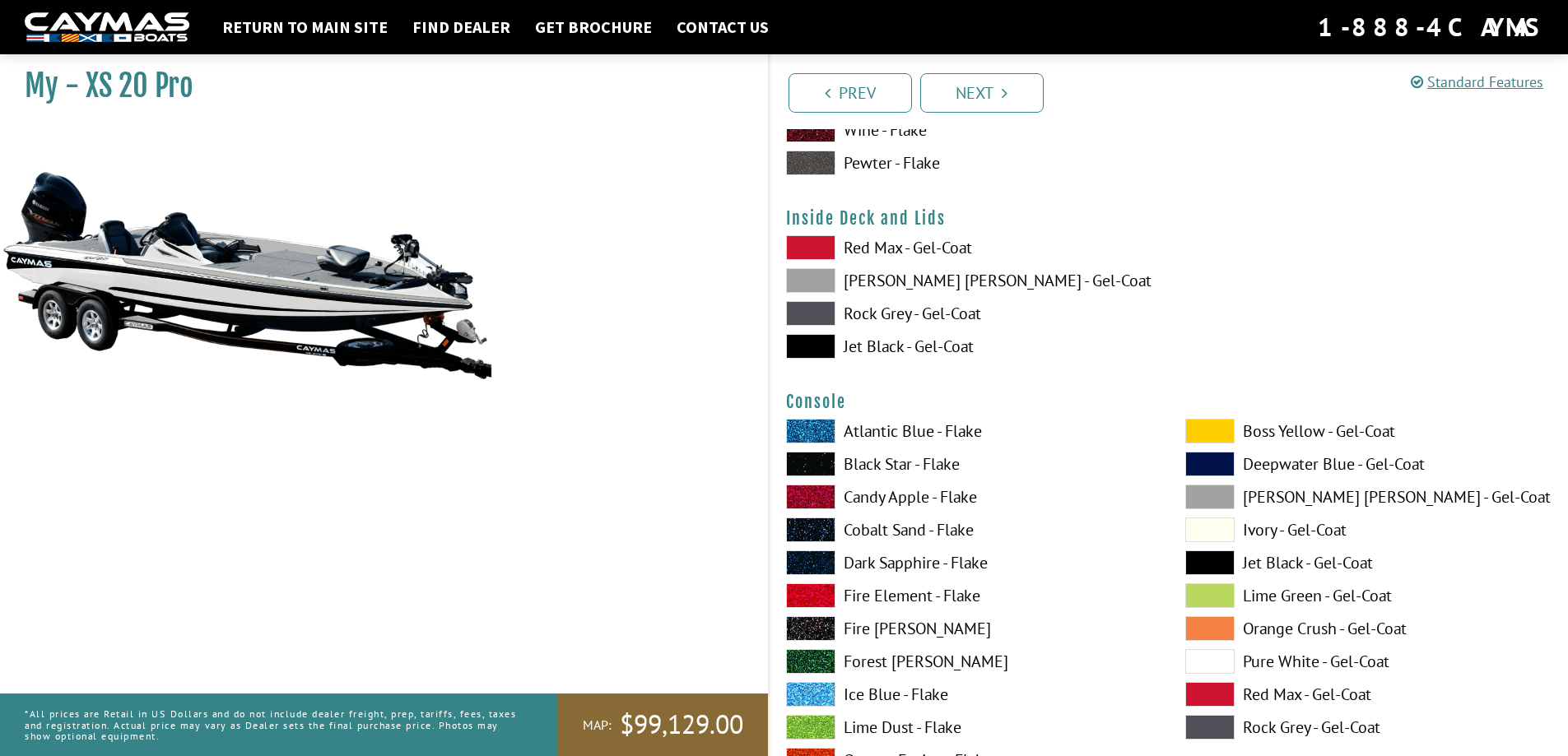
scroll to position [3455, 0]
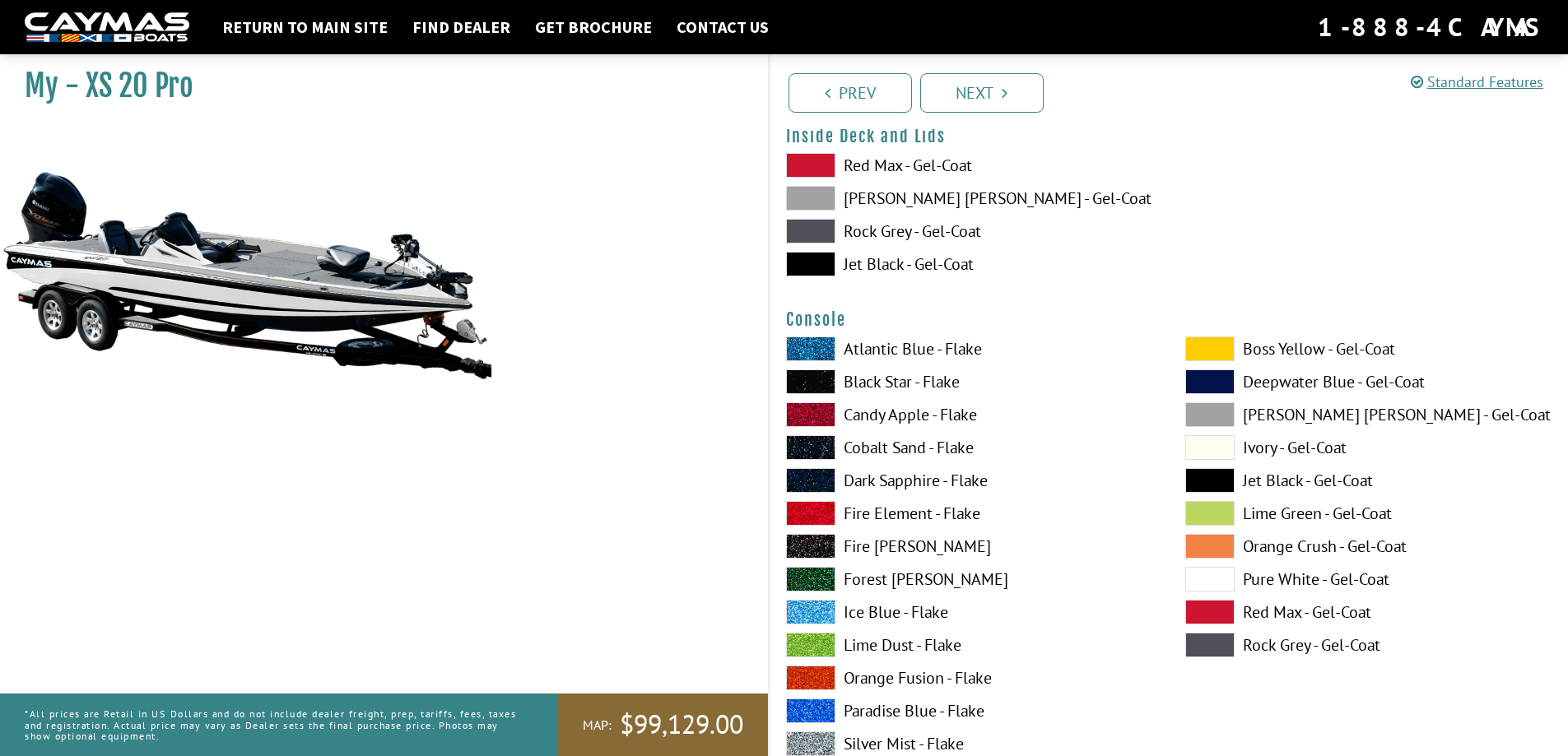
click at [1210, 414] on span at bounding box center [1209, 414] width 49 height 24
click at [1216, 583] on span at bounding box center [1209, 579] width 49 height 24
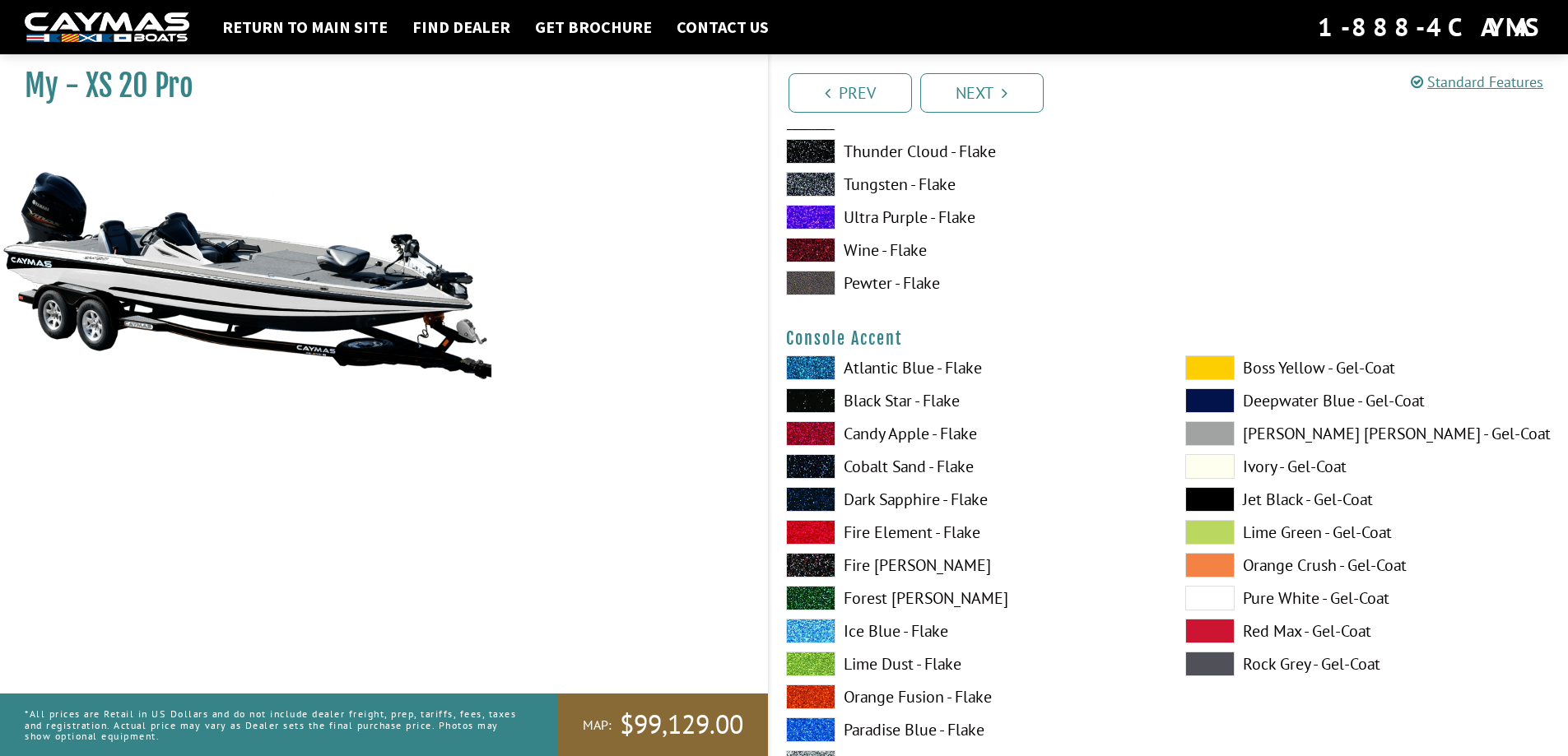
scroll to position [4196, 0]
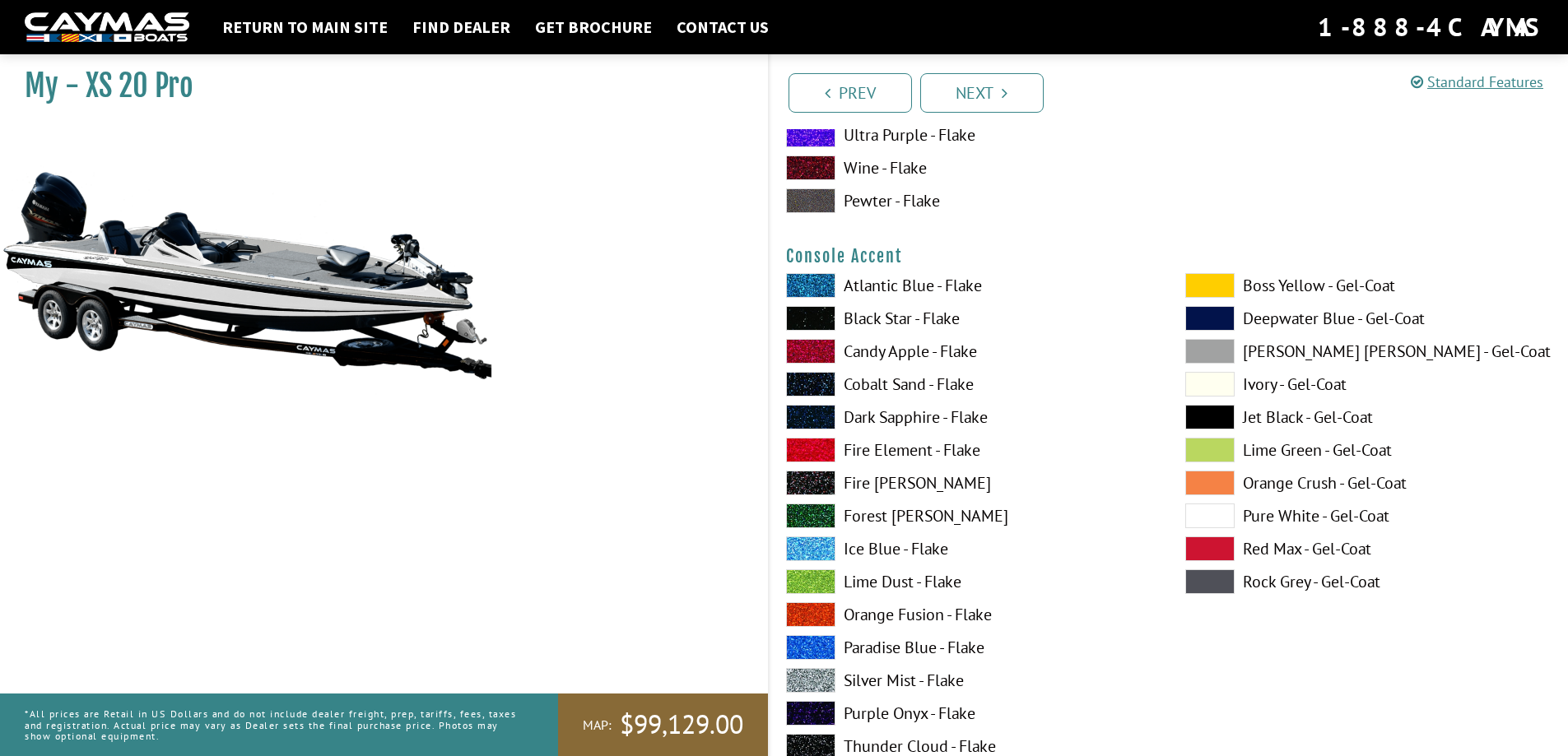
click at [1201, 347] on span at bounding box center [1209, 351] width 49 height 24
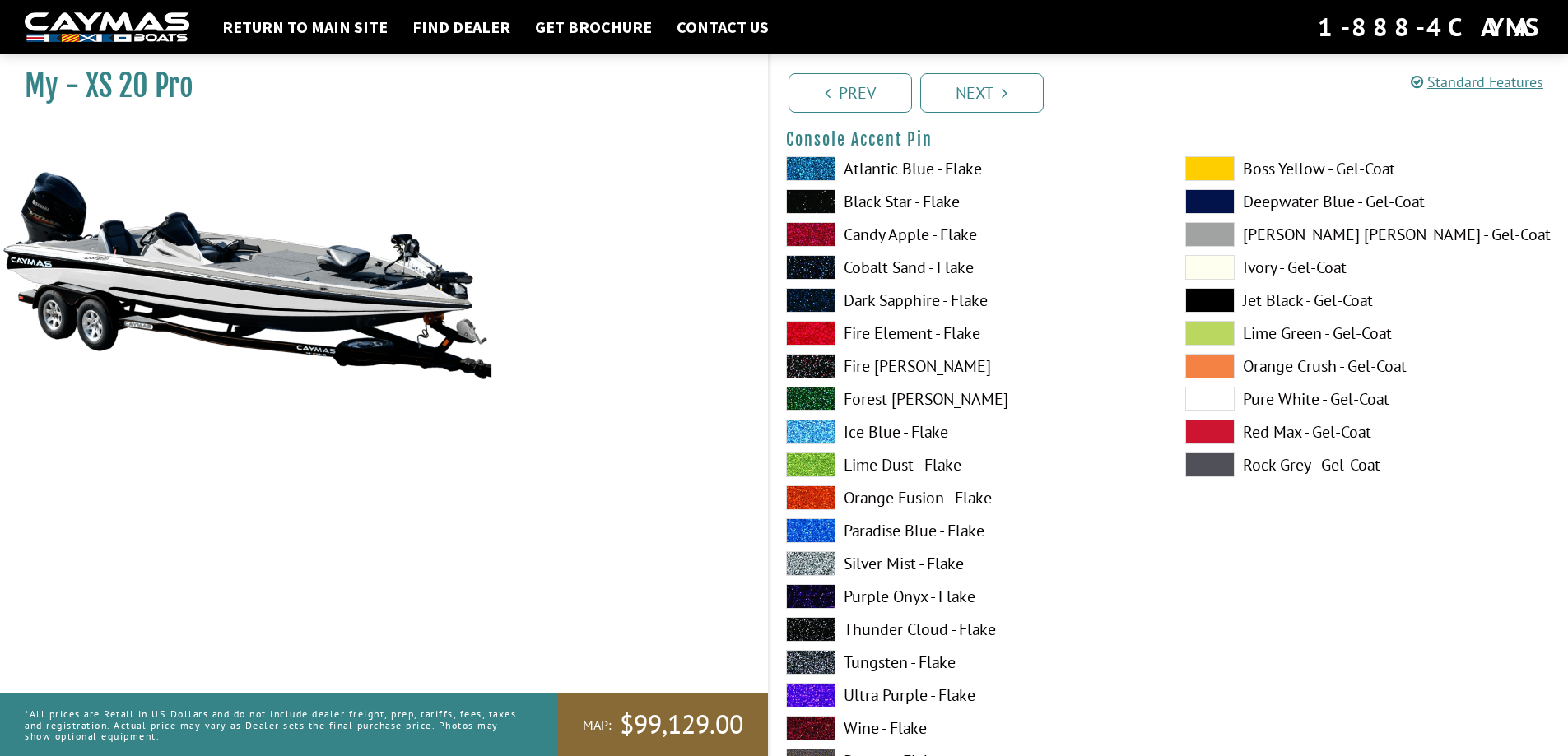
scroll to position [5019, 0]
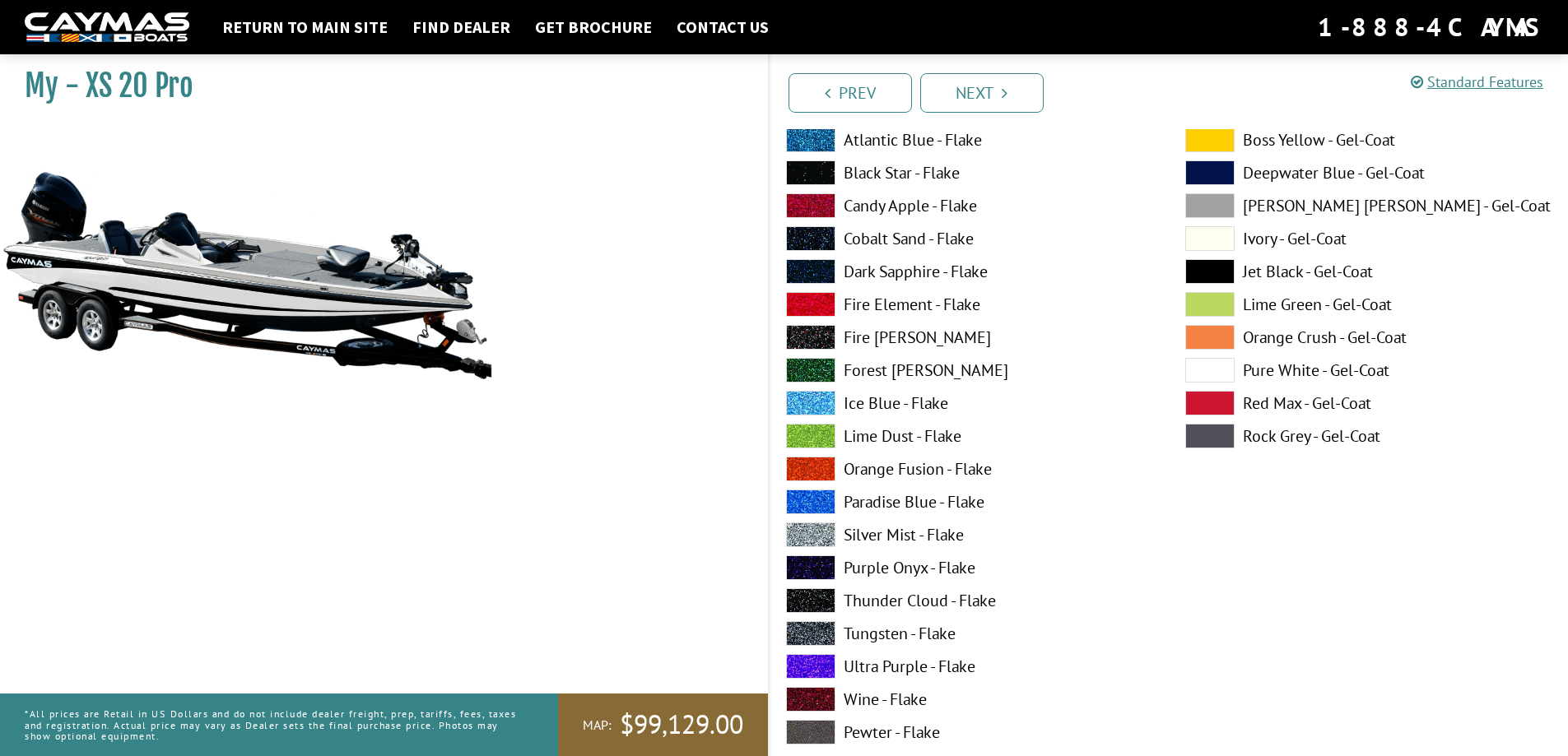
click at [810, 537] on span at bounding box center [810, 534] width 49 height 24
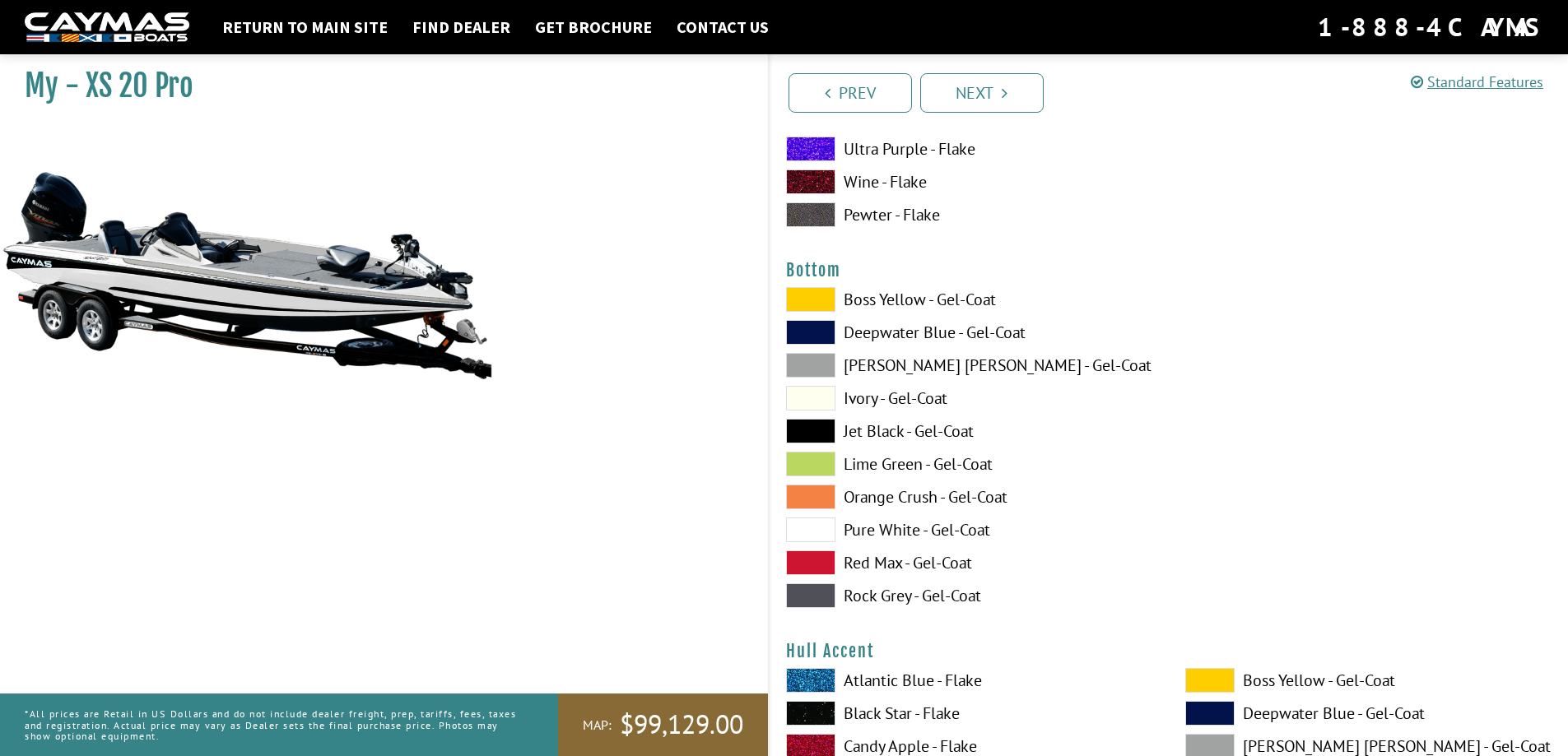
scroll to position [5595, 0]
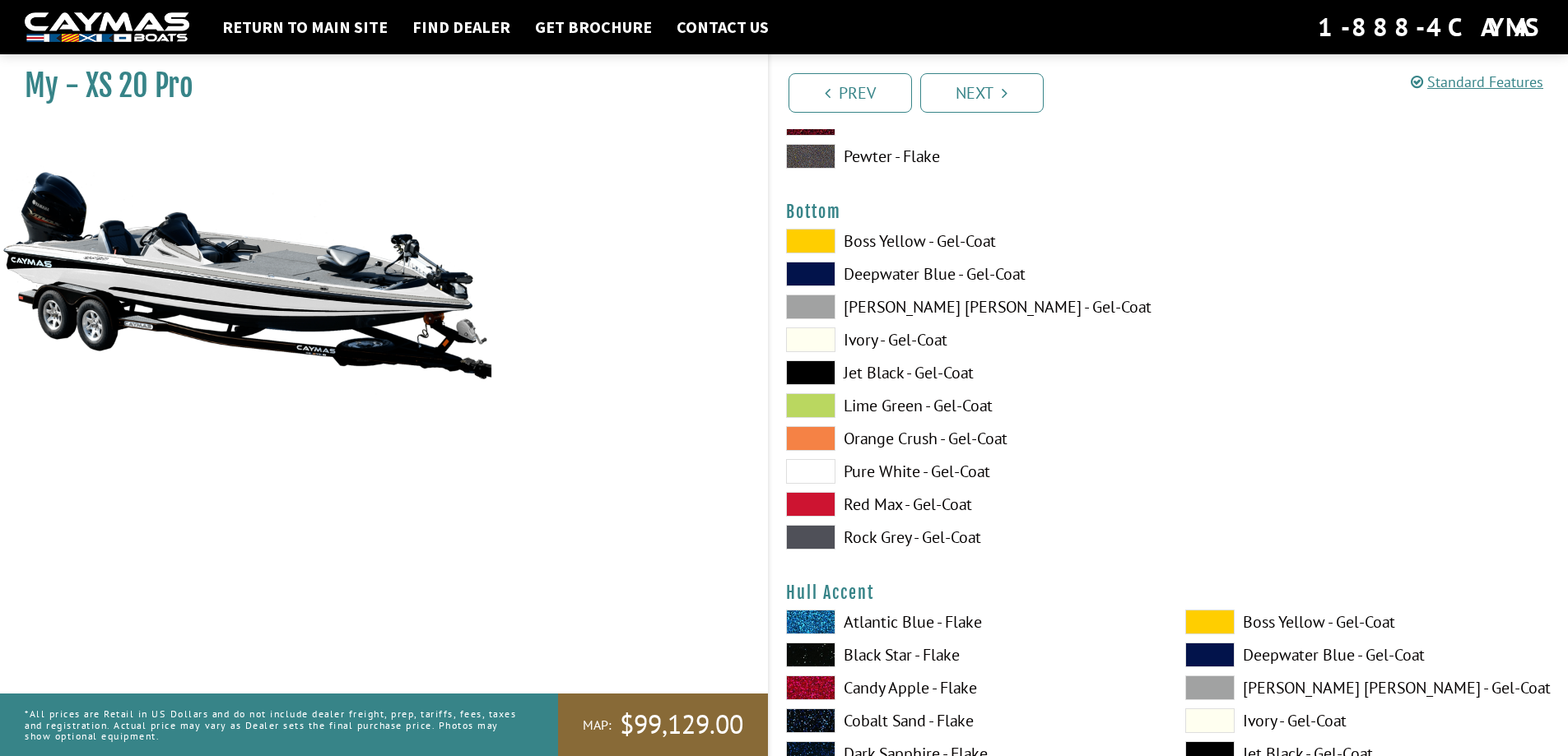
click at [814, 371] on span at bounding box center [810, 372] width 49 height 24
click at [816, 470] on span at bounding box center [810, 471] width 49 height 24
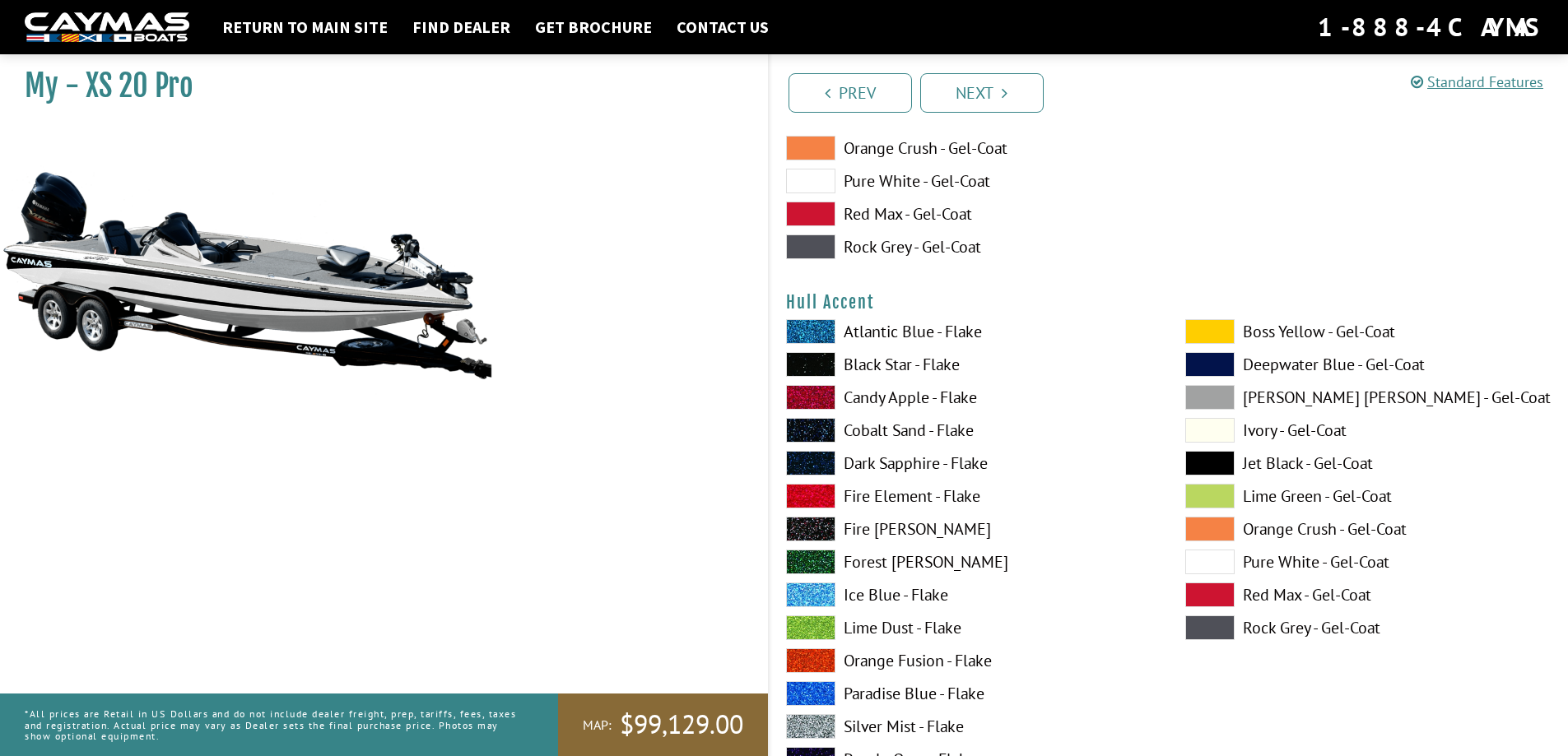
scroll to position [5924, 0]
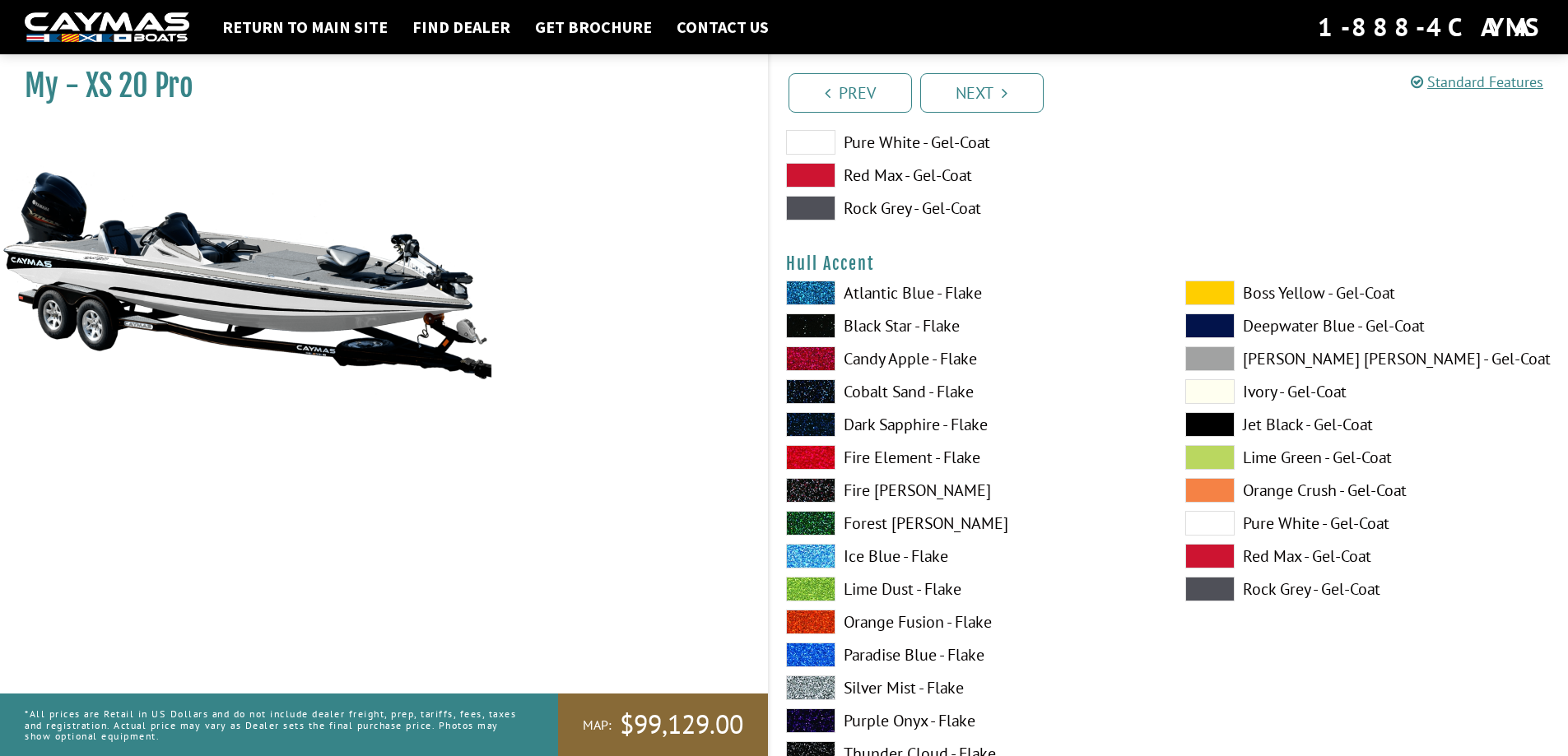
click at [821, 293] on span at bounding box center [810, 292] width 49 height 24
click at [1213, 528] on span at bounding box center [1209, 522] width 49 height 24
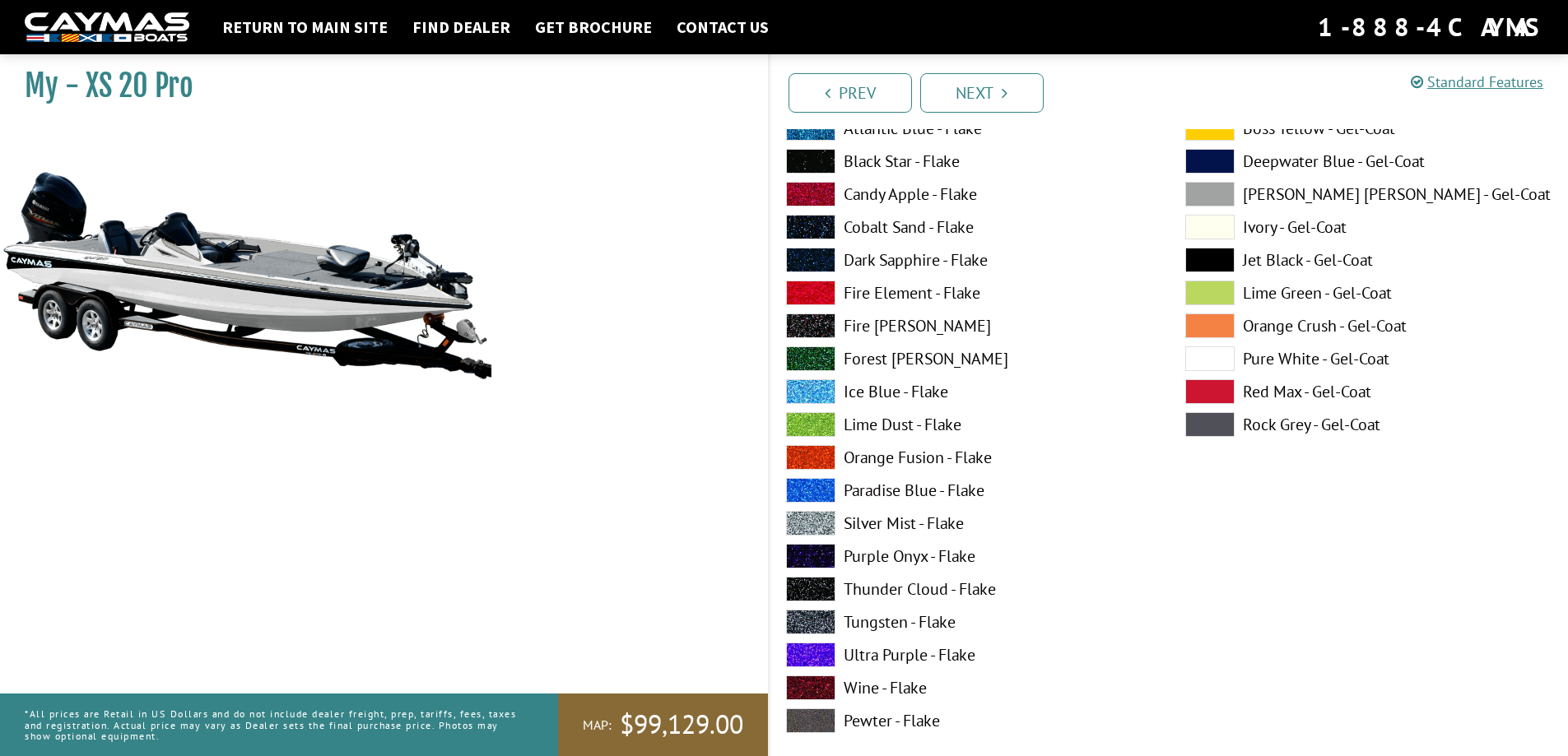
scroll to position [6006, 0]
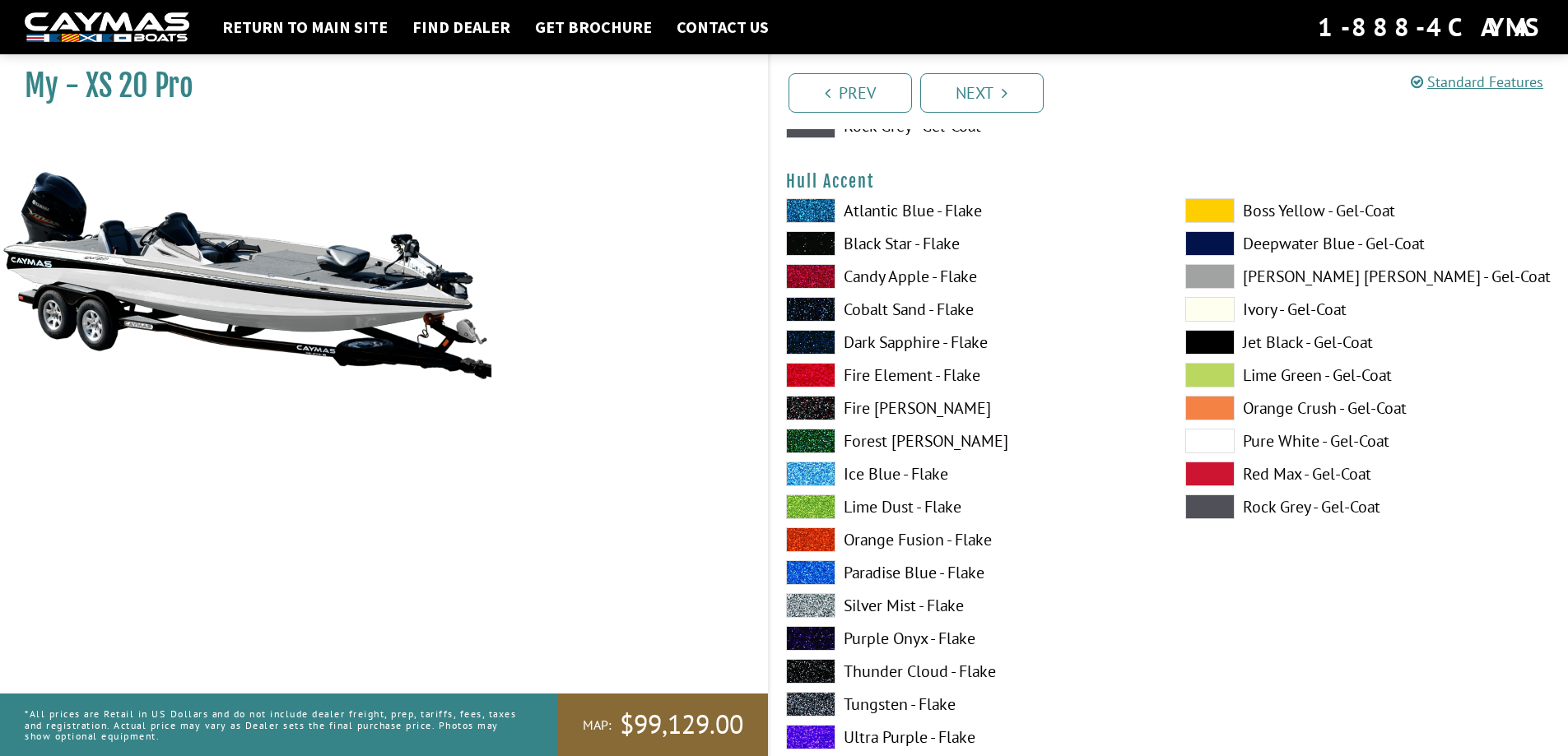
click at [811, 243] on span at bounding box center [810, 243] width 49 height 24
click at [1212, 271] on span at bounding box center [1209, 276] width 49 height 24
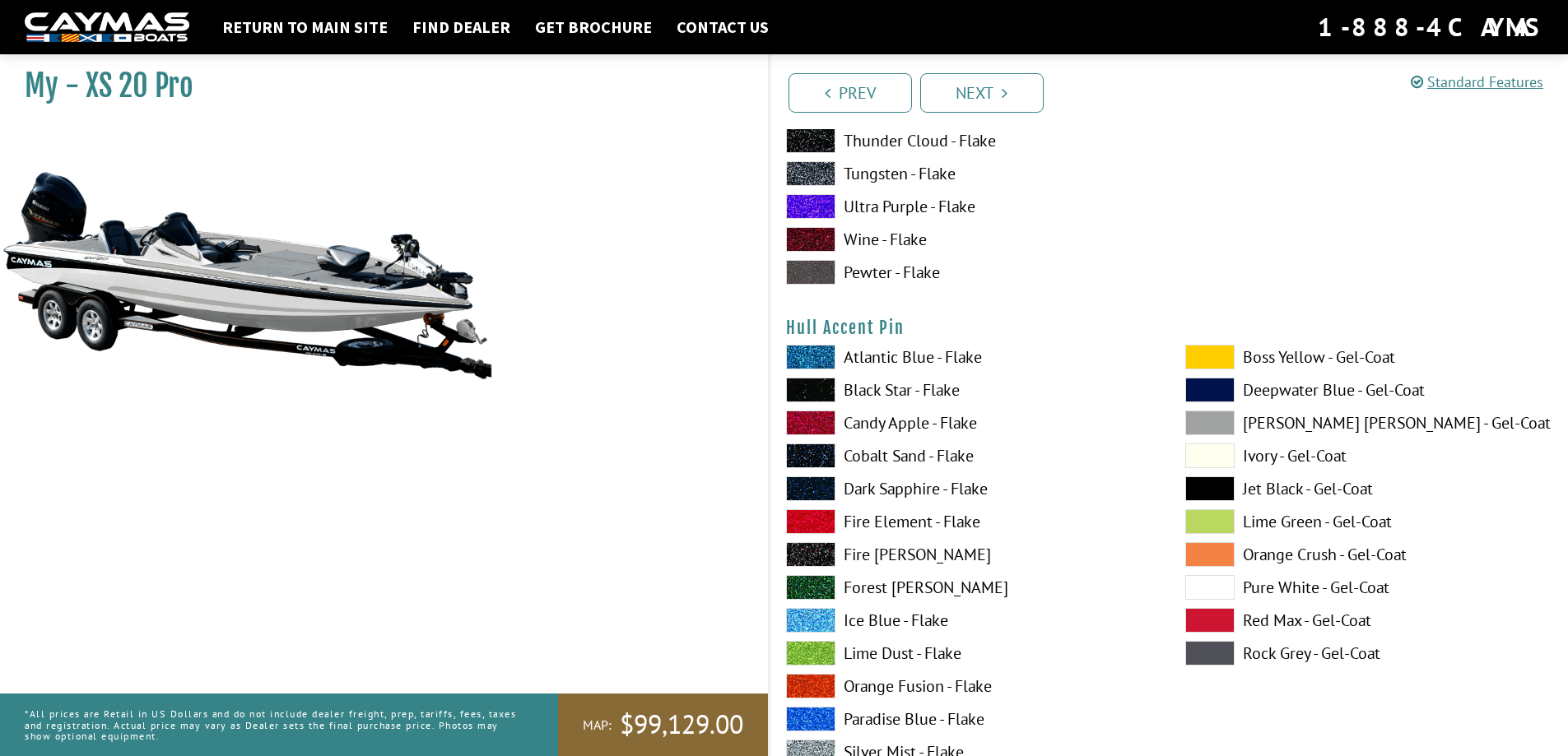
scroll to position [6582, 0]
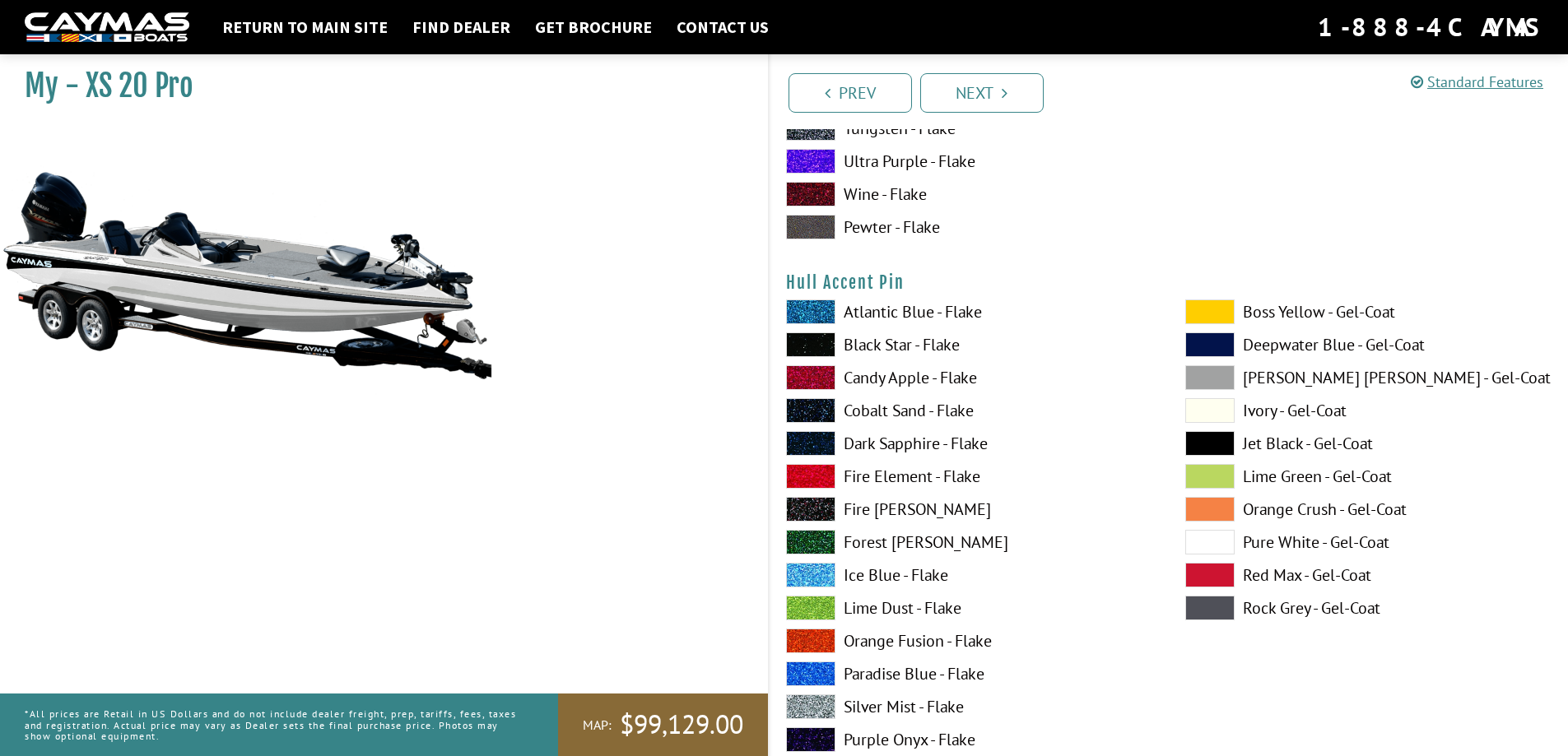
click at [1211, 373] on span at bounding box center [1209, 377] width 49 height 24
click at [1217, 541] on span at bounding box center [1209, 541] width 49 height 24
click at [1201, 378] on span at bounding box center [1209, 377] width 49 height 24
click at [1216, 539] on span at bounding box center [1209, 541] width 49 height 24
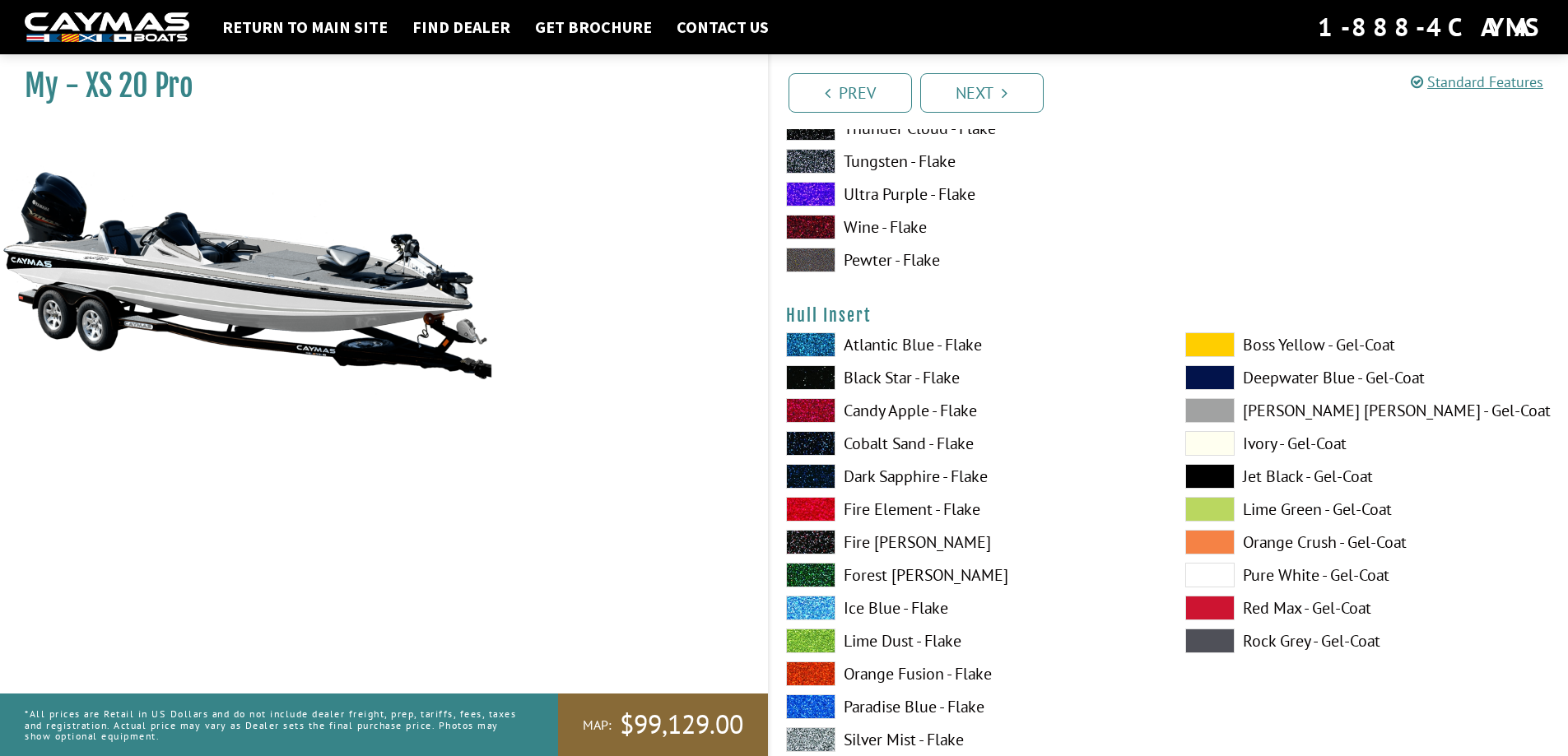
scroll to position [7240, 0]
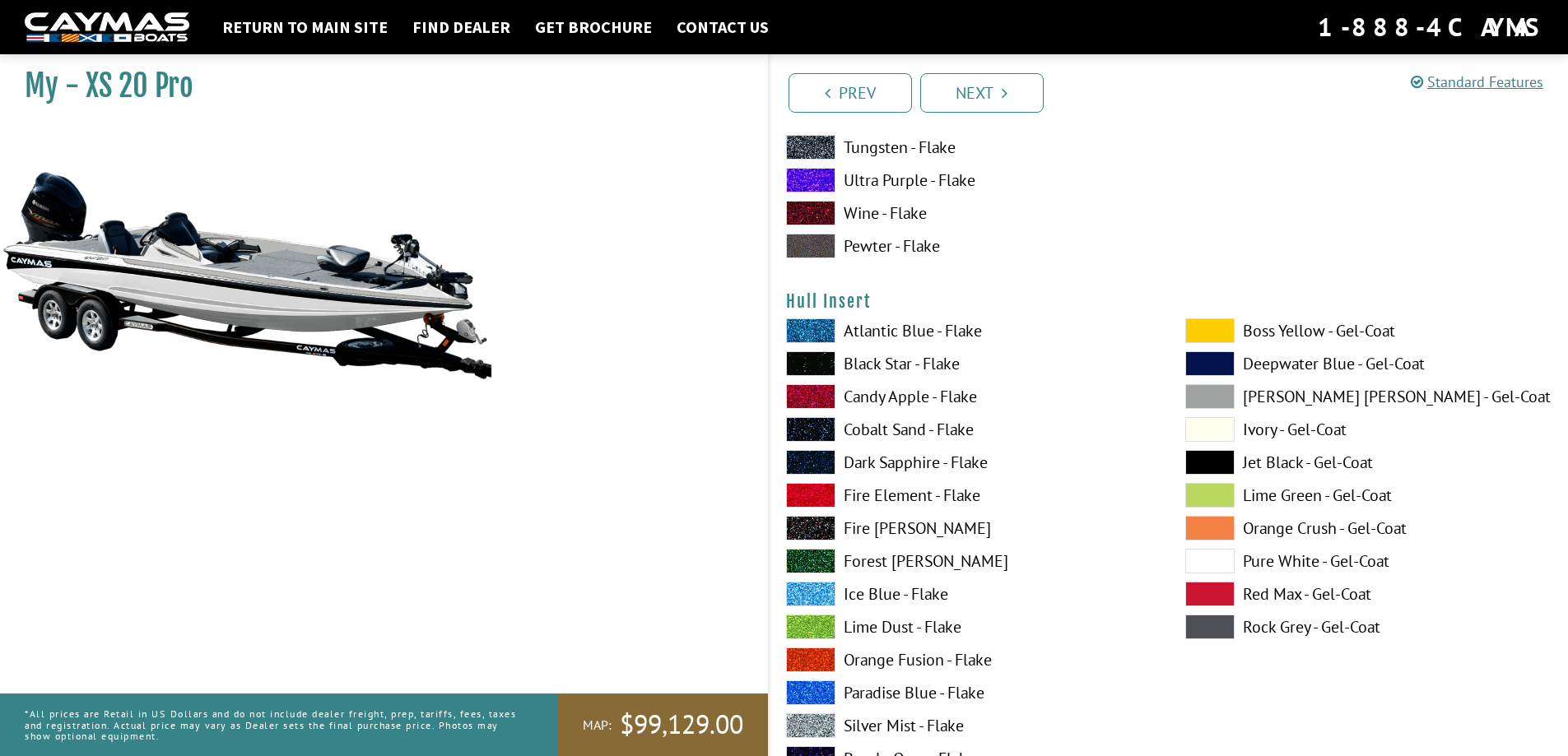
click at [1199, 428] on span at bounding box center [1209, 429] width 49 height 24
click at [1200, 394] on span at bounding box center [1209, 396] width 49 height 24
click at [815, 362] on span at bounding box center [810, 363] width 49 height 24
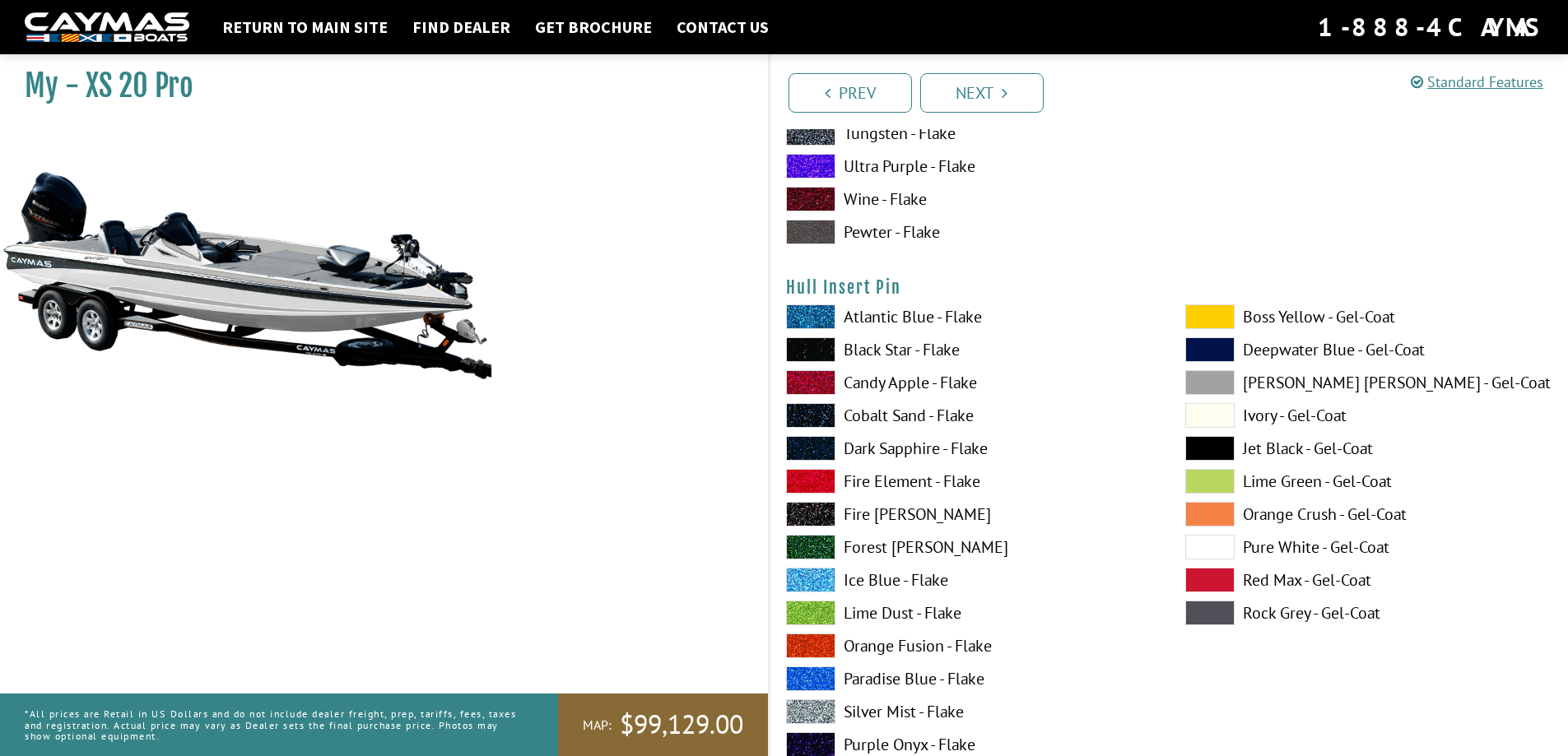
scroll to position [7981, 0]
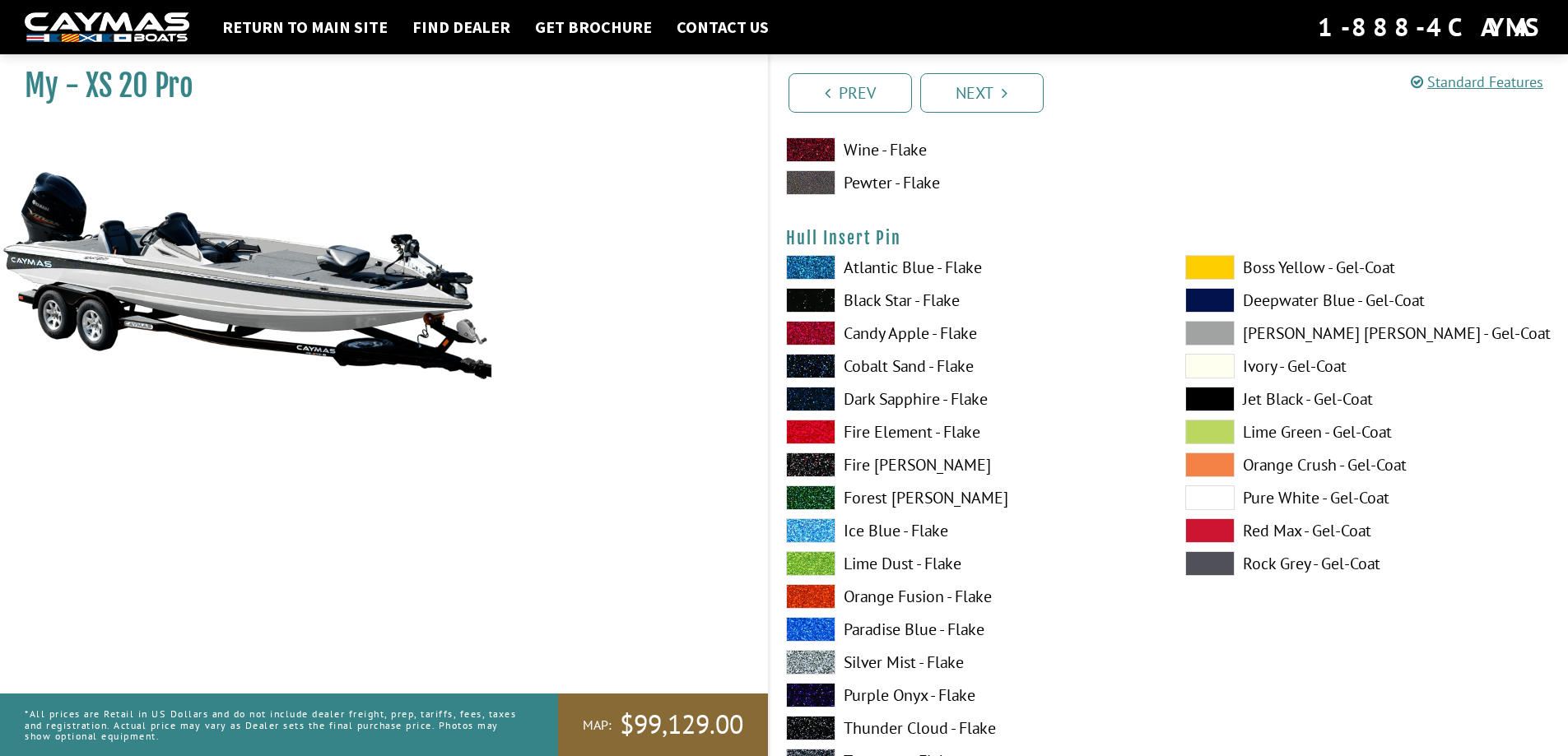
click at [814, 662] on span at bounding box center [810, 662] width 49 height 24
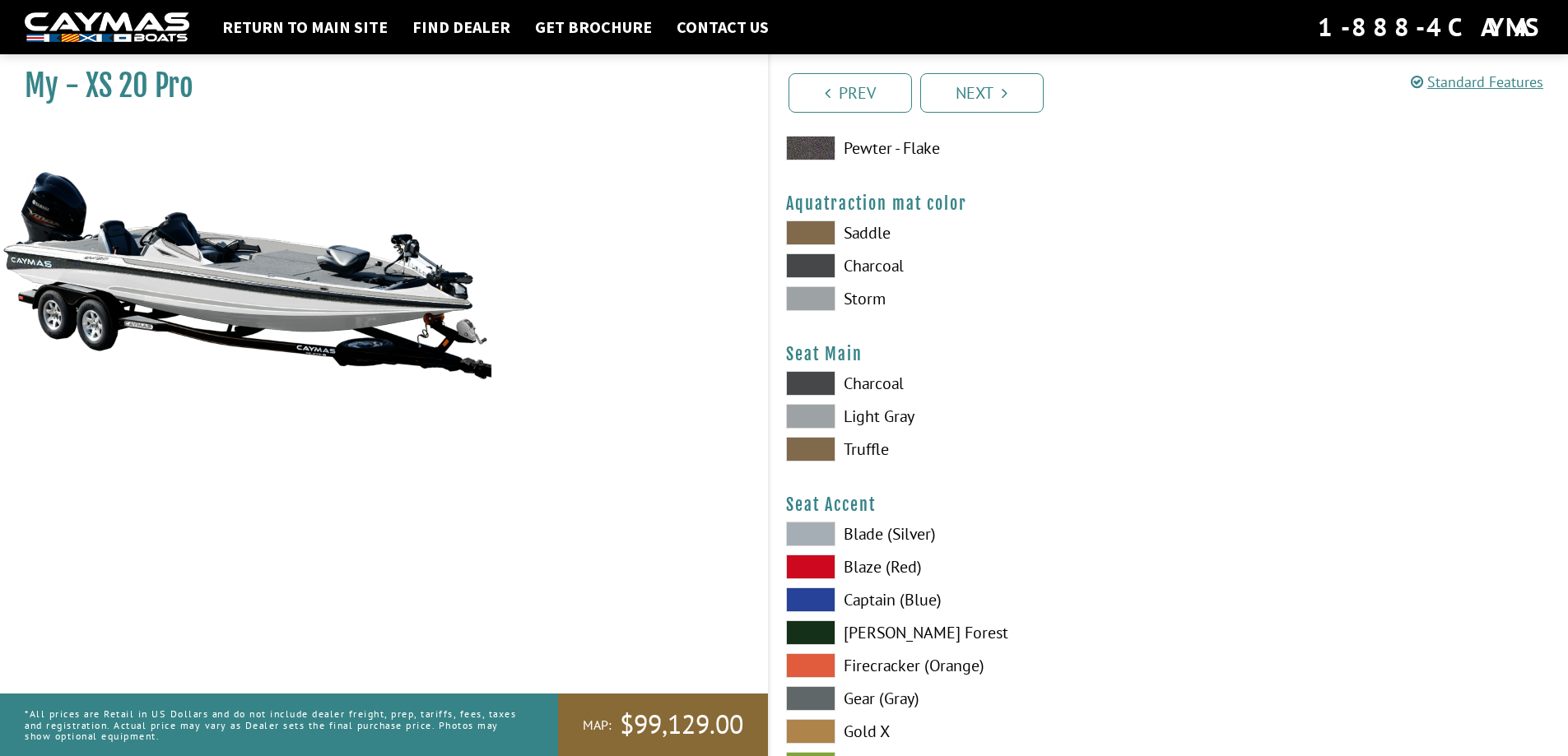
scroll to position [8721, 0]
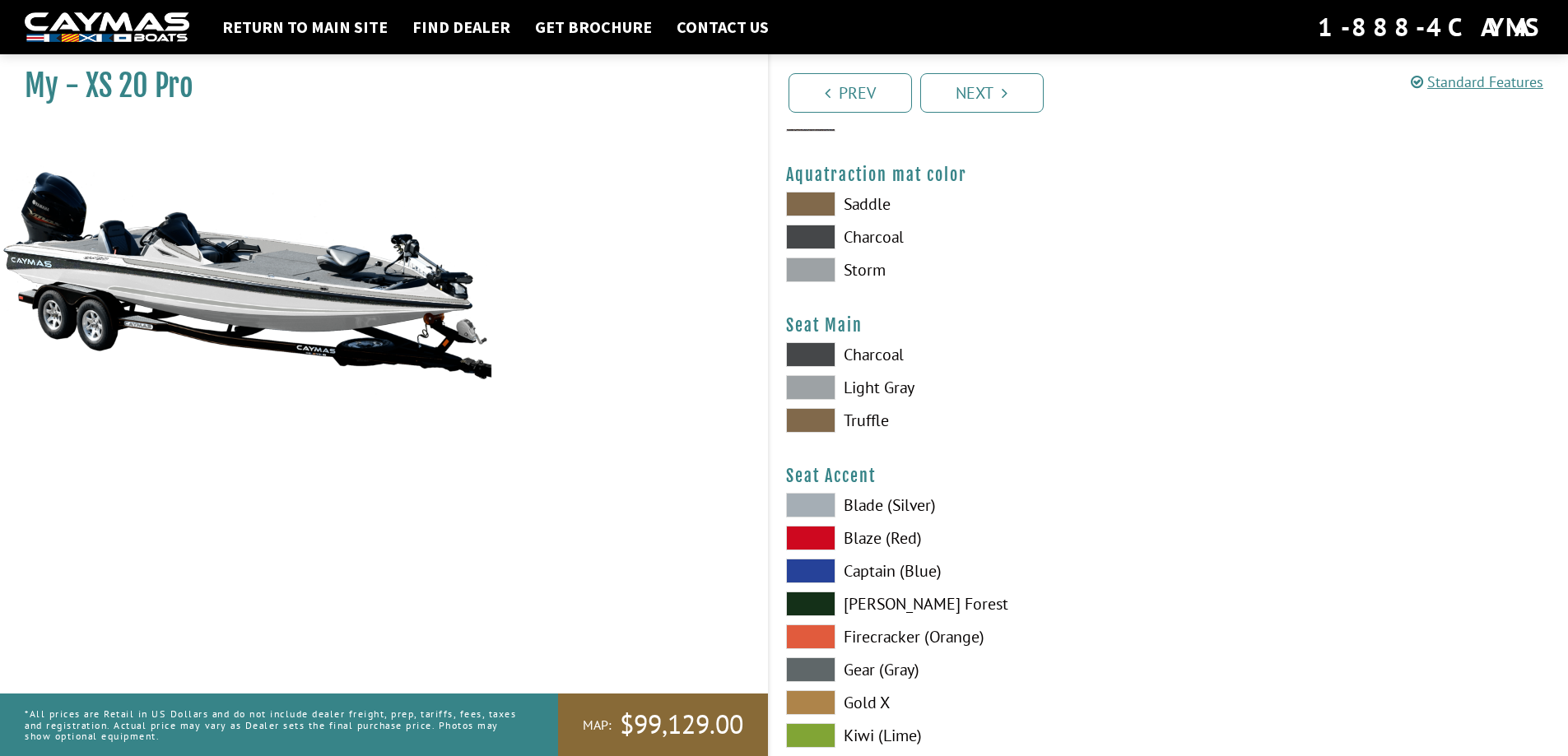
click at [806, 387] on span at bounding box center [810, 387] width 49 height 24
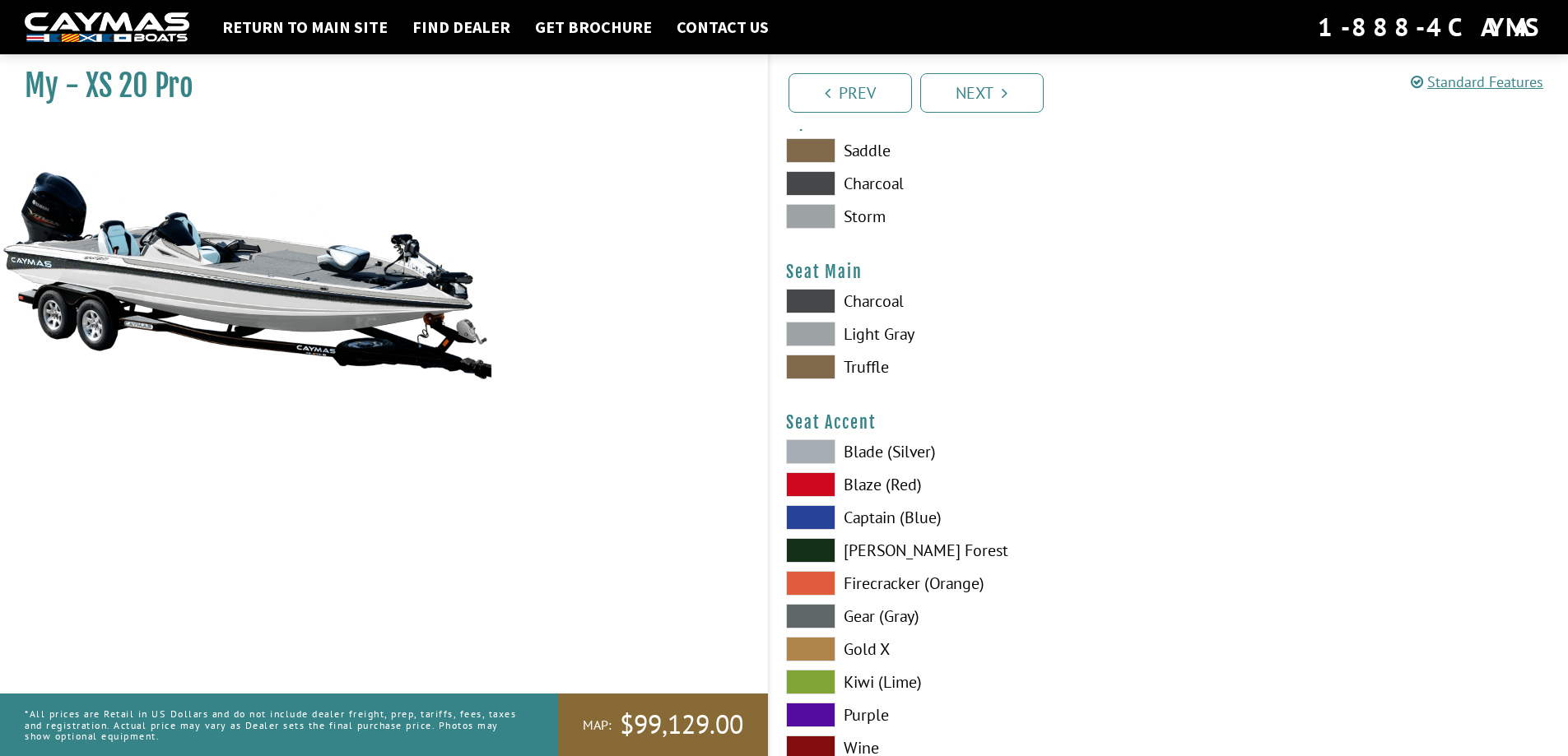
scroll to position [8803, 0]
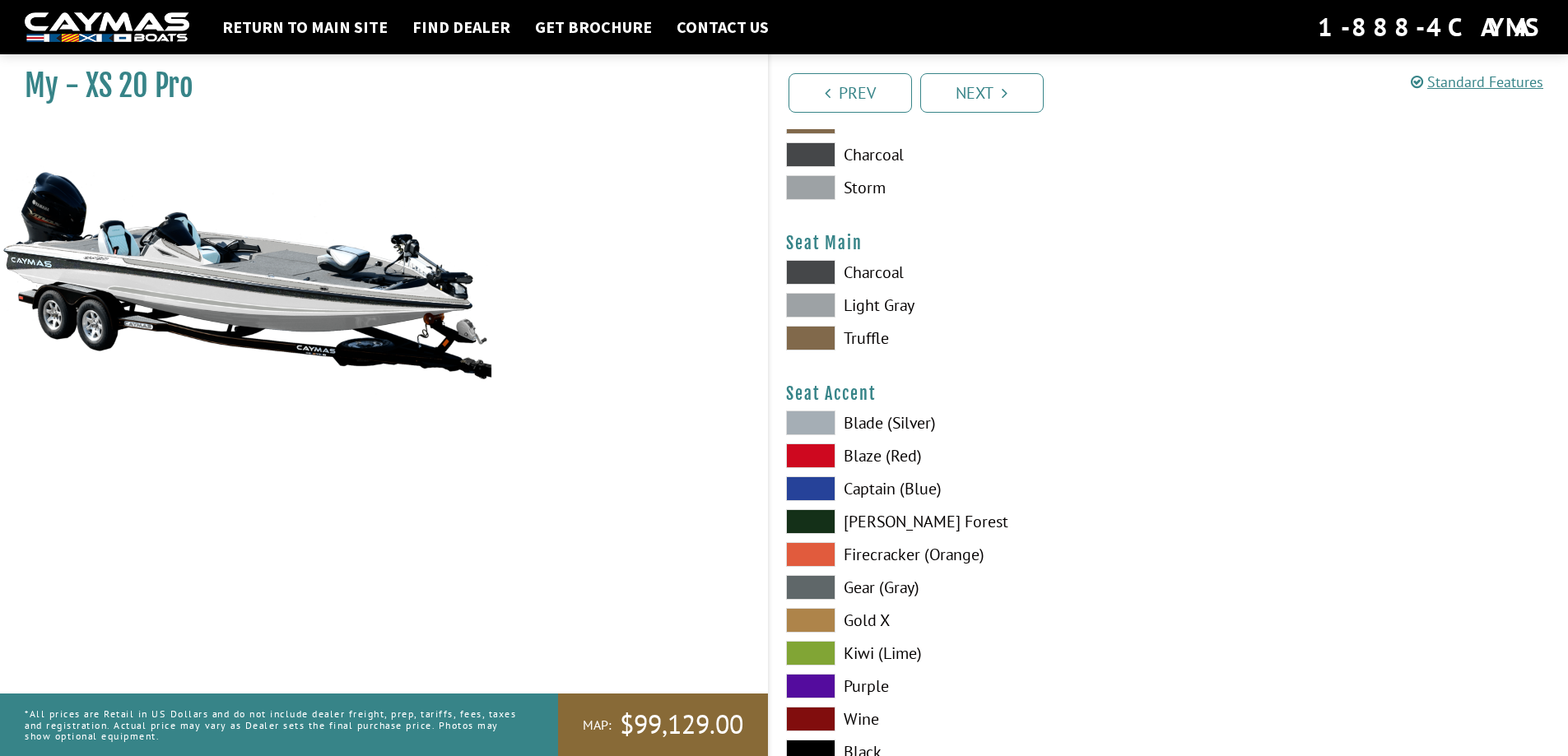
click at [801, 585] on span at bounding box center [810, 587] width 49 height 24
click at [821, 270] on span at bounding box center [810, 271] width 49 height 24
click at [820, 307] on span at bounding box center [810, 305] width 49 height 24
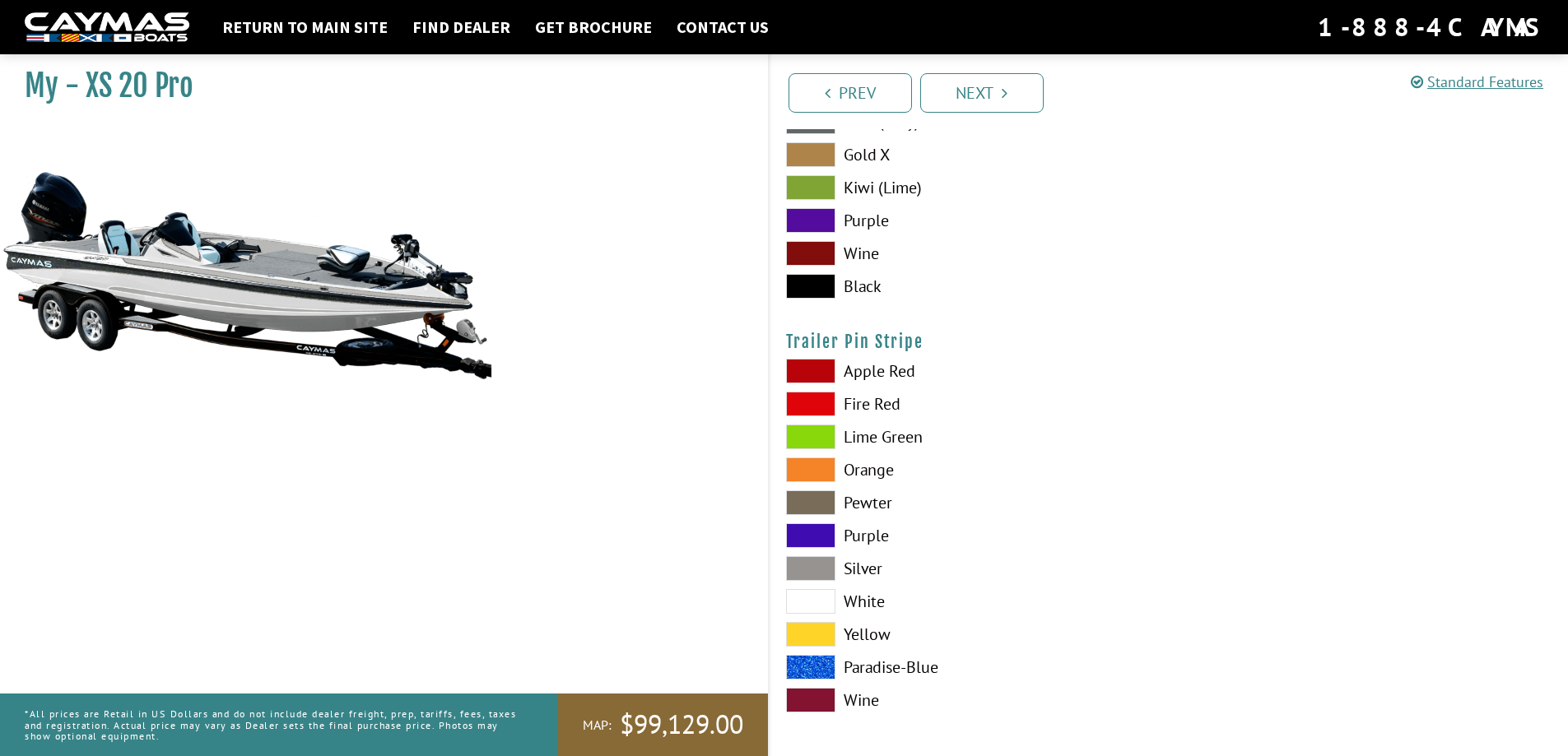
scroll to position [9274, 0]
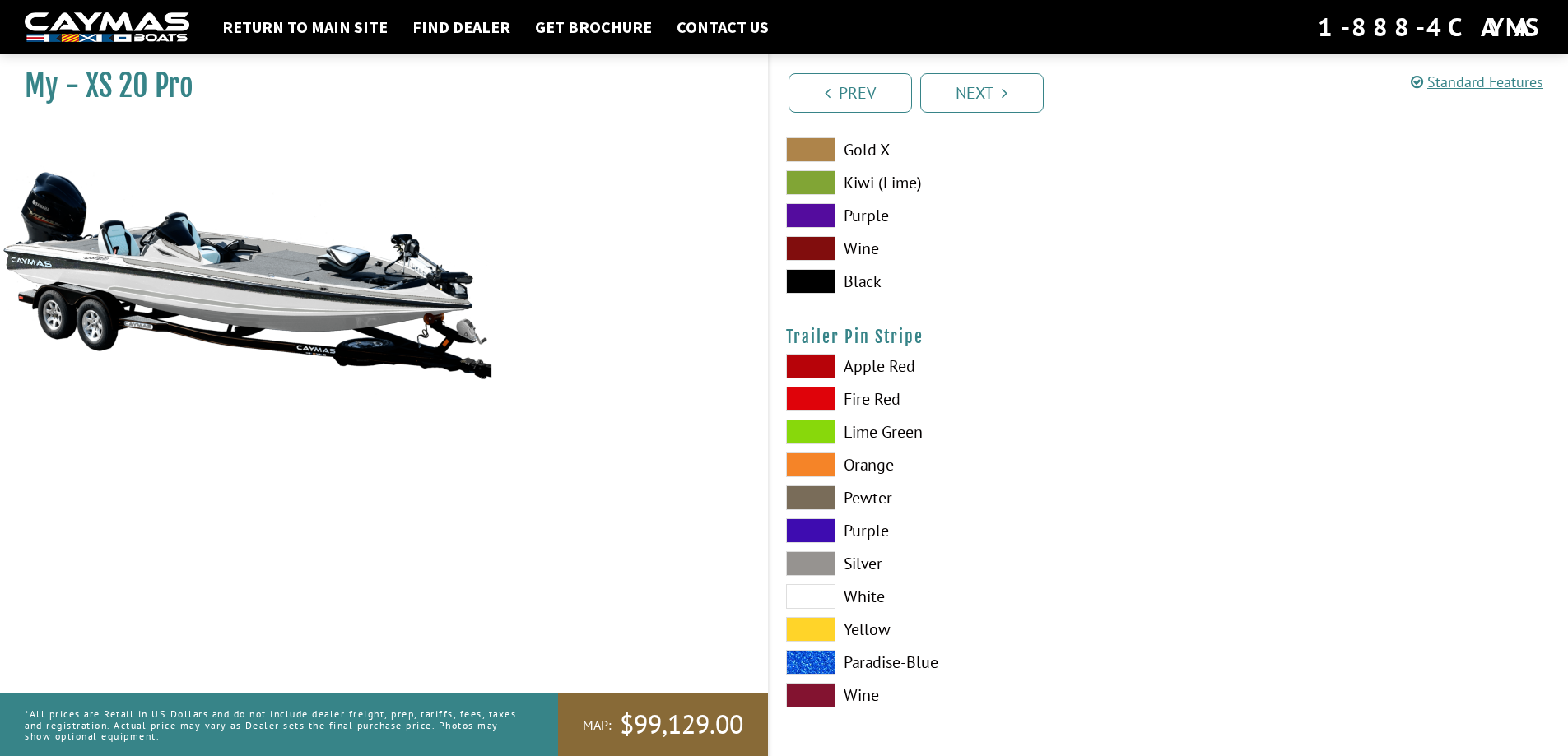
click at [816, 593] on span at bounding box center [810, 596] width 49 height 24
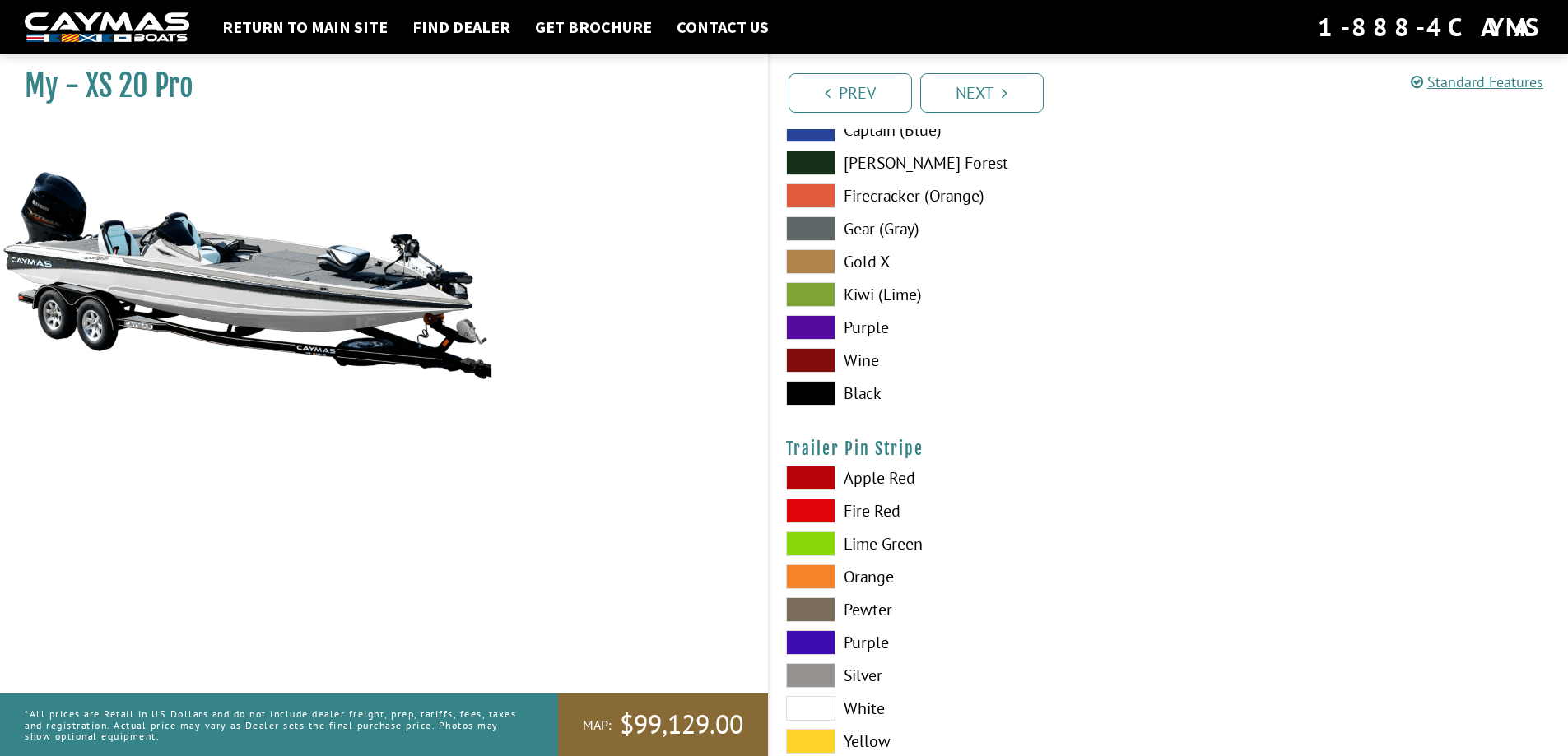
scroll to position [9110, 0]
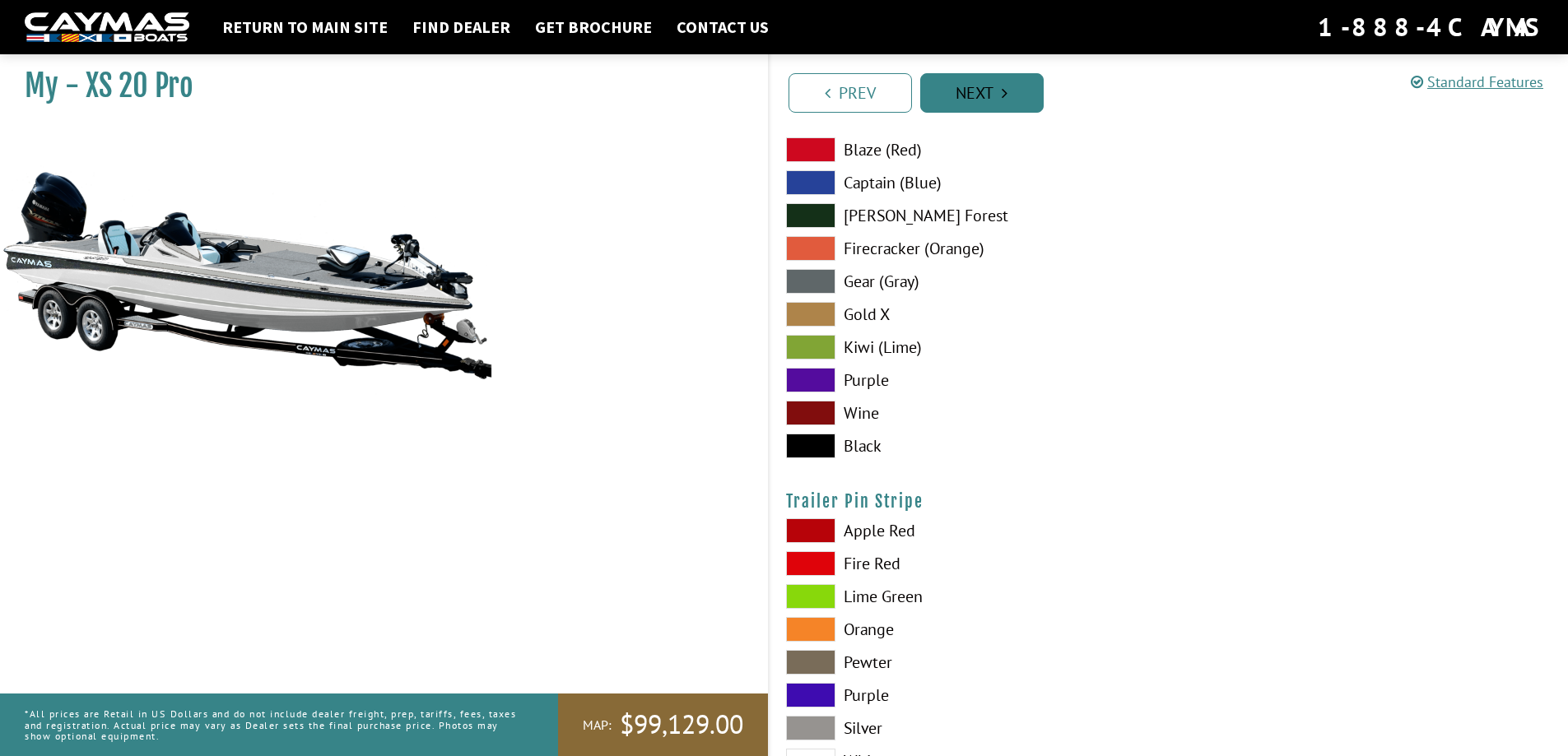
click at [1010, 100] on link "Next" at bounding box center [981, 93] width 123 height 40
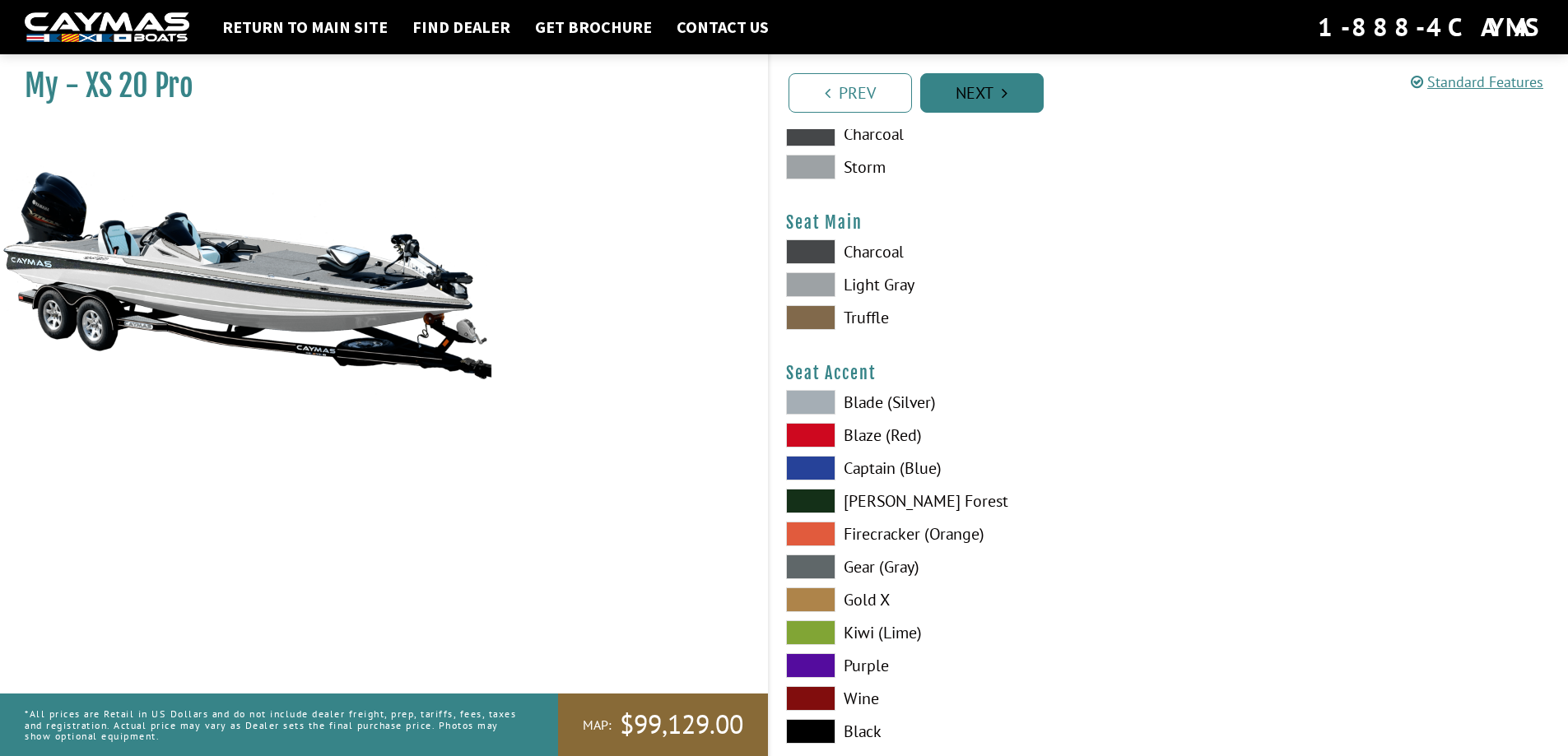
scroll to position [8748, 0]
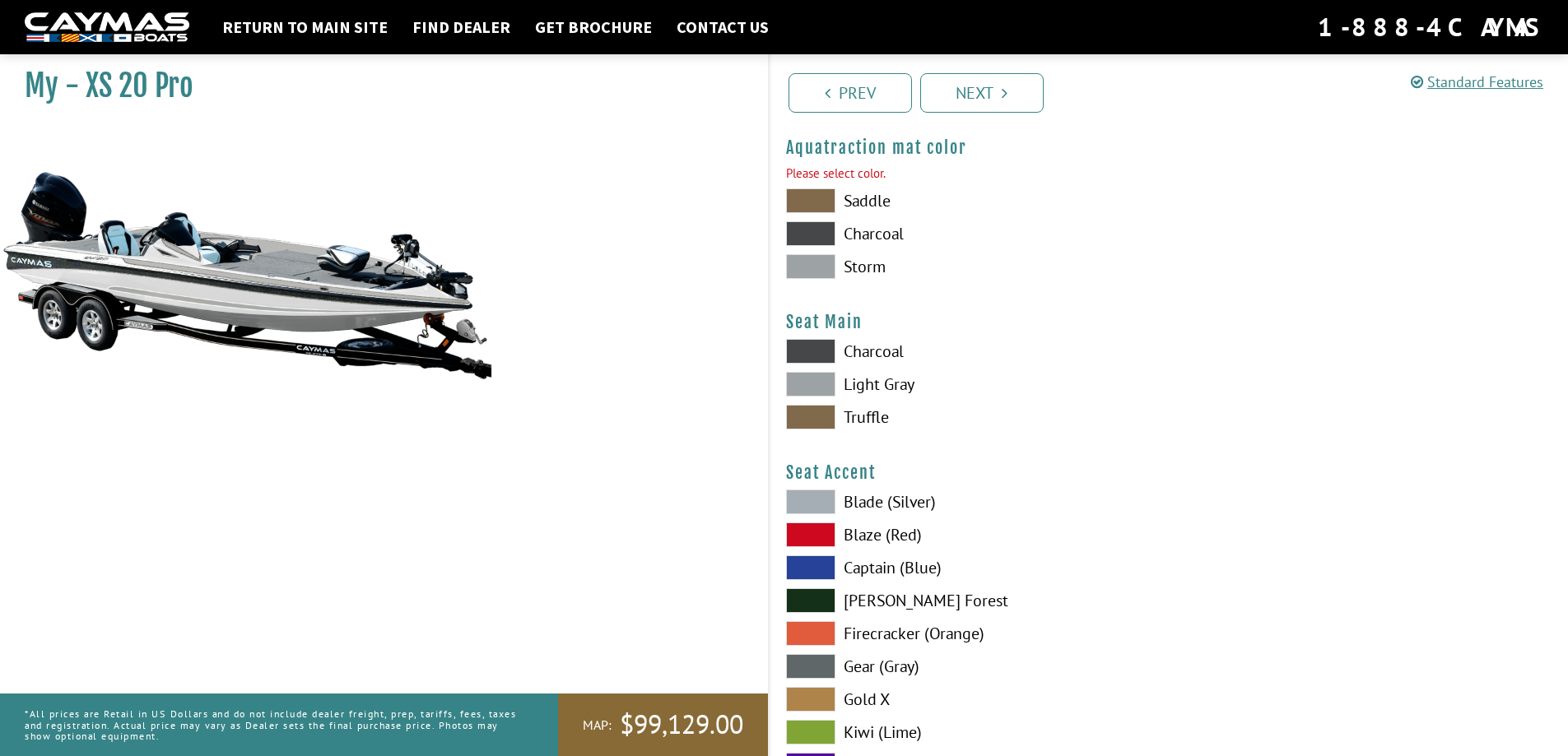
click at [816, 267] on span at bounding box center [810, 266] width 49 height 24
click at [815, 230] on span at bounding box center [810, 233] width 49 height 24
click at [803, 265] on span at bounding box center [810, 266] width 49 height 24
click at [809, 232] on span at bounding box center [810, 233] width 49 height 24
click at [823, 200] on span at bounding box center [810, 200] width 49 height 24
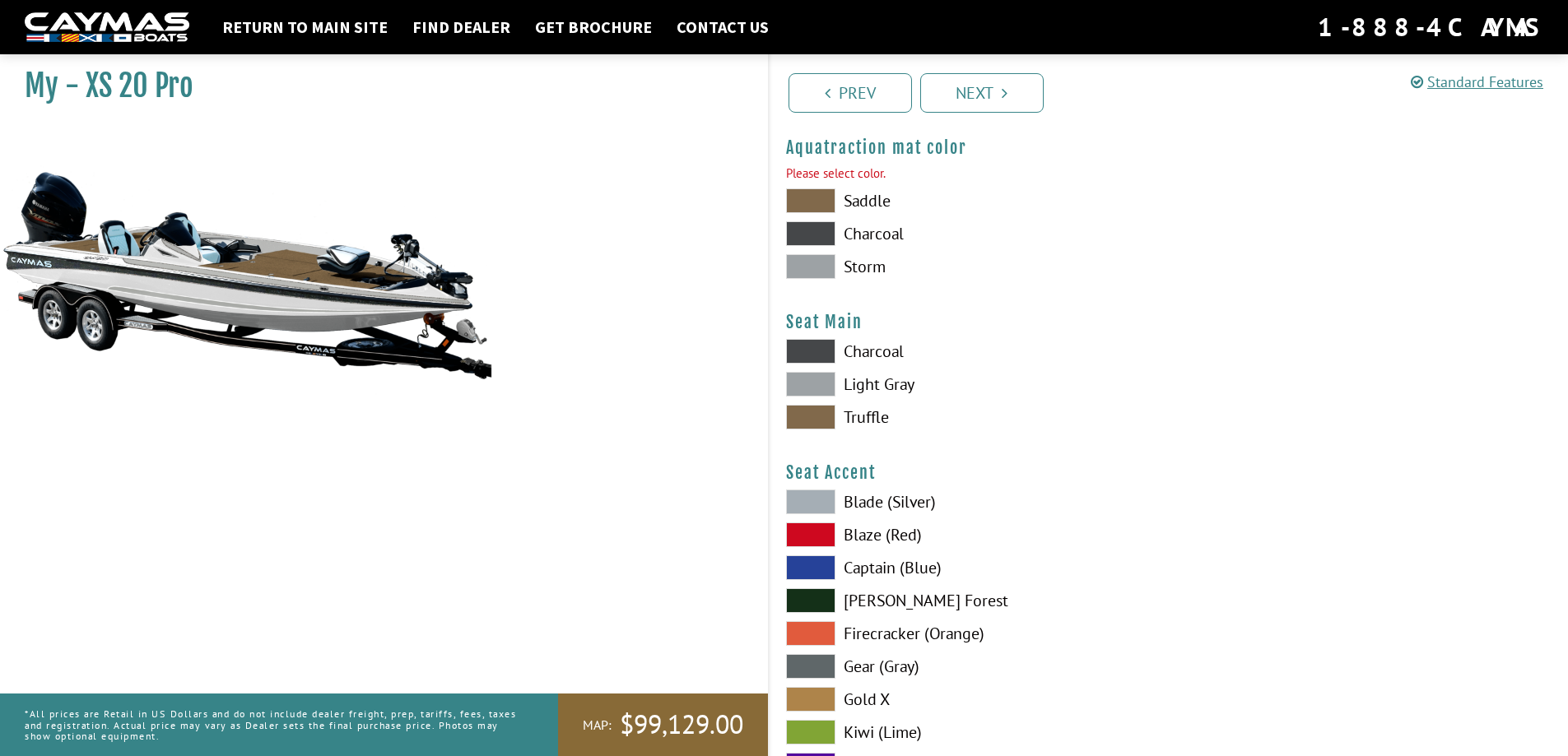
click at [807, 266] on span at bounding box center [810, 266] width 49 height 24
click at [806, 229] on span at bounding box center [810, 233] width 49 height 24
click at [992, 102] on link "Next" at bounding box center [981, 93] width 123 height 40
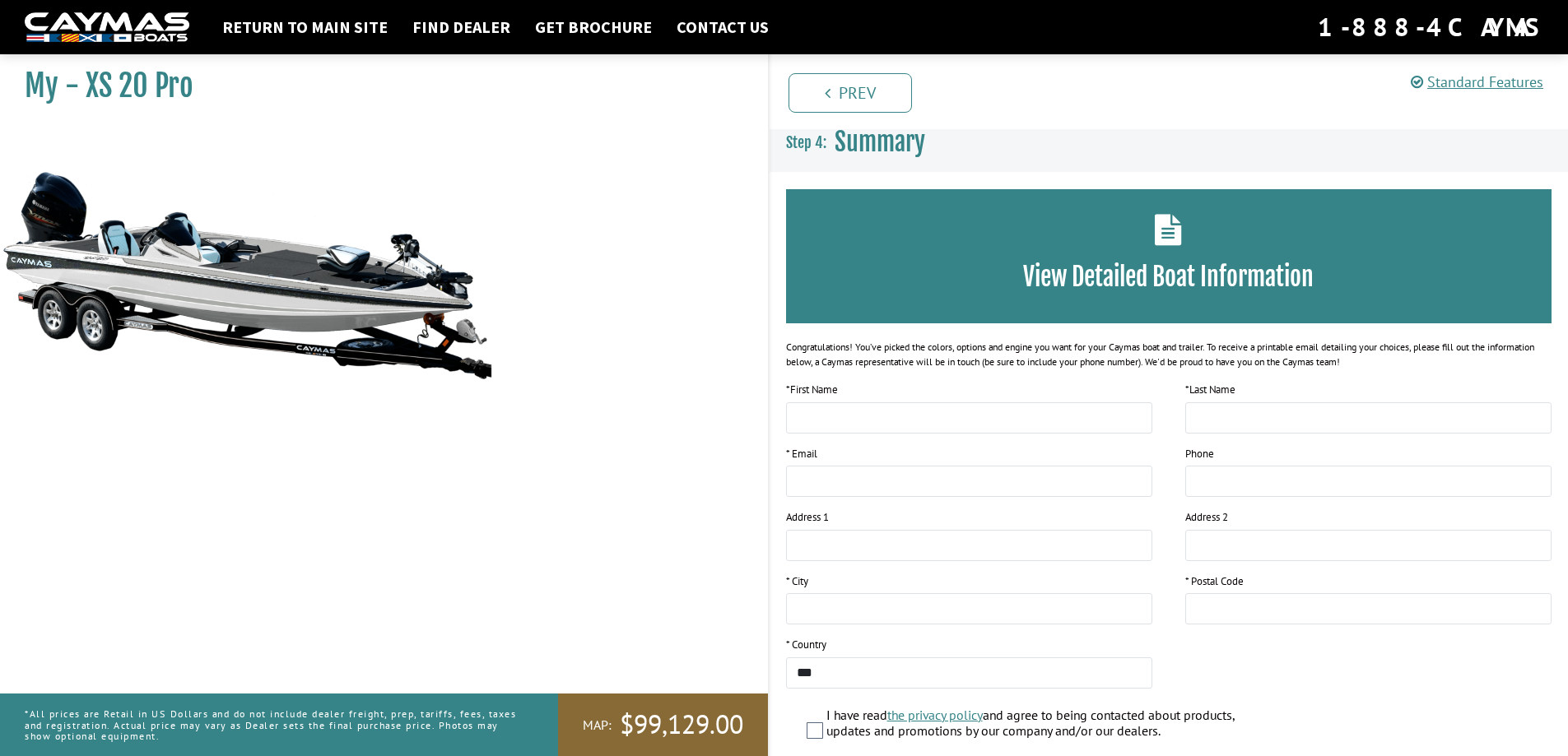
scroll to position [0, 0]
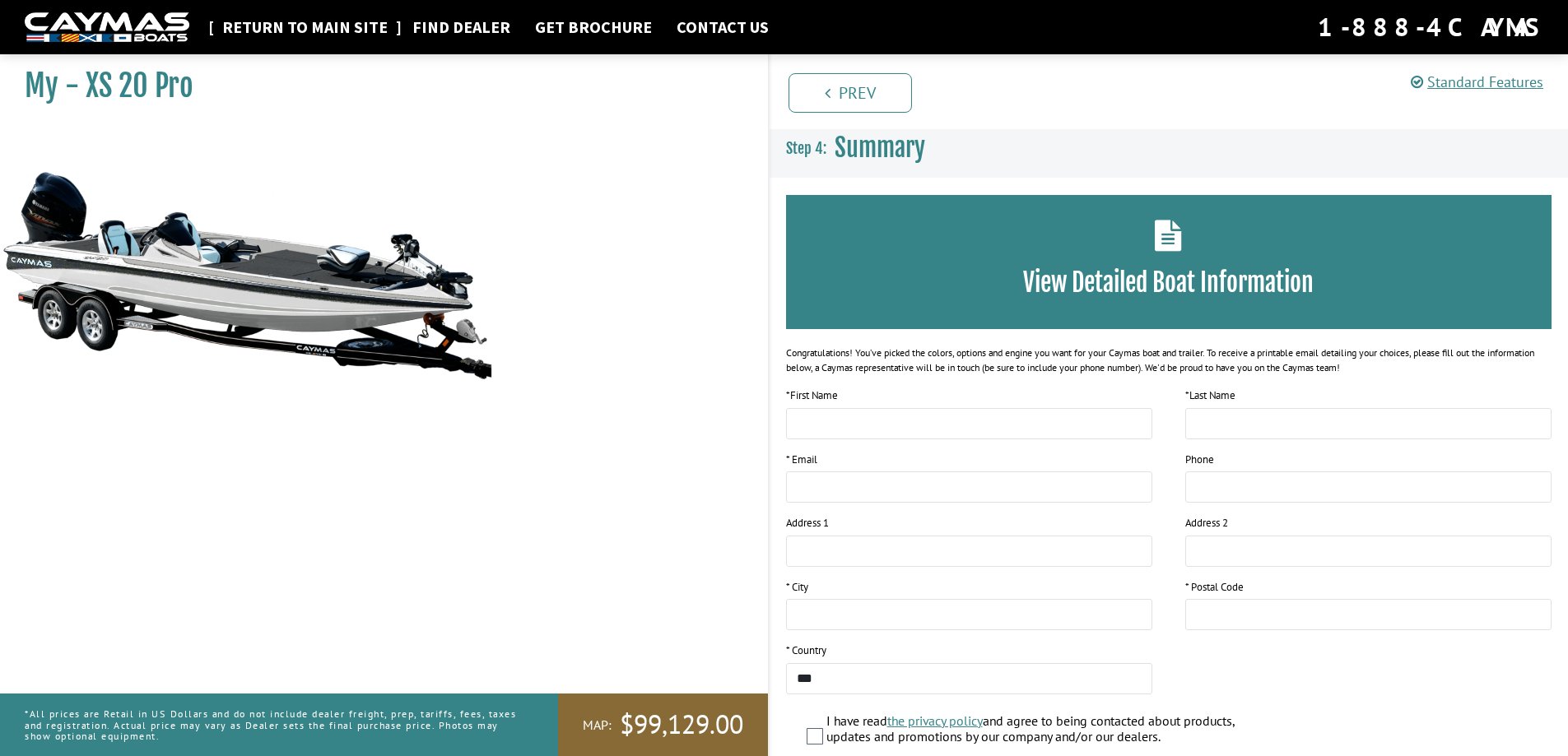
click at [353, 23] on link "Return to main site" at bounding box center [305, 27] width 182 height 22
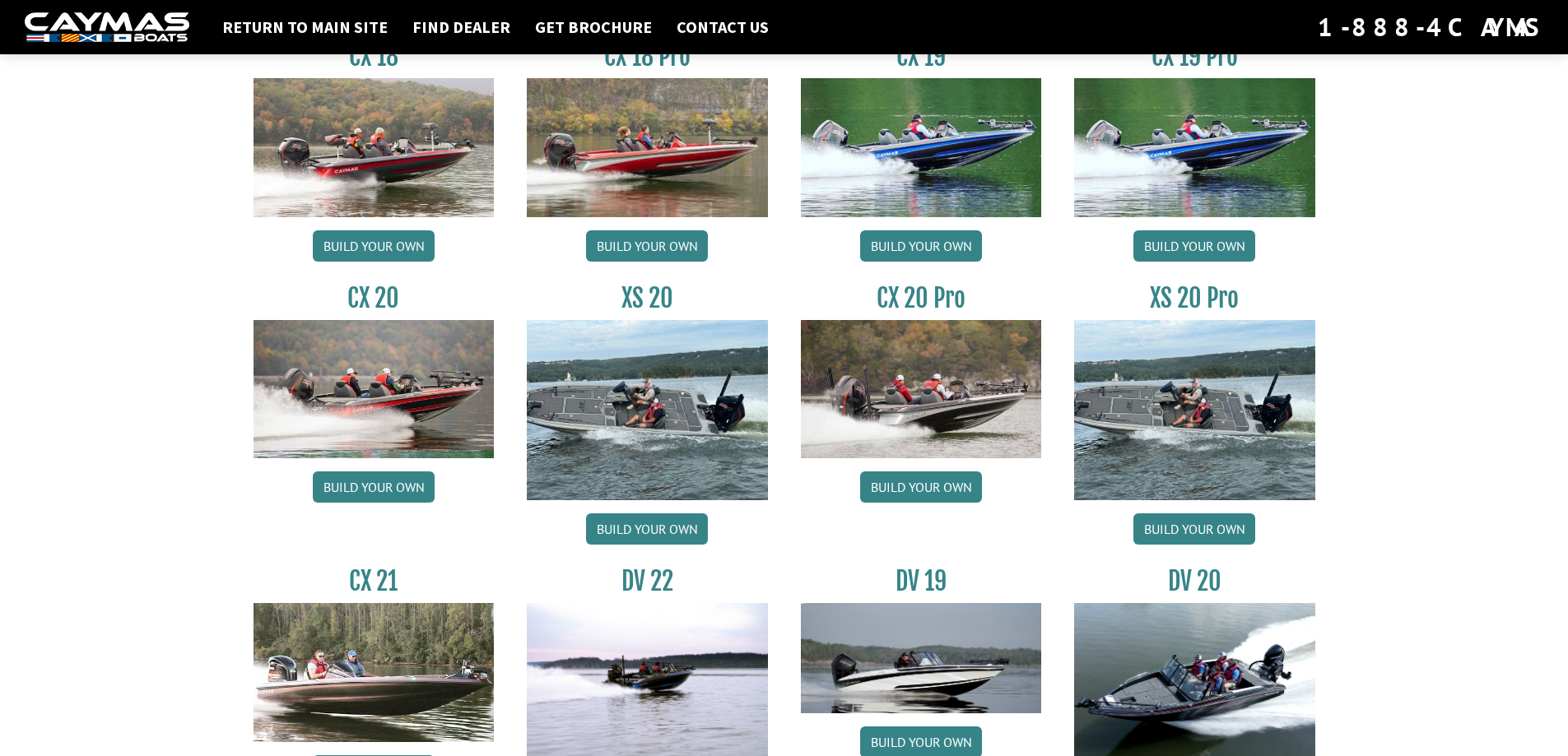
scroll to position [1481, 0]
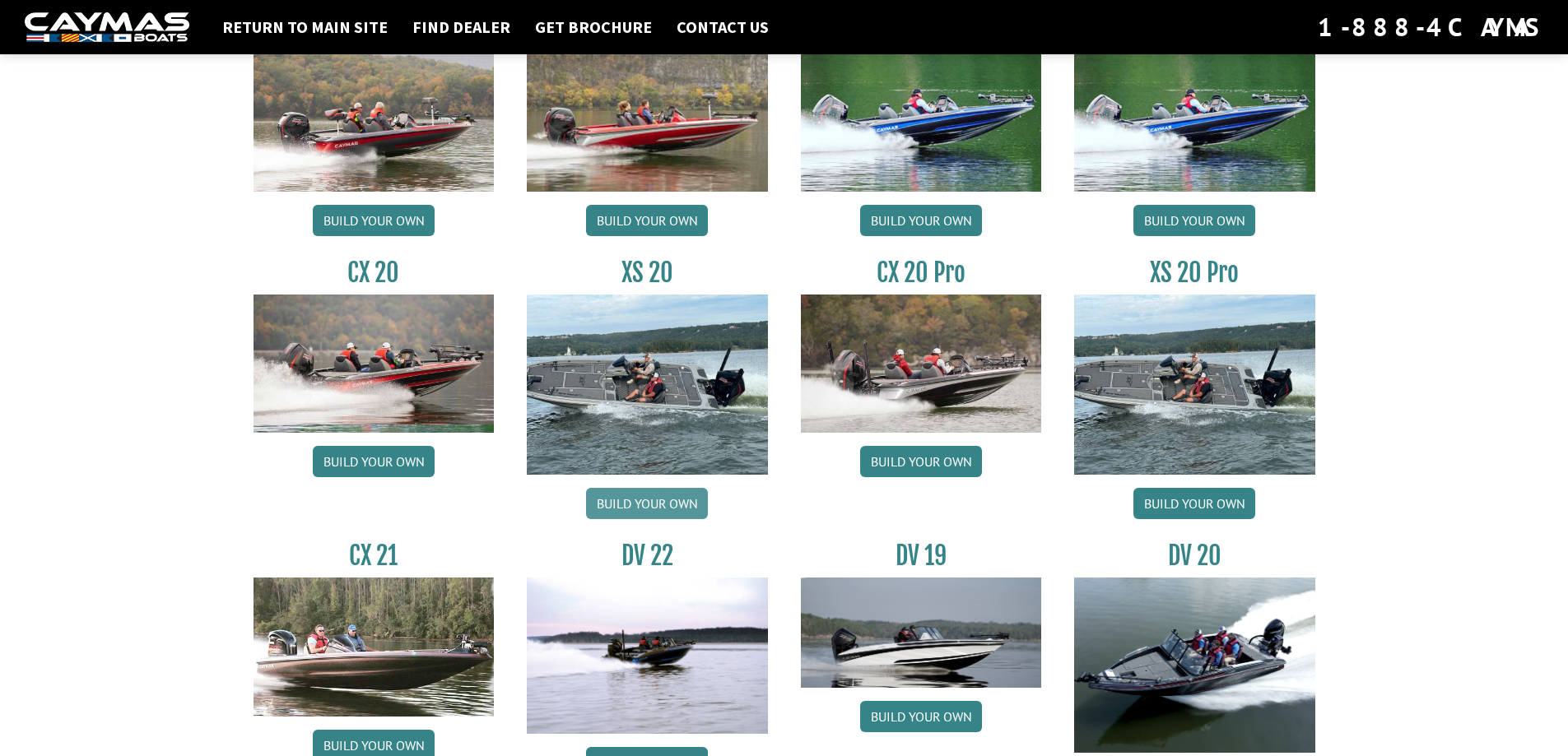
click at [648, 504] on link "Build your own" at bounding box center [646, 503] width 121 height 31
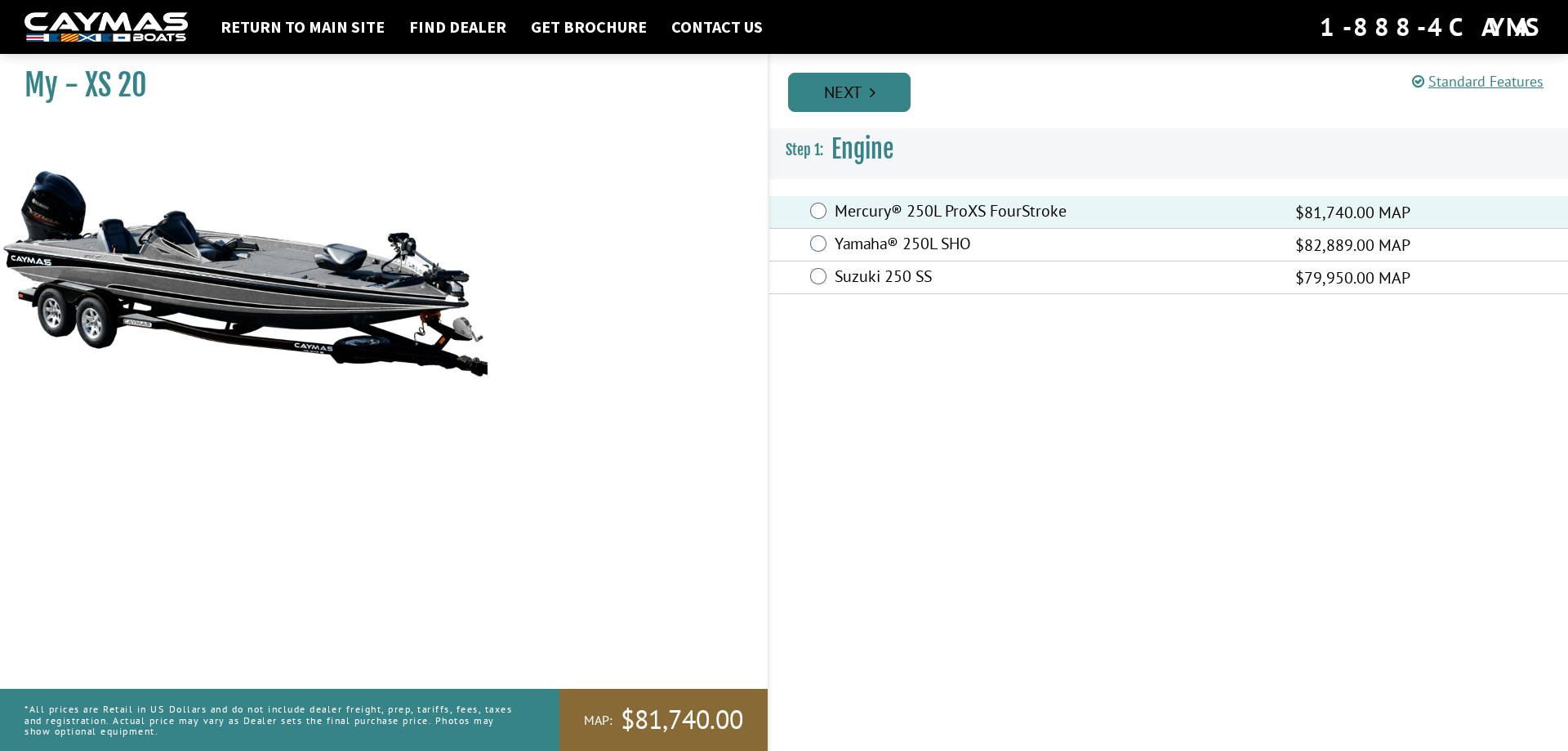
click at [862, 90] on link "Next" at bounding box center [849, 92] width 122 height 39
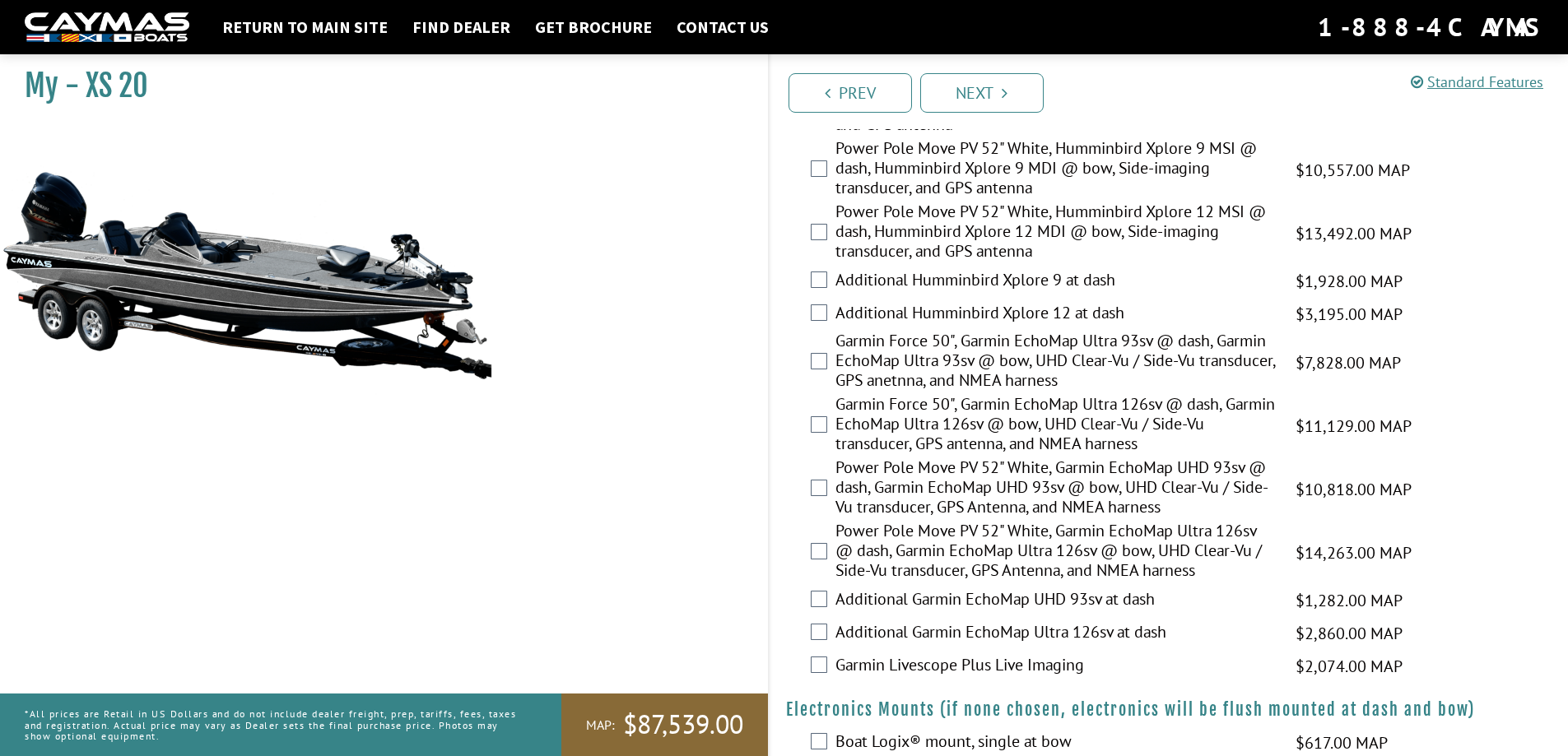
scroll to position [658, 0]
